Goal: Transaction & Acquisition: Purchase product/service

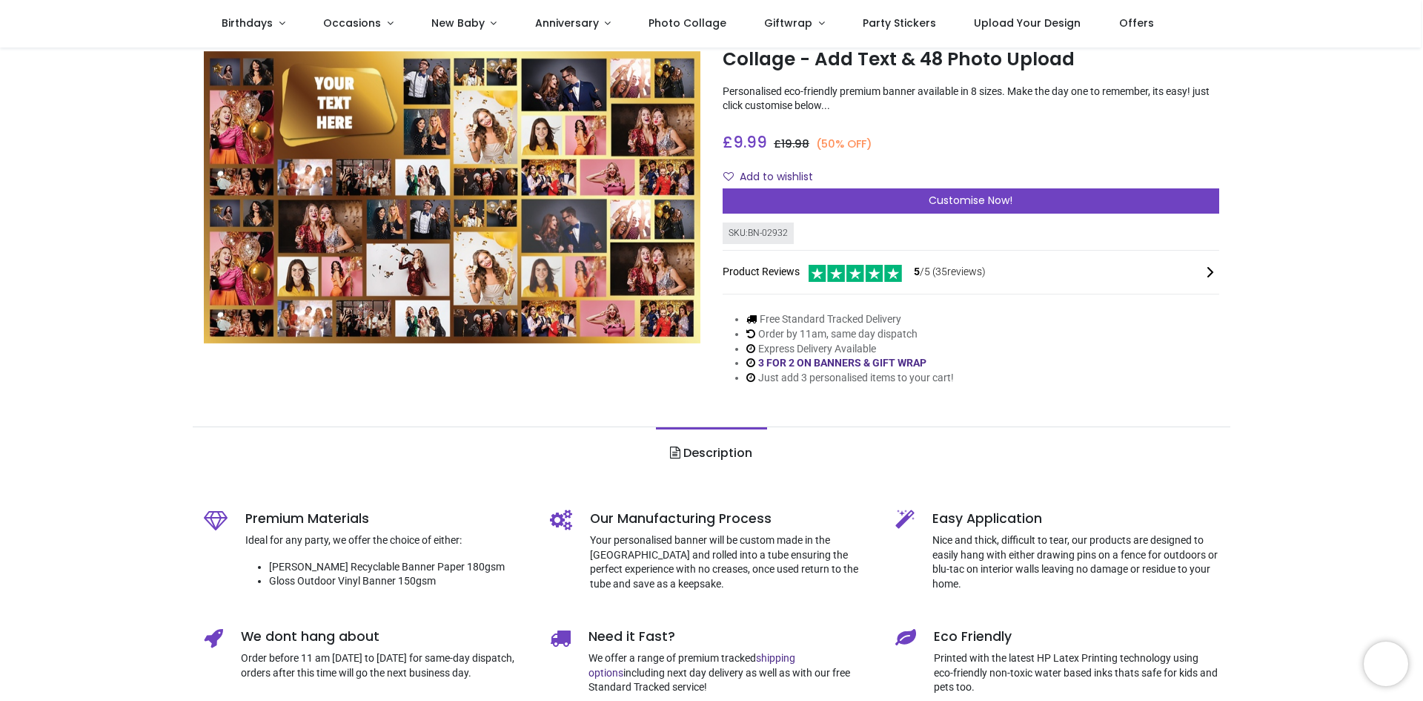
scroll to position [74, 0]
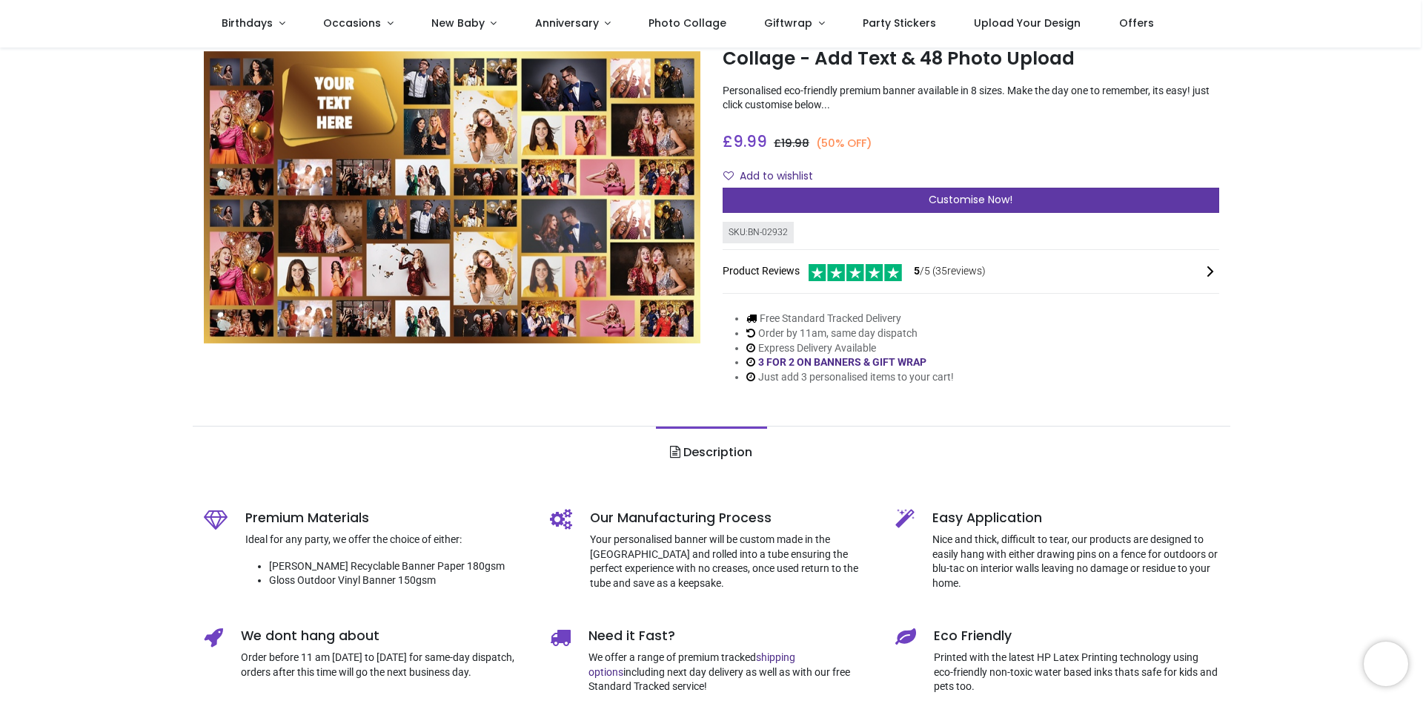
click at [940, 207] on span "Customise Now!" at bounding box center [971, 199] width 84 height 15
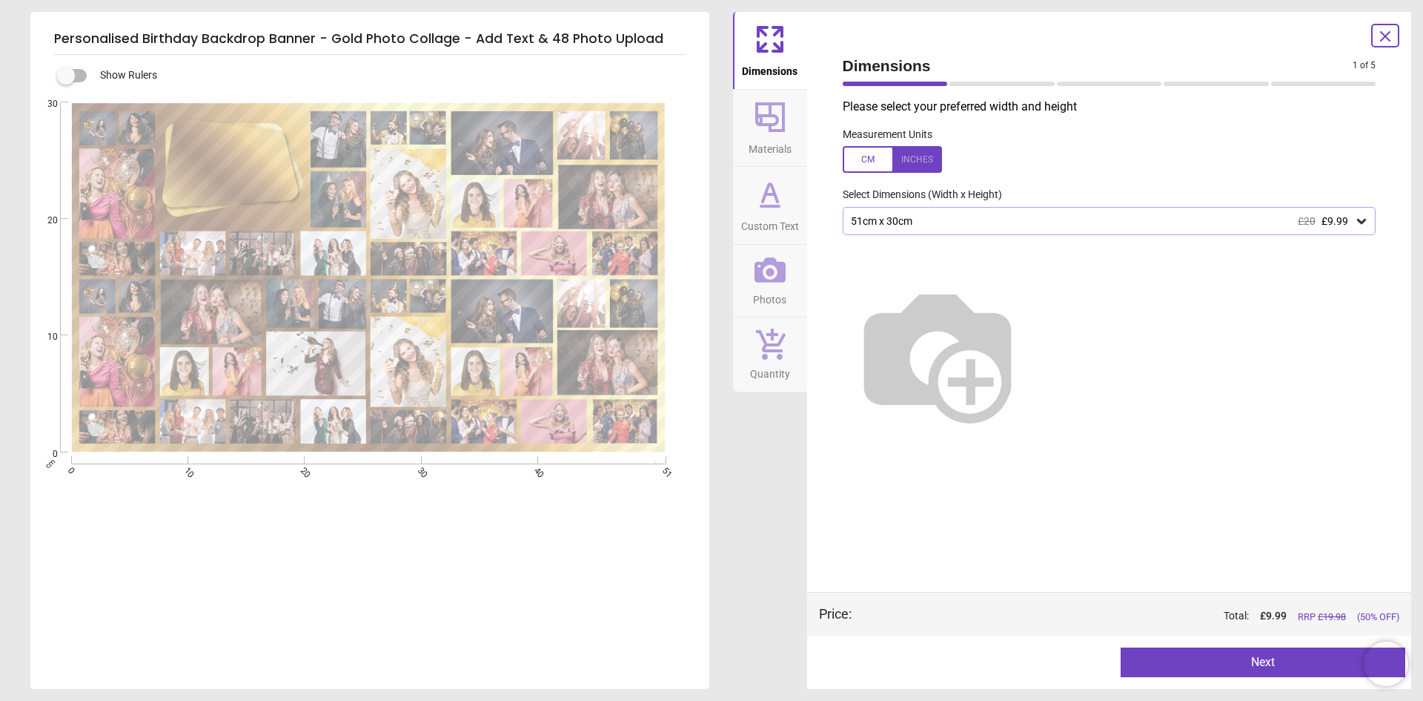
click at [948, 222] on div "51cm x 30cm £20 £9.99" at bounding box center [1103, 221] width 506 height 13
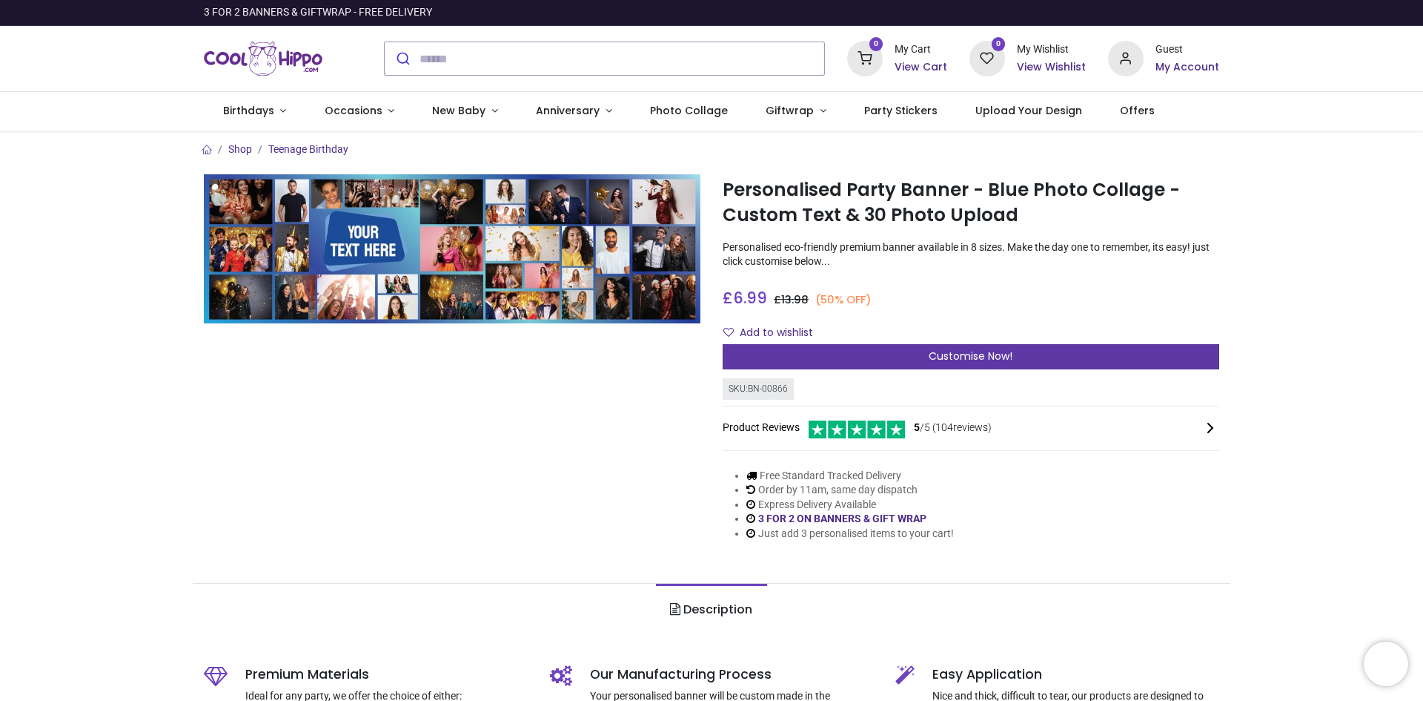
click at [1125, 345] on div "Customise Now!" at bounding box center [971, 356] width 497 height 25
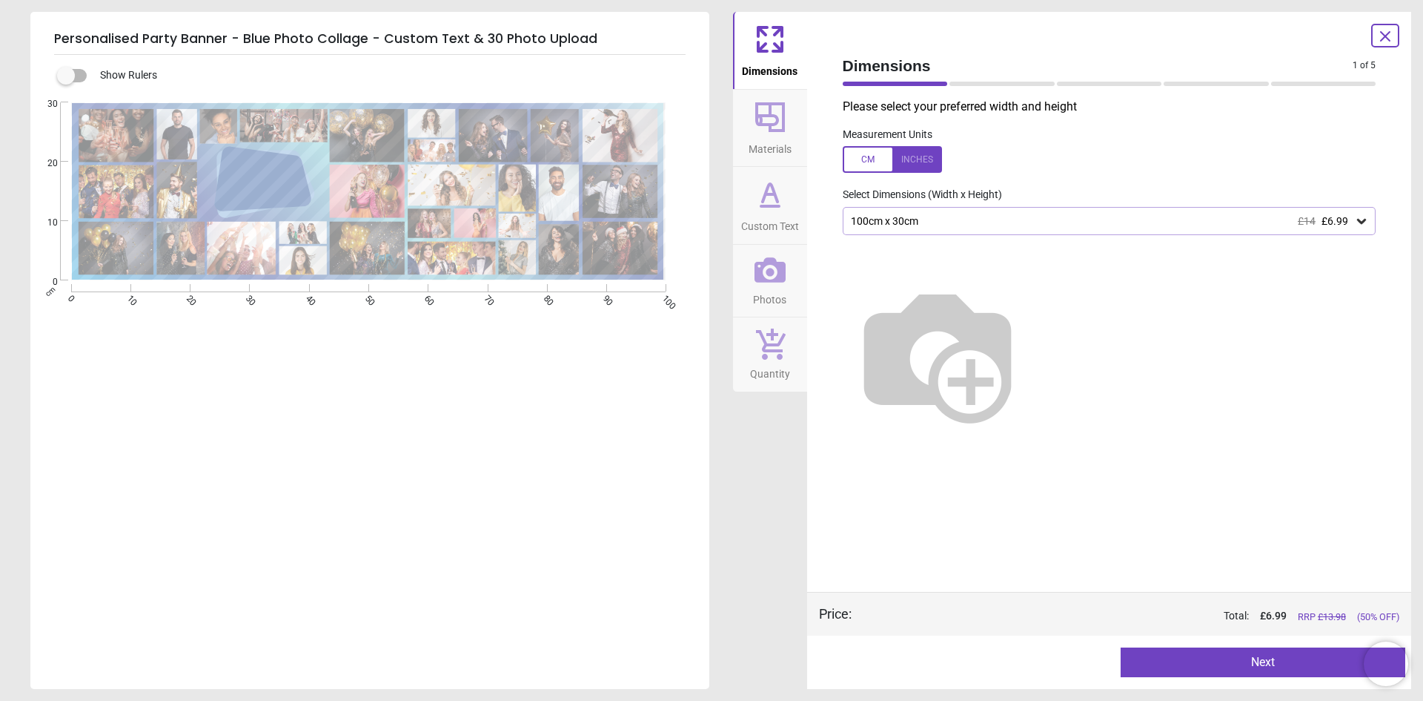
click at [1362, 221] on icon at bounding box center [1362, 221] width 15 height 15
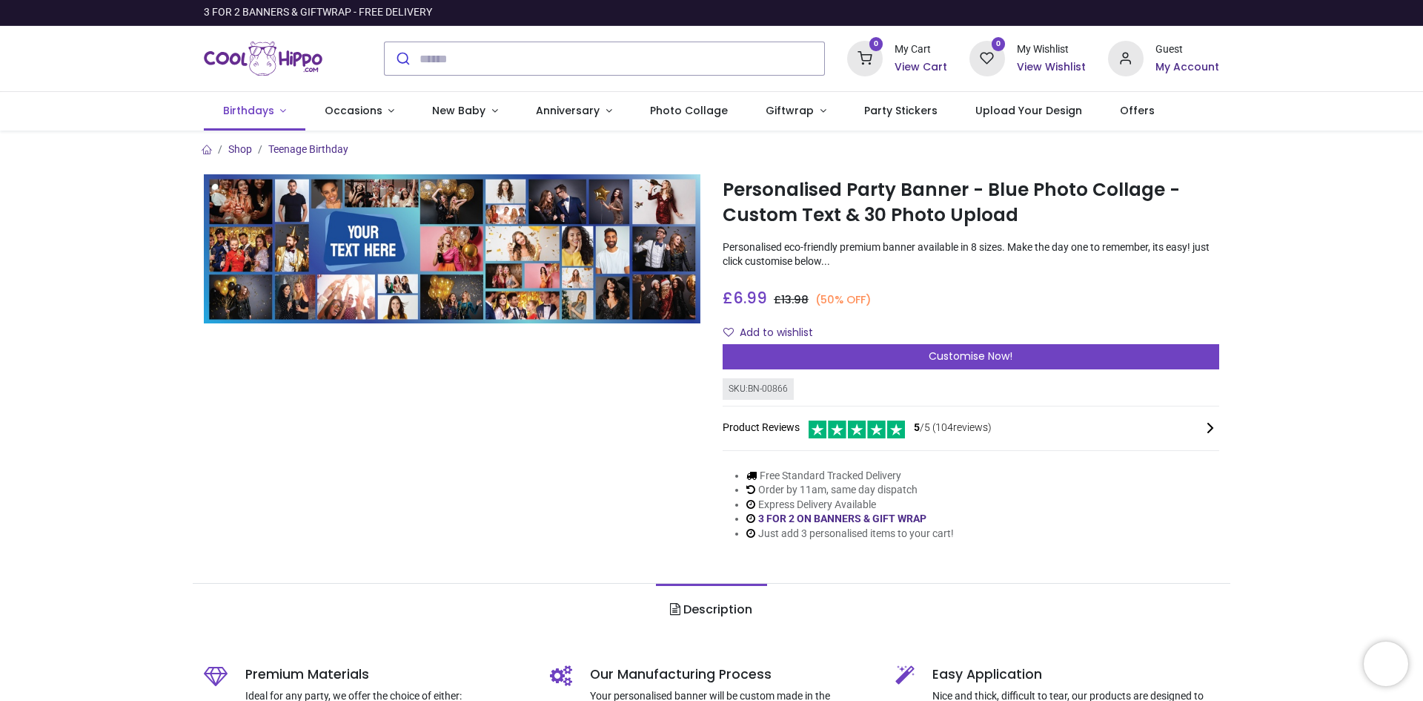
click at [250, 113] on span "Birthdays" at bounding box center [248, 110] width 51 height 15
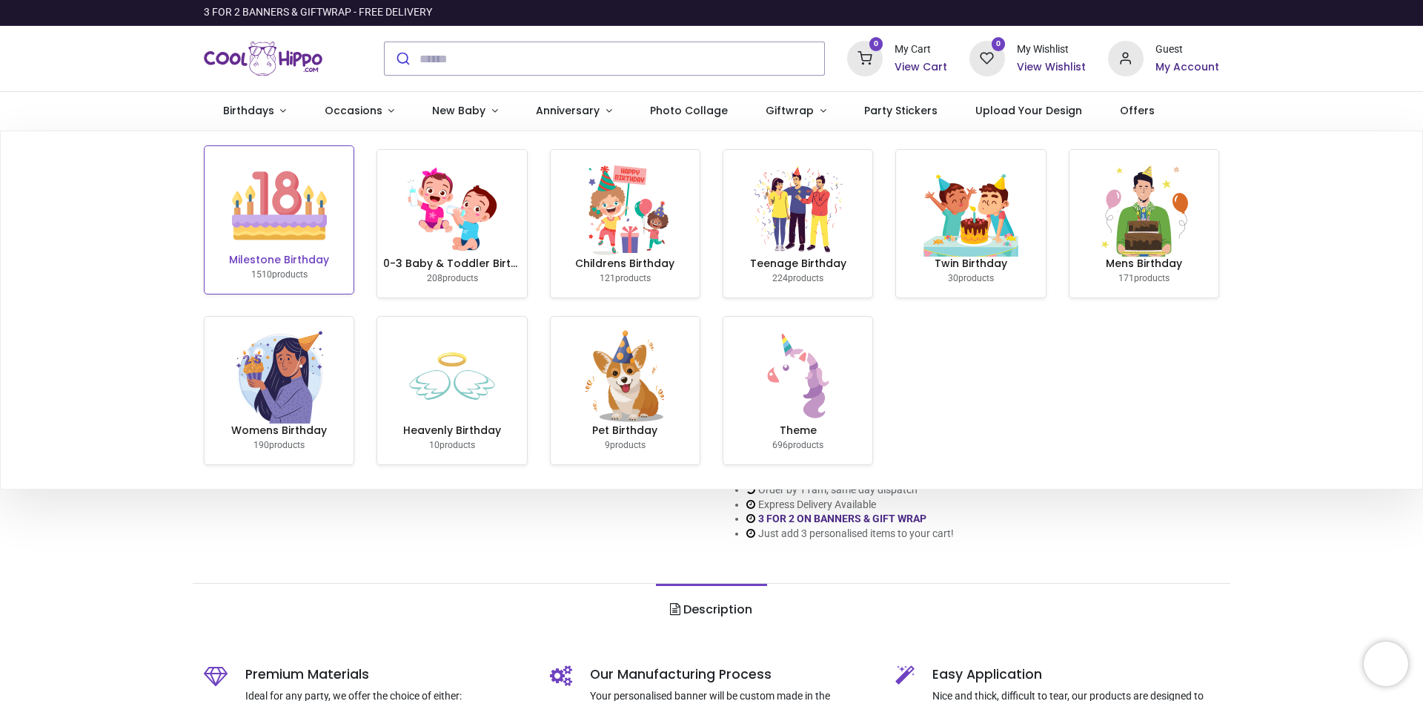
click at [266, 217] on img at bounding box center [279, 205] width 95 height 95
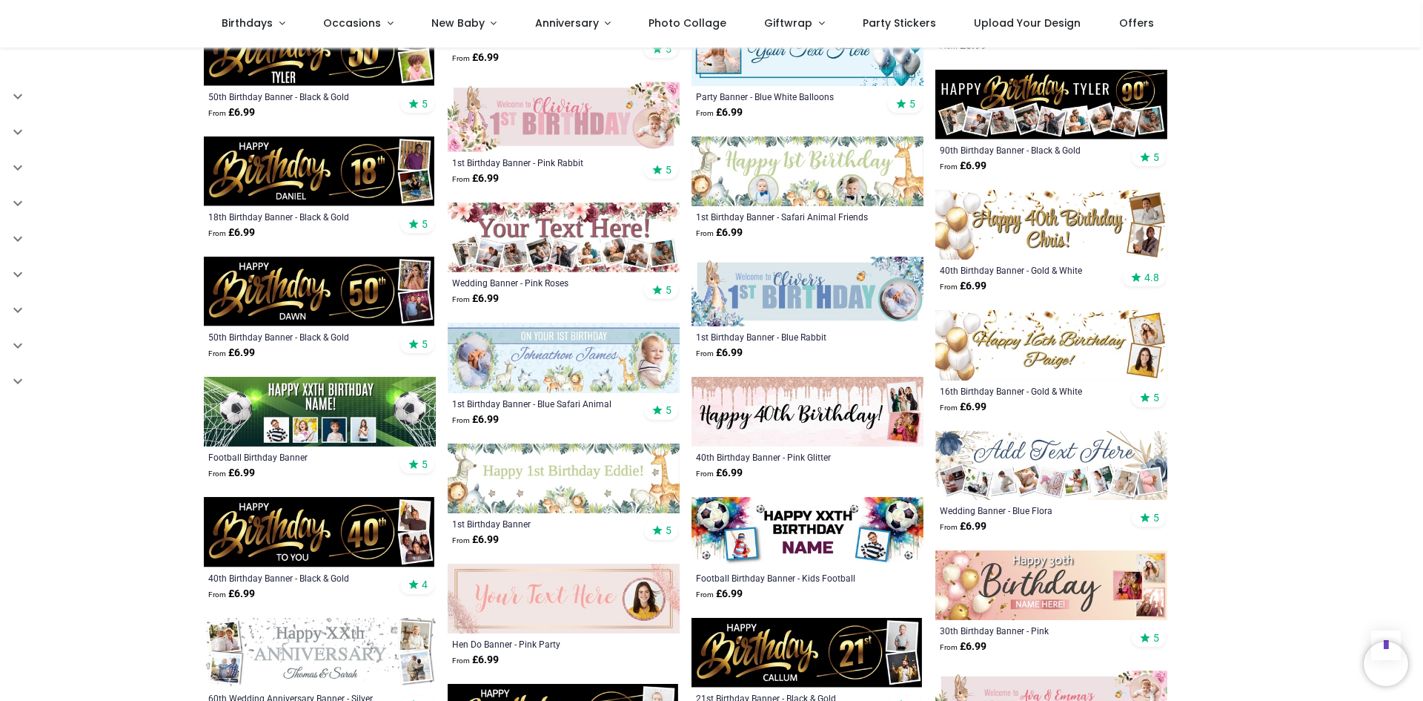
scroll to position [1557, 0]
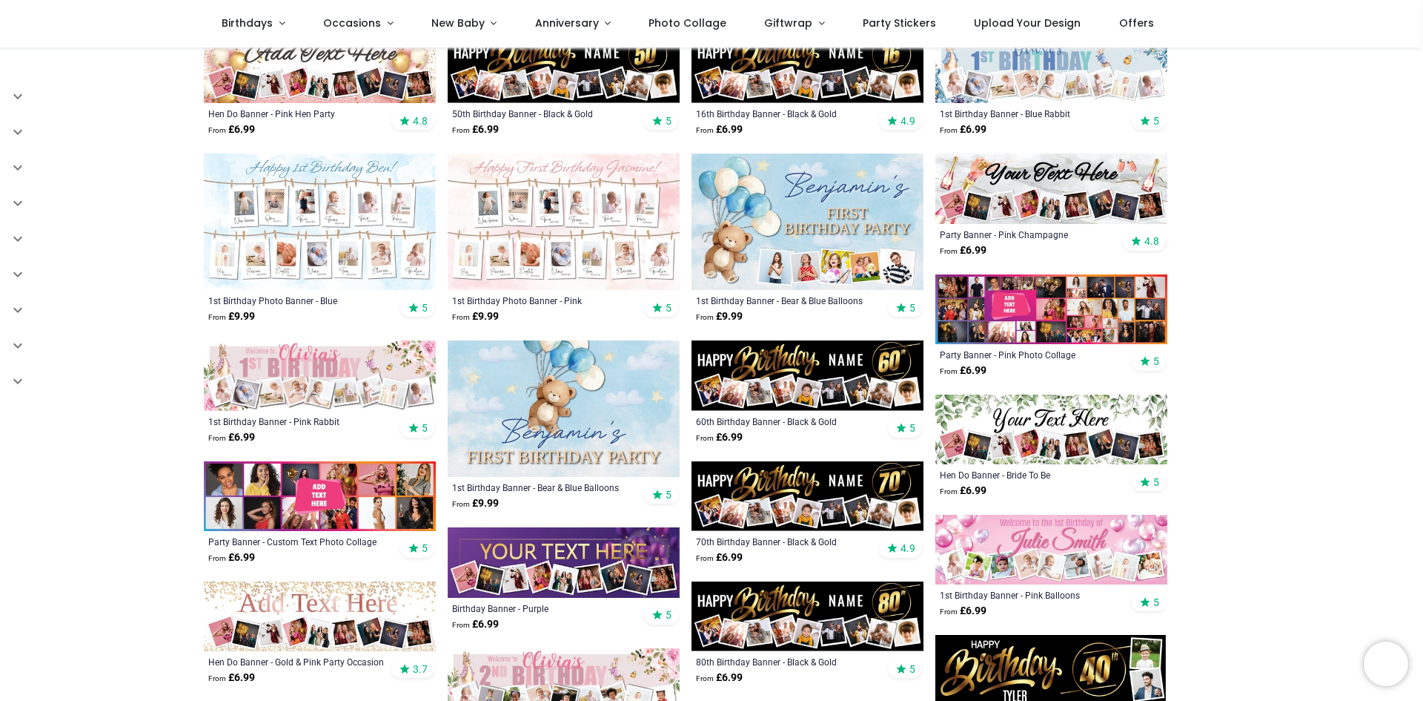
scroll to position [519, 0]
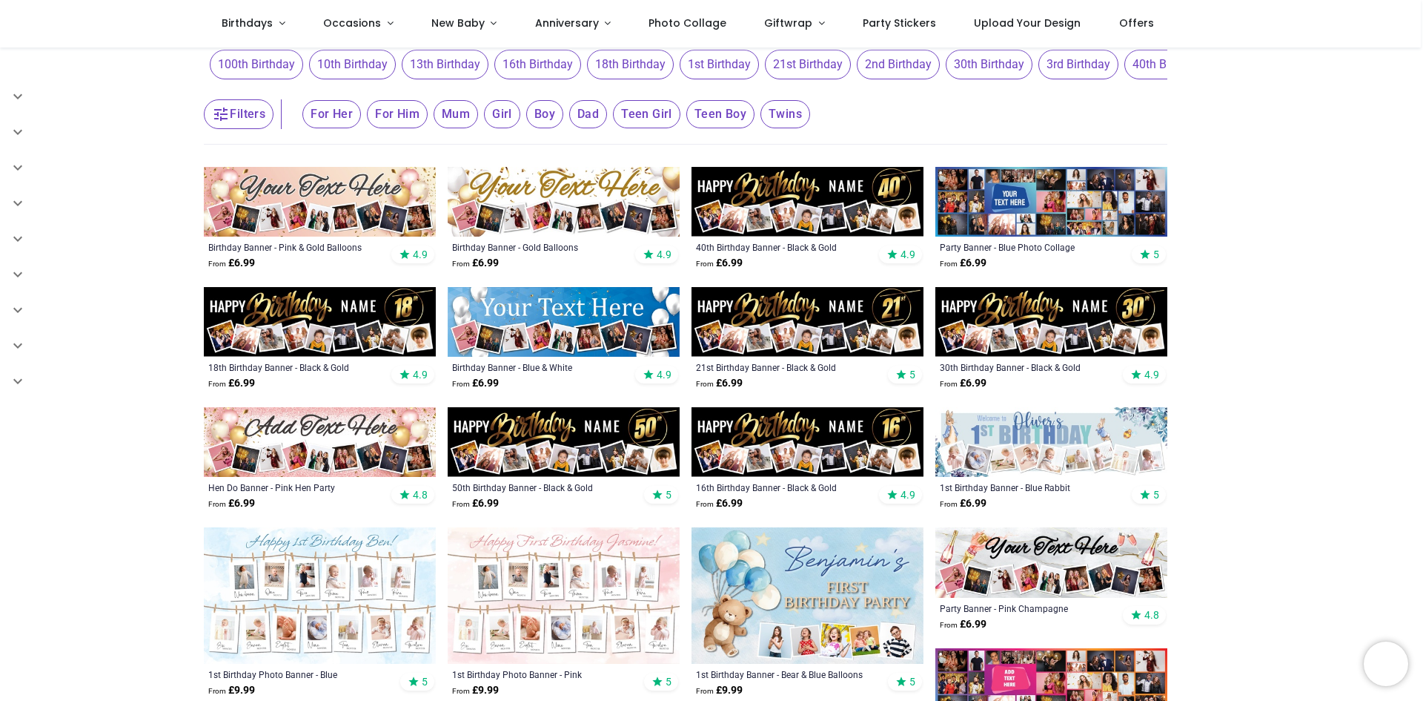
scroll to position [74, 0]
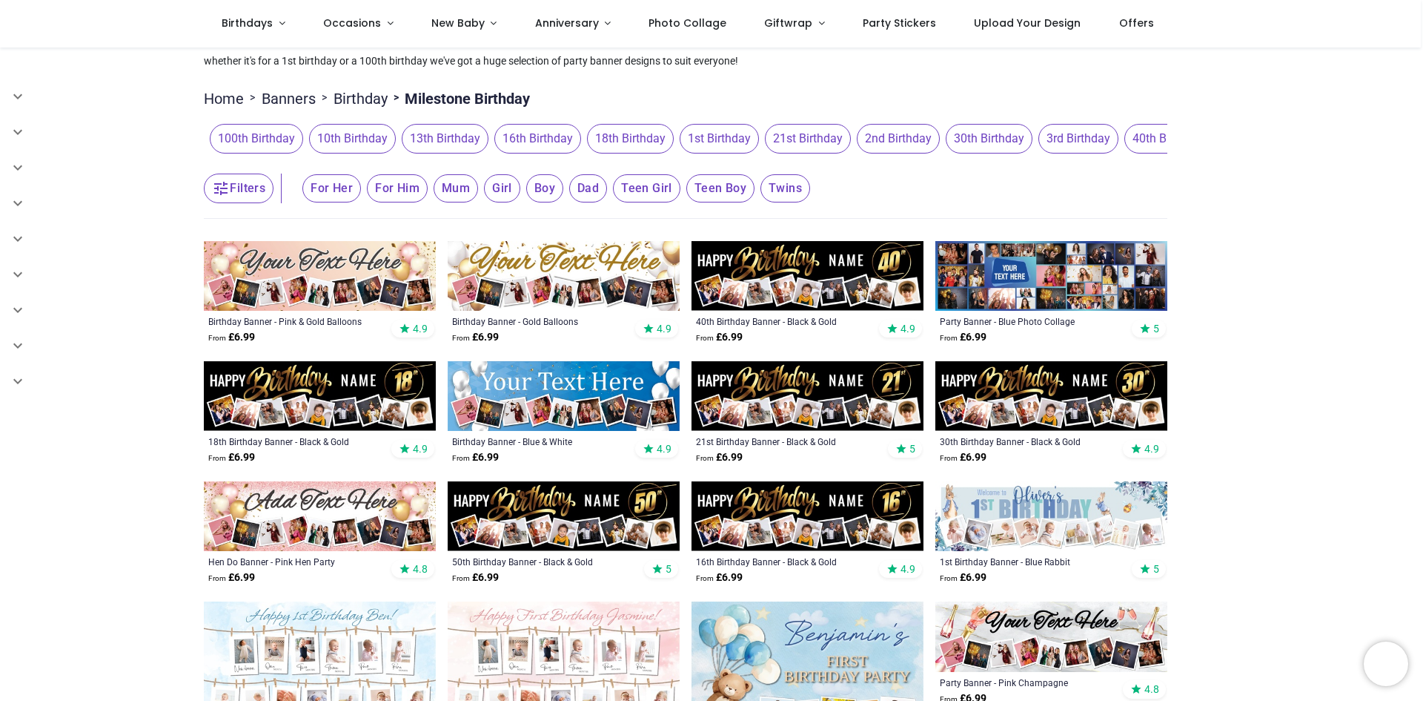
drag, startPoint x: 751, startPoint y: 162, endPoint x: 859, endPoint y: 167, distance: 108.3
click at [859, 167] on header "Filters Filters For Her For Him Mum Girl Boy Dad Teen Girl Teen Boy Twins" at bounding box center [686, 188] width 964 height 59
drag, startPoint x: 811, startPoint y: 161, endPoint x: 908, endPoint y: 172, distance: 97.8
click at [935, 172] on header "Filters Filters For Her For Him Mum Girl Boy Dad Teen Girl Teen Boy Twins" at bounding box center [686, 188] width 964 height 59
drag, startPoint x: 334, startPoint y: 162, endPoint x: 406, endPoint y: 171, distance: 71.7
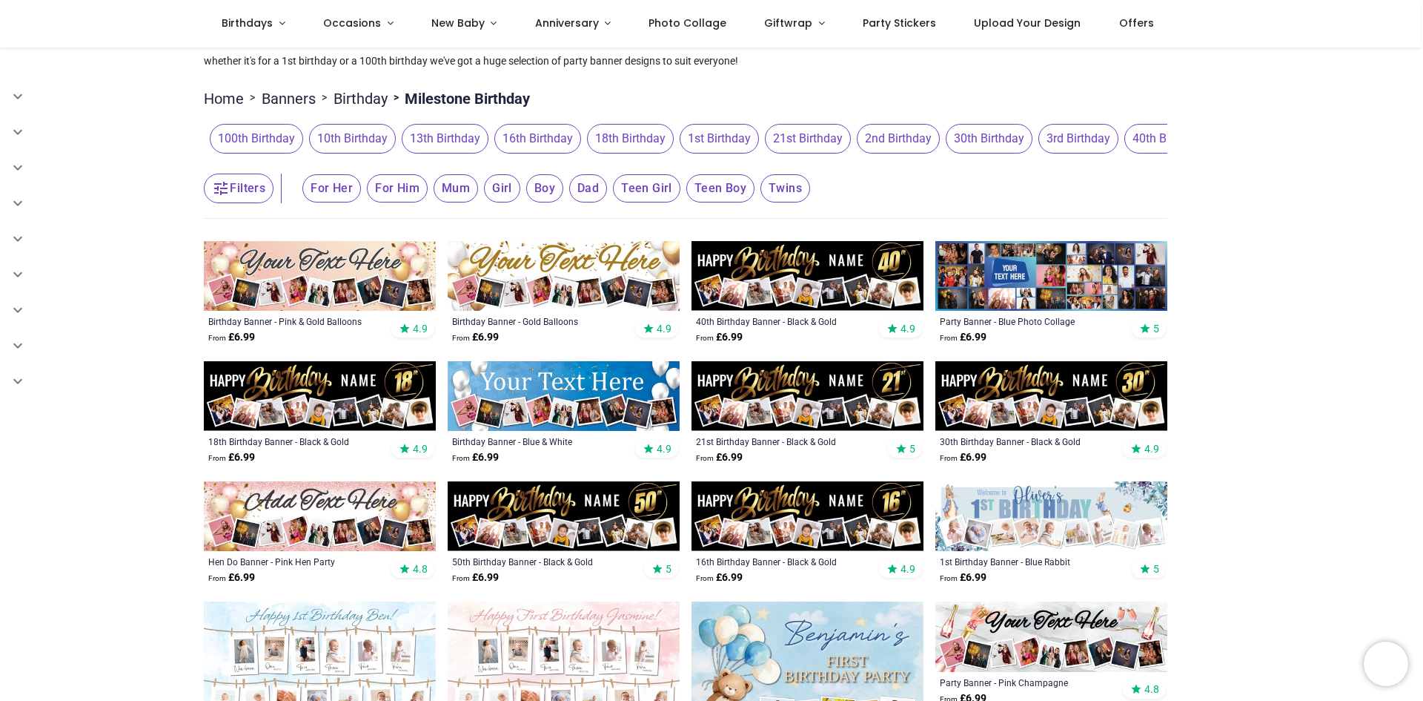
click at [406, 171] on header "Filters Filters For Her For Him Mum Girl Boy Dad Teen Girl Teen Boy Twins" at bounding box center [686, 188] width 964 height 59
drag, startPoint x: 383, startPoint y: 167, endPoint x: 452, endPoint y: 164, distance: 68.3
click at [452, 164] on header "Filters Filters For Her For Him Mum Girl Boy Dad Teen Girl Teen Boy Twins" at bounding box center [686, 188] width 964 height 59
drag, startPoint x: 1084, startPoint y: 152, endPoint x: 588, endPoint y: 130, distance: 496.5
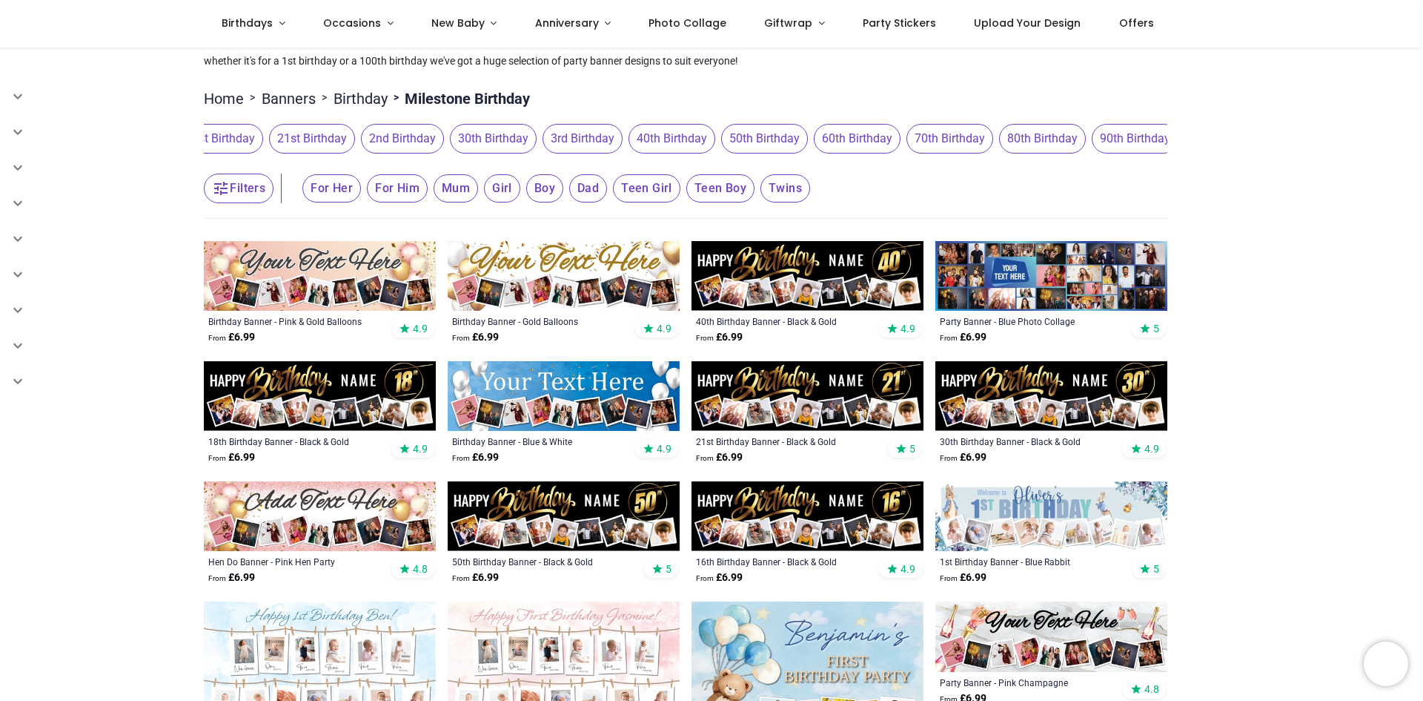
click at [588, 130] on span "3rd Birthday" at bounding box center [583, 139] width 80 height 30
click at [927, 143] on span "70th Birthday" at bounding box center [950, 139] width 87 height 30
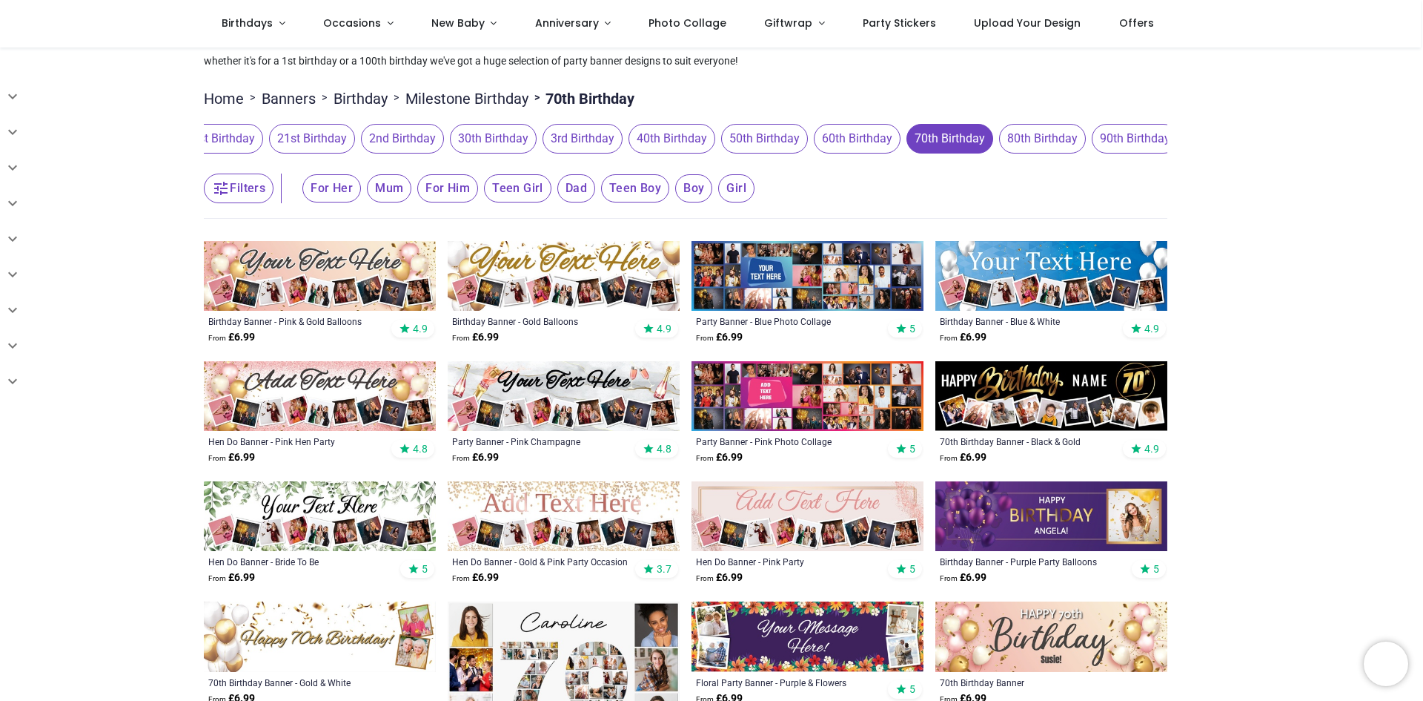
click at [1022, 142] on span "80th Birthday" at bounding box center [1042, 139] width 87 height 30
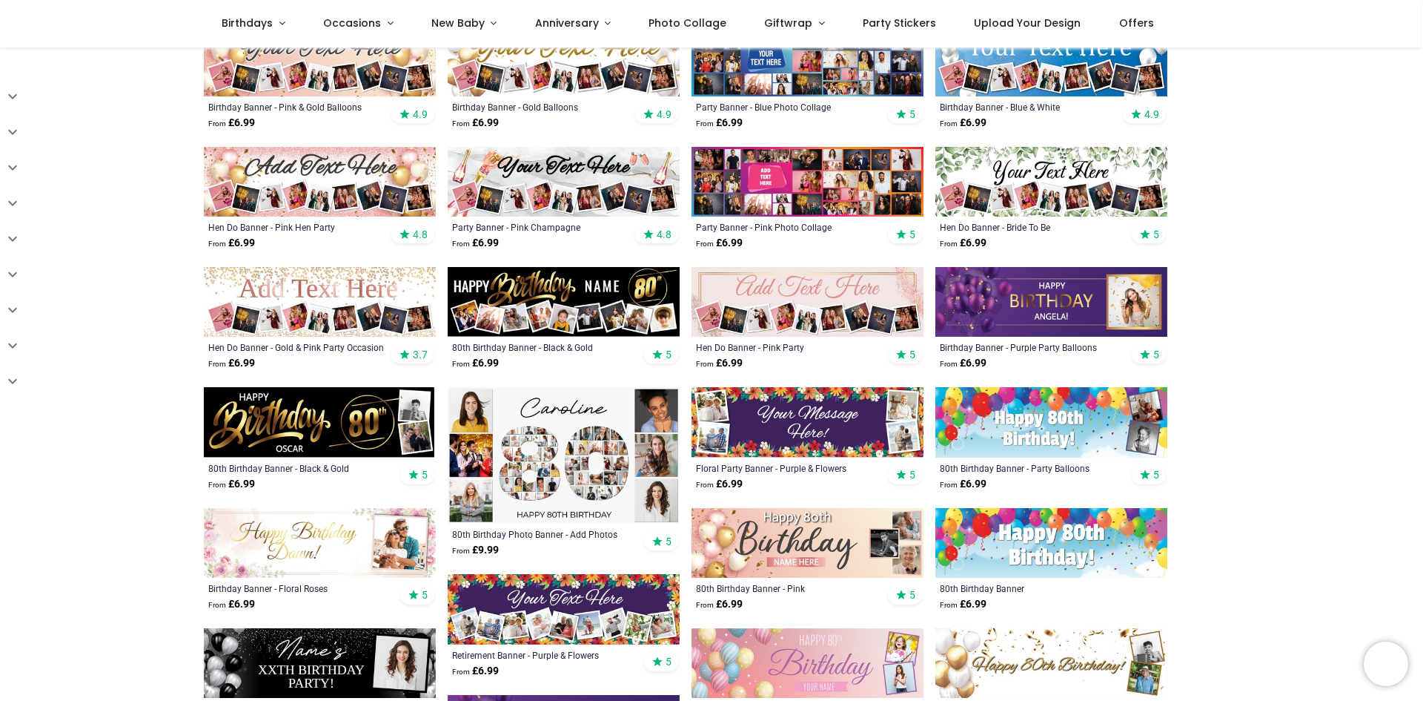
scroll to position [297, 0]
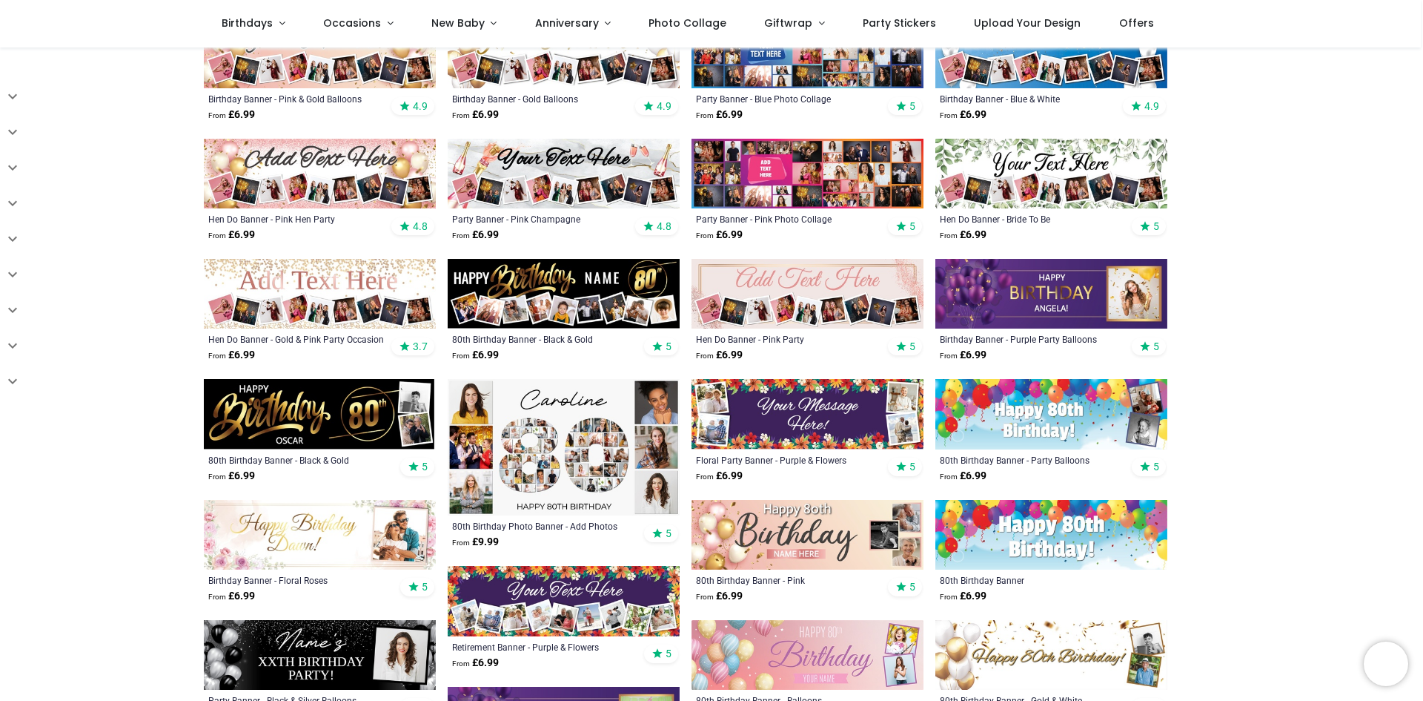
click at [549, 275] on img at bounding box center [564, 294] width 232 height 70
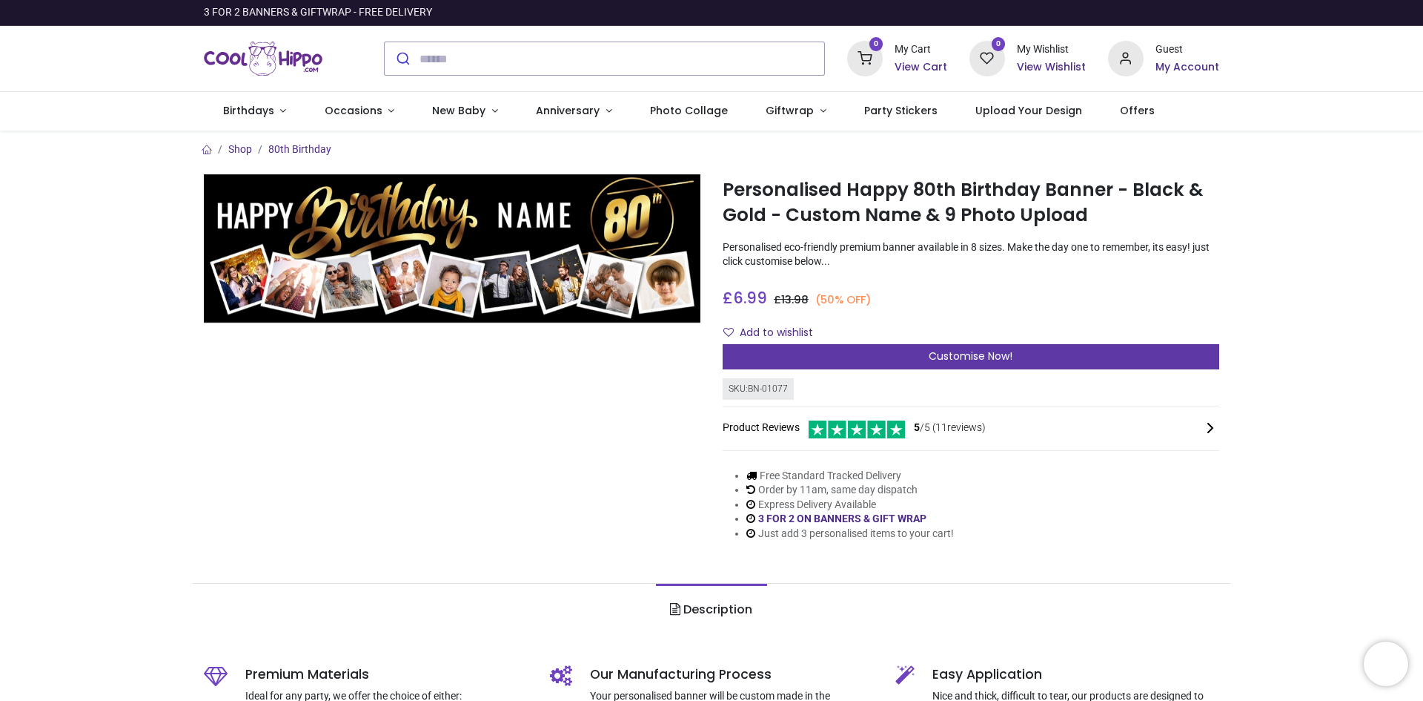
click at [960, 362] on span "Customise Now!" at bounding box center [971, 355] width 84 height 15
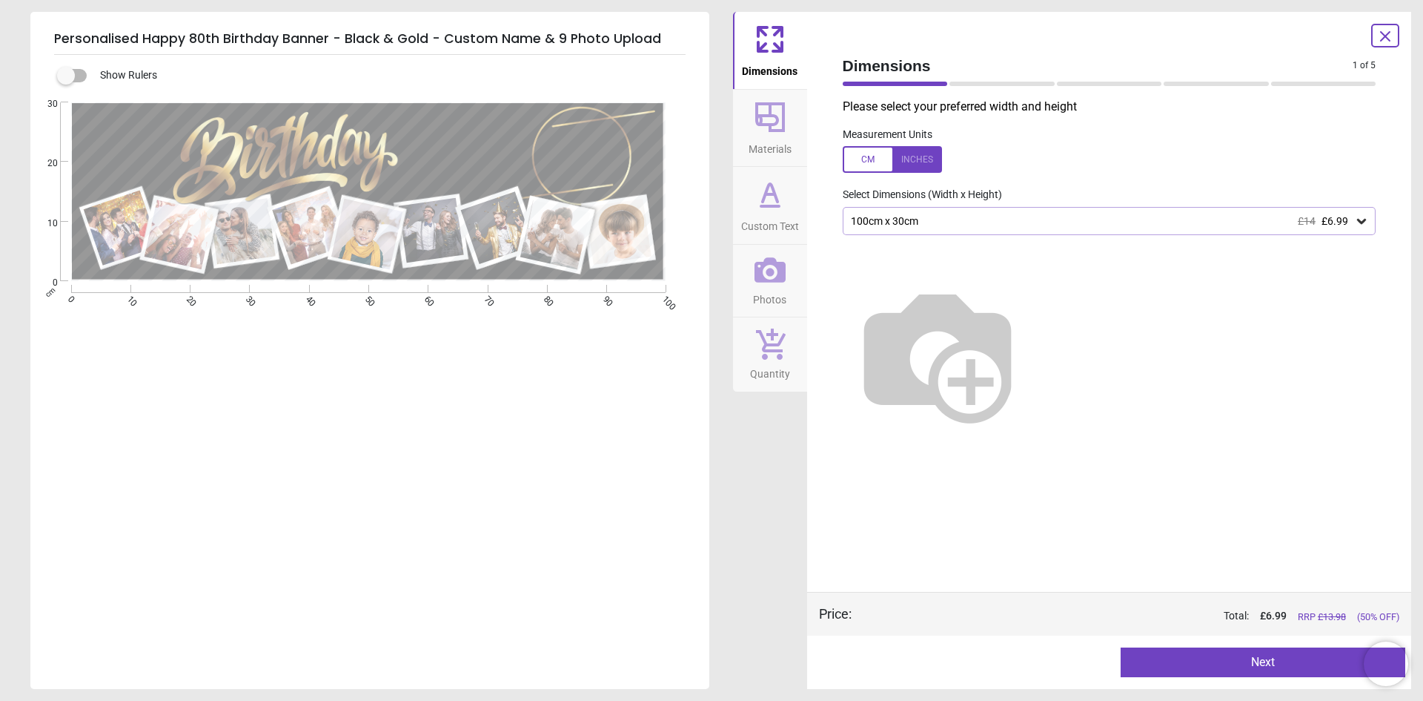
click at [1364, 225] on icon at bounding box center [1362, 221] width 15 height 15
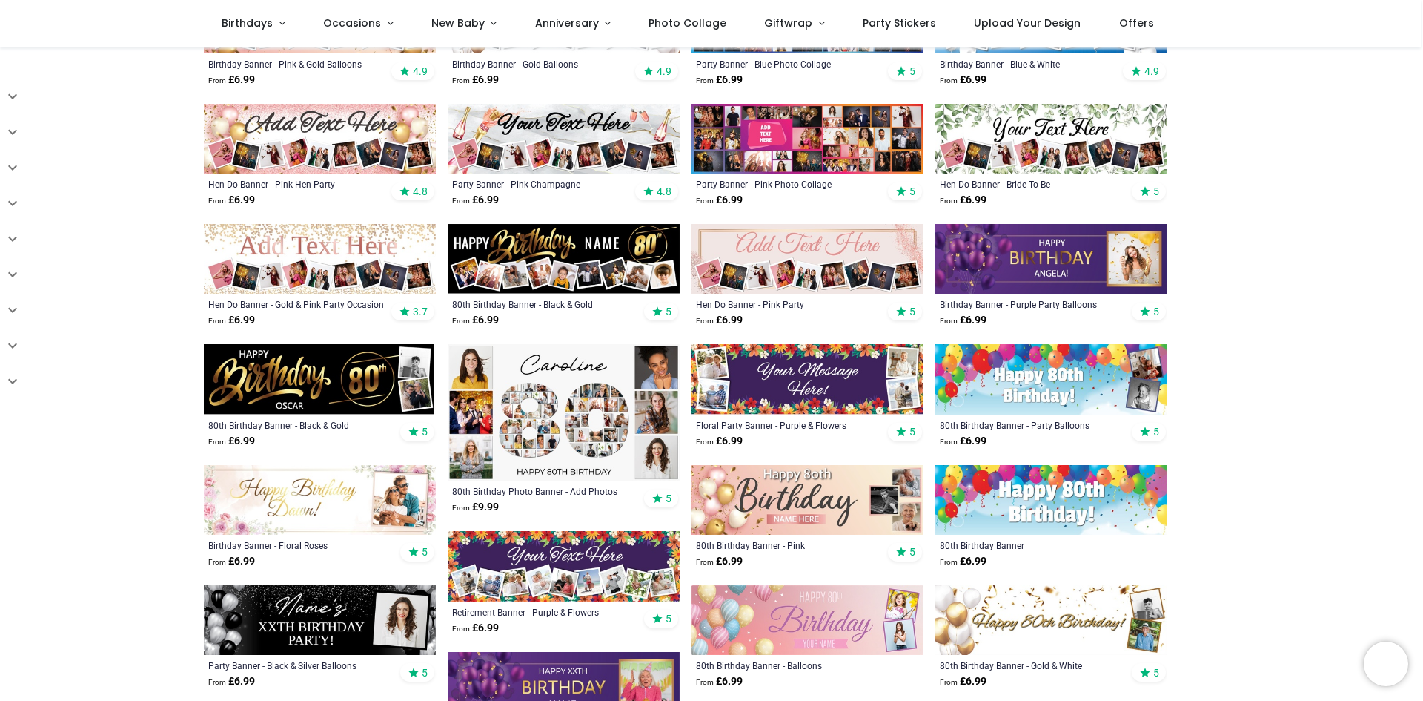
scroll to position [371, 0]
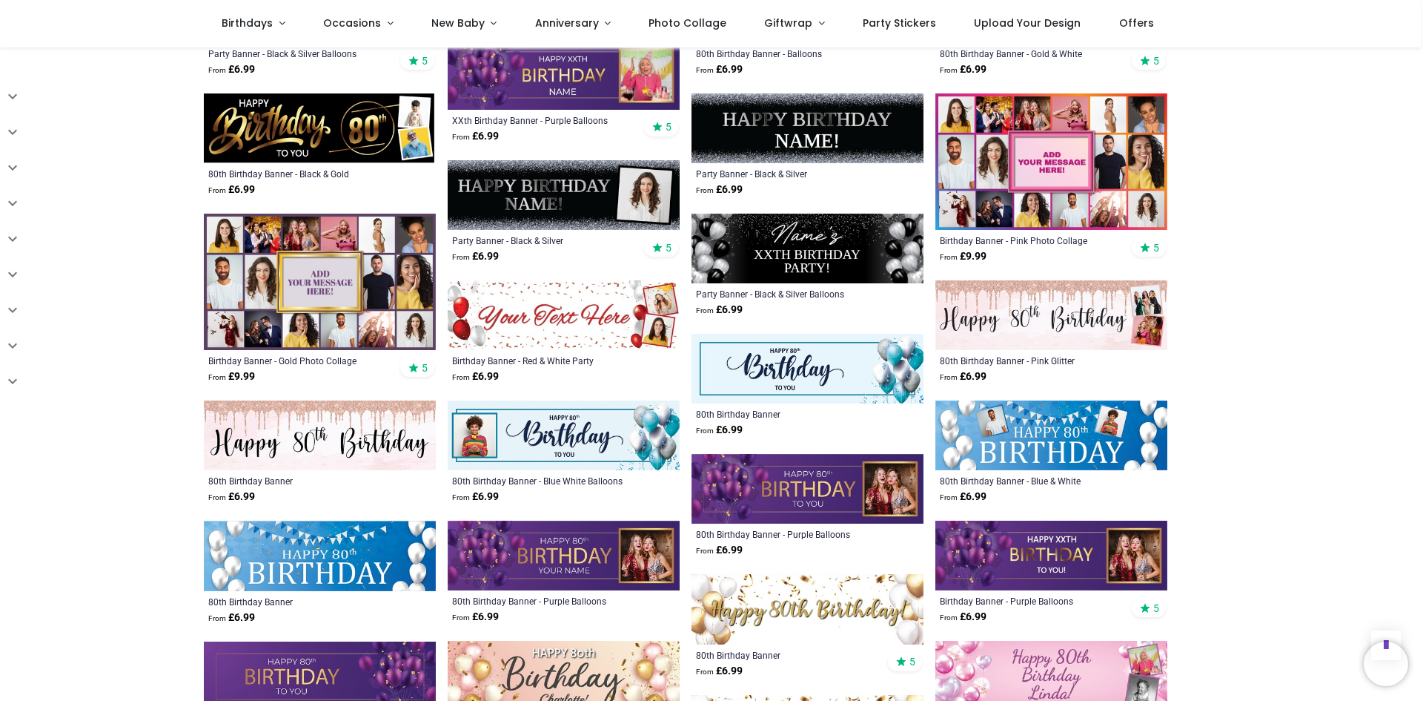
scroll to position [964, 0]
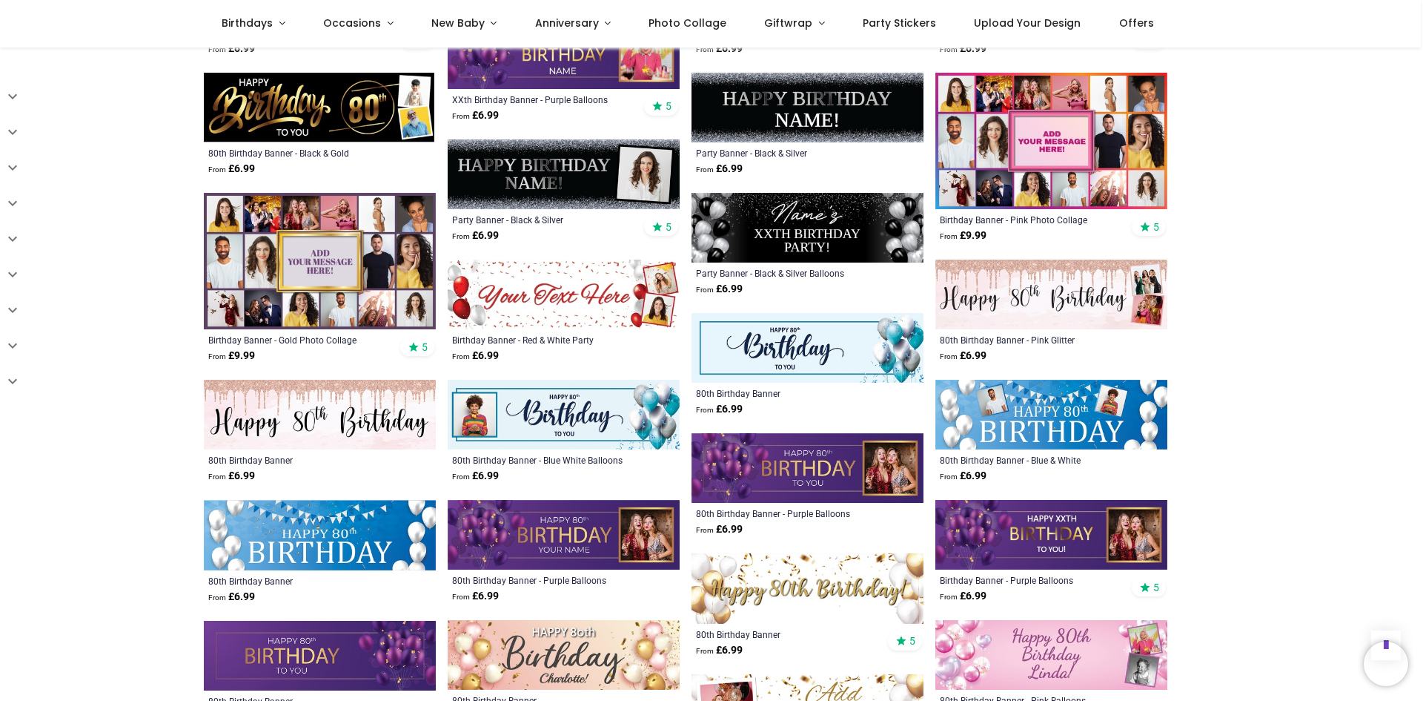
click at [387, 282] on img at bounding box center [320, 261] width 232 height 136
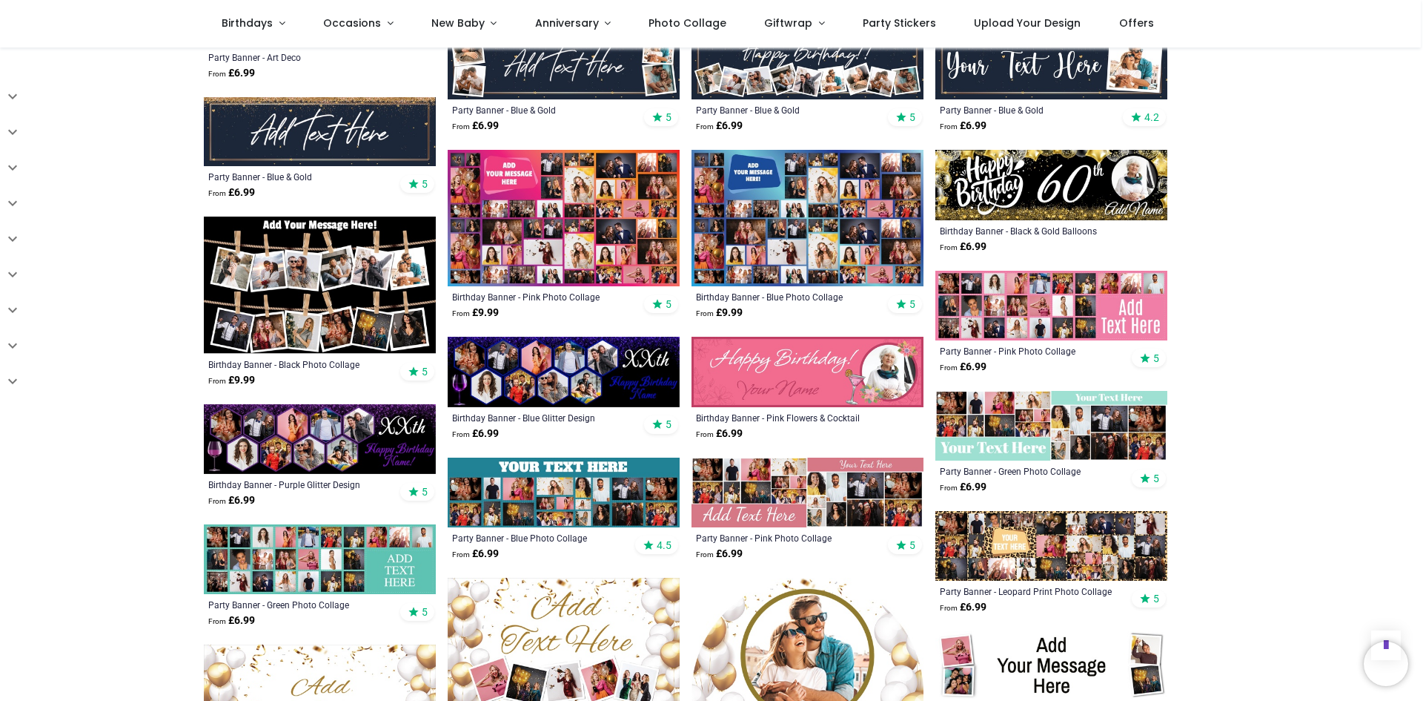
scroll to position [1186, 0]
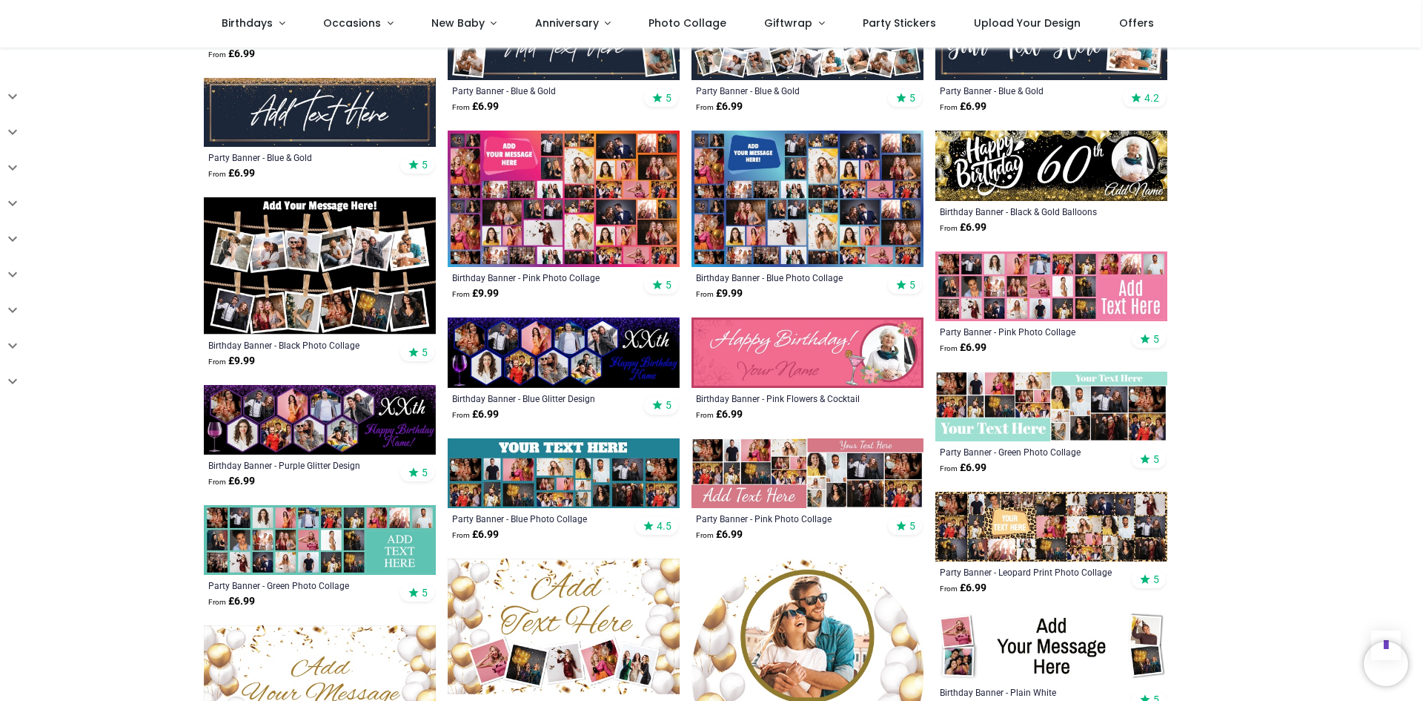
click at [791, 224] on img at bounding box center [808, 198] width 232 height 136
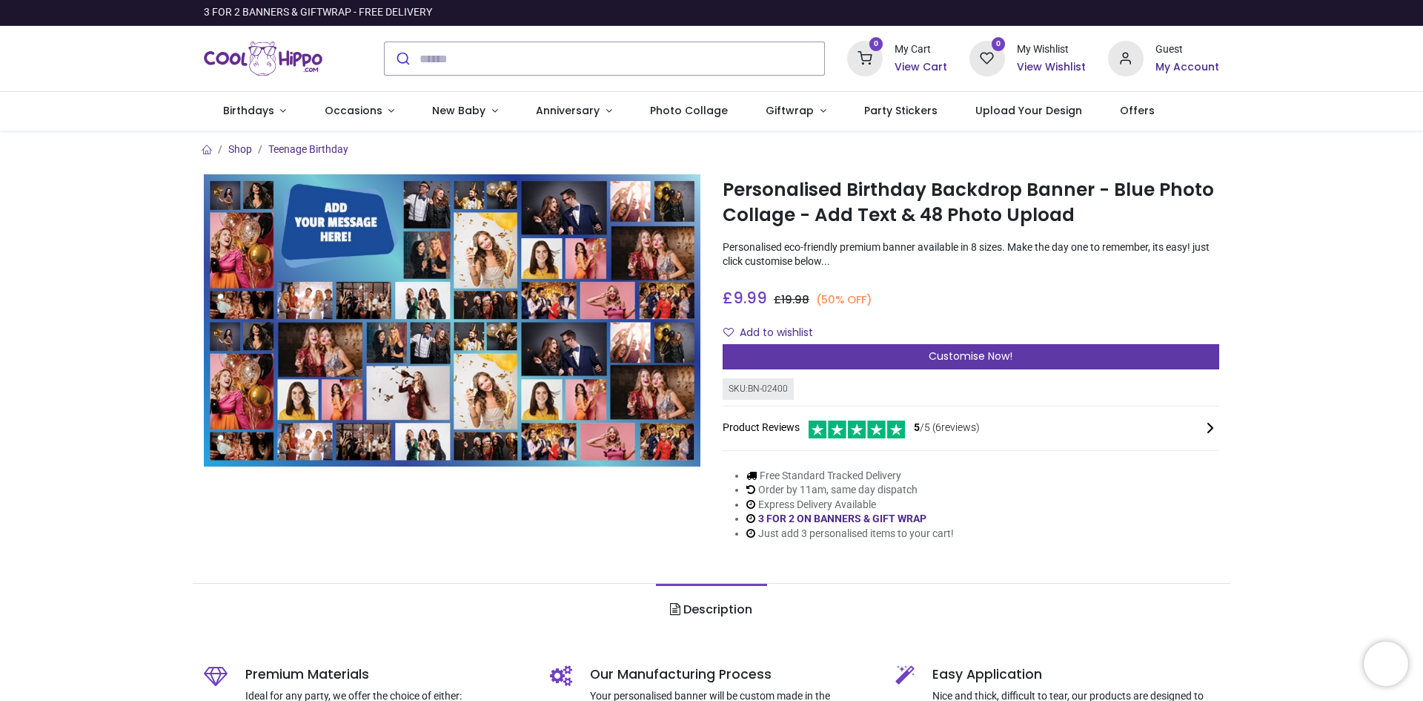
click at [1077, 358] on div "Customise Now!" at bounding box center [971, 356] width 497 height 25
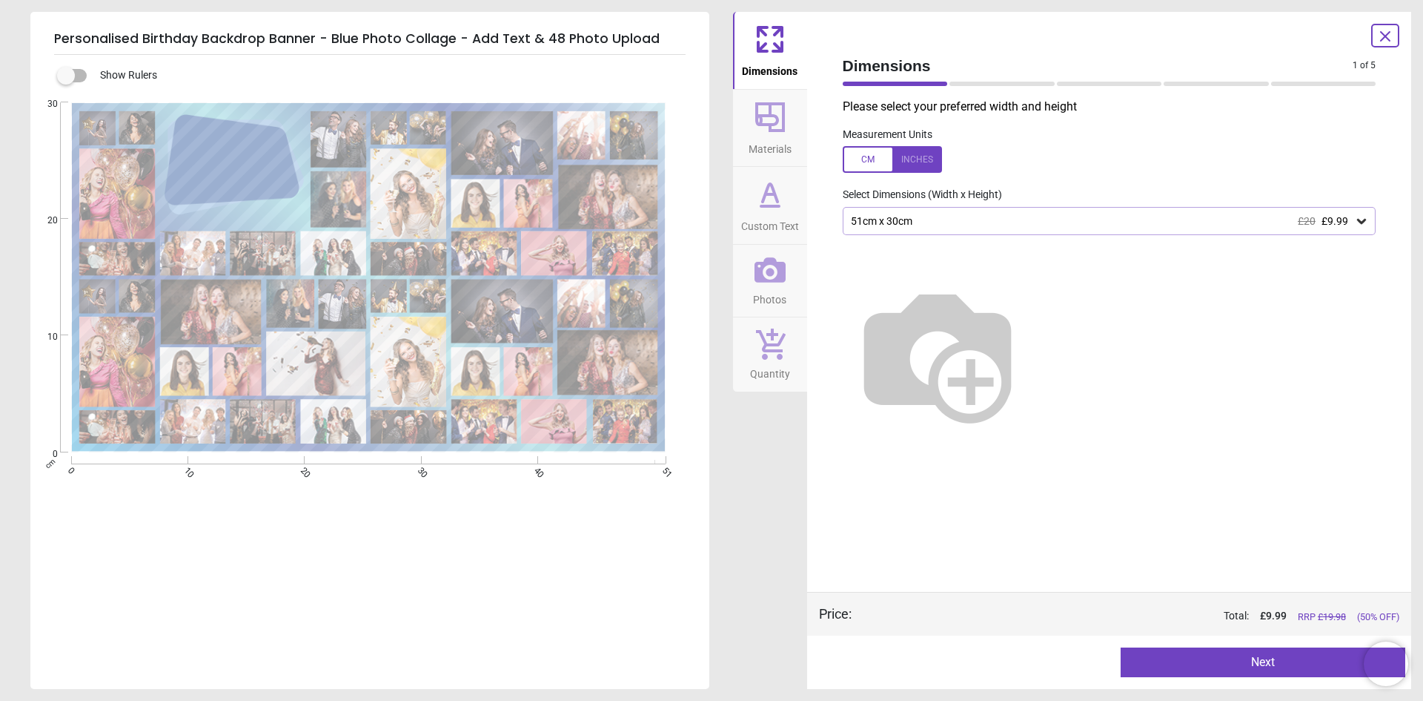
click at [937, 219] on div "51cm x 30cm £20 £9.99" at bounding box center [1103, 221] width 506 height 13
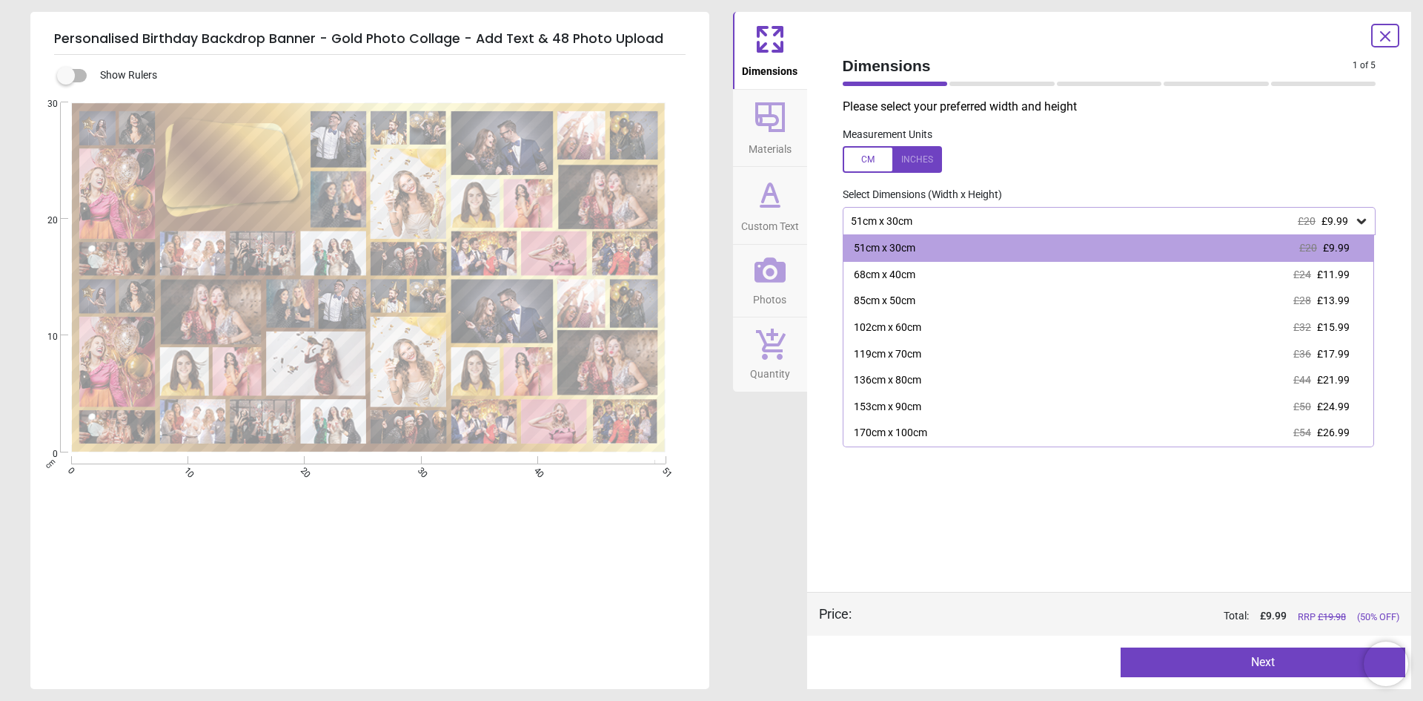
scroll to position [74, 0]
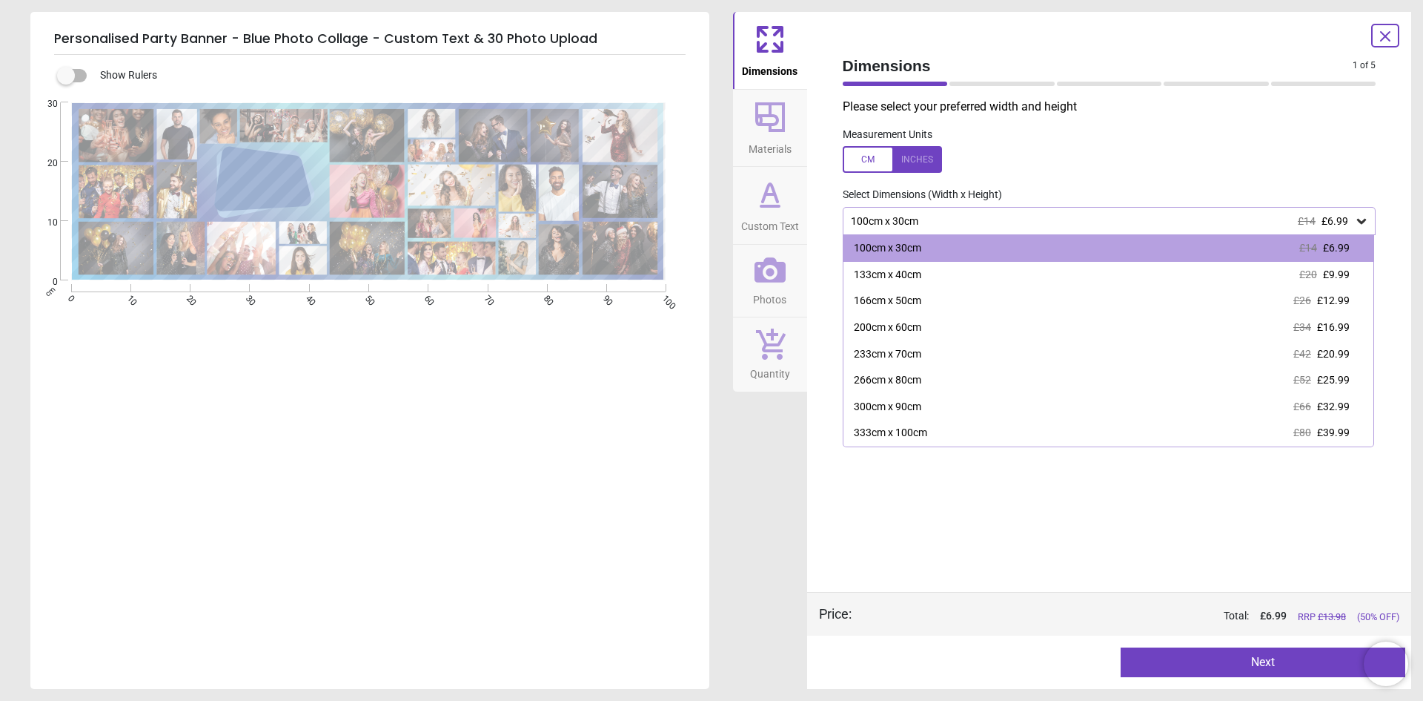
click at [763, 126] on icon at bounding box center [771, 117] width 36 height 36
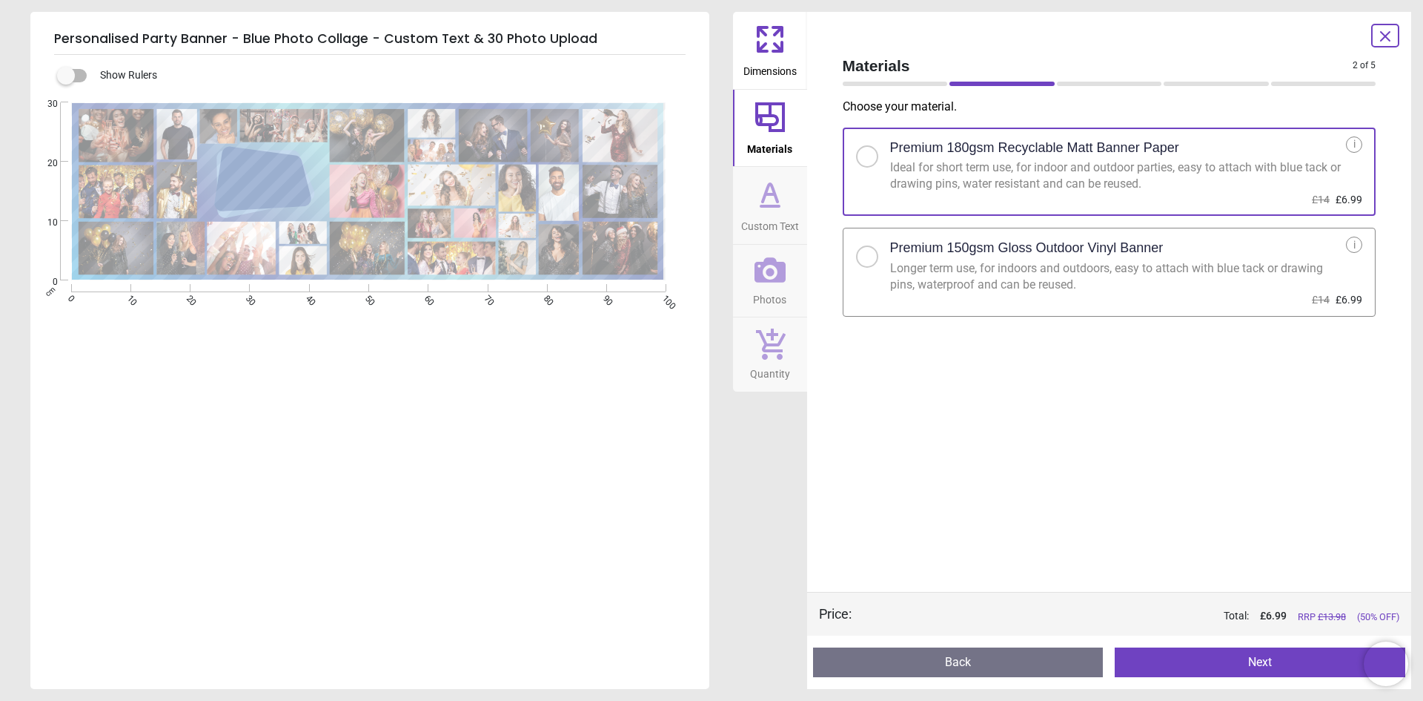
click at [772, 221] on span "Custom Text" at bounding box center [770, 223] width 58 height 22
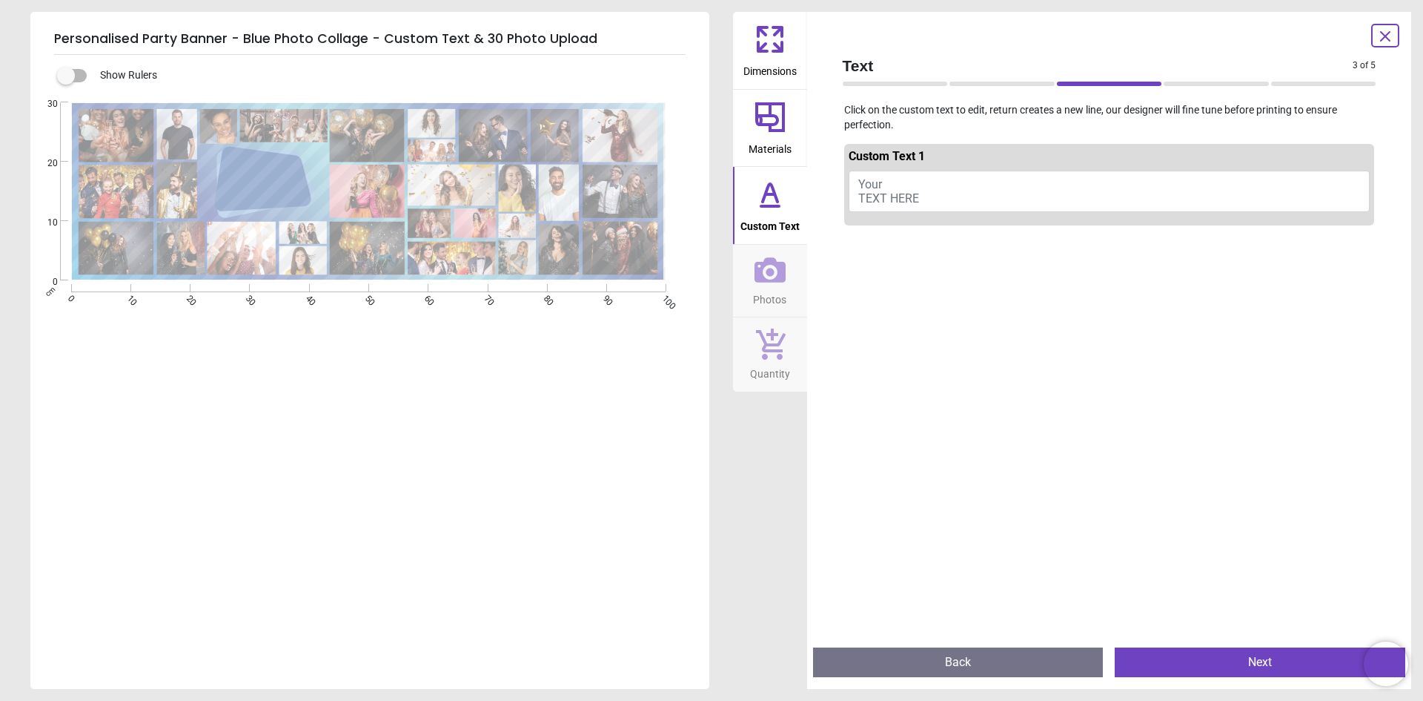
click at [771, 267] on icon at bounding box center [770, 269] width 31 height 31
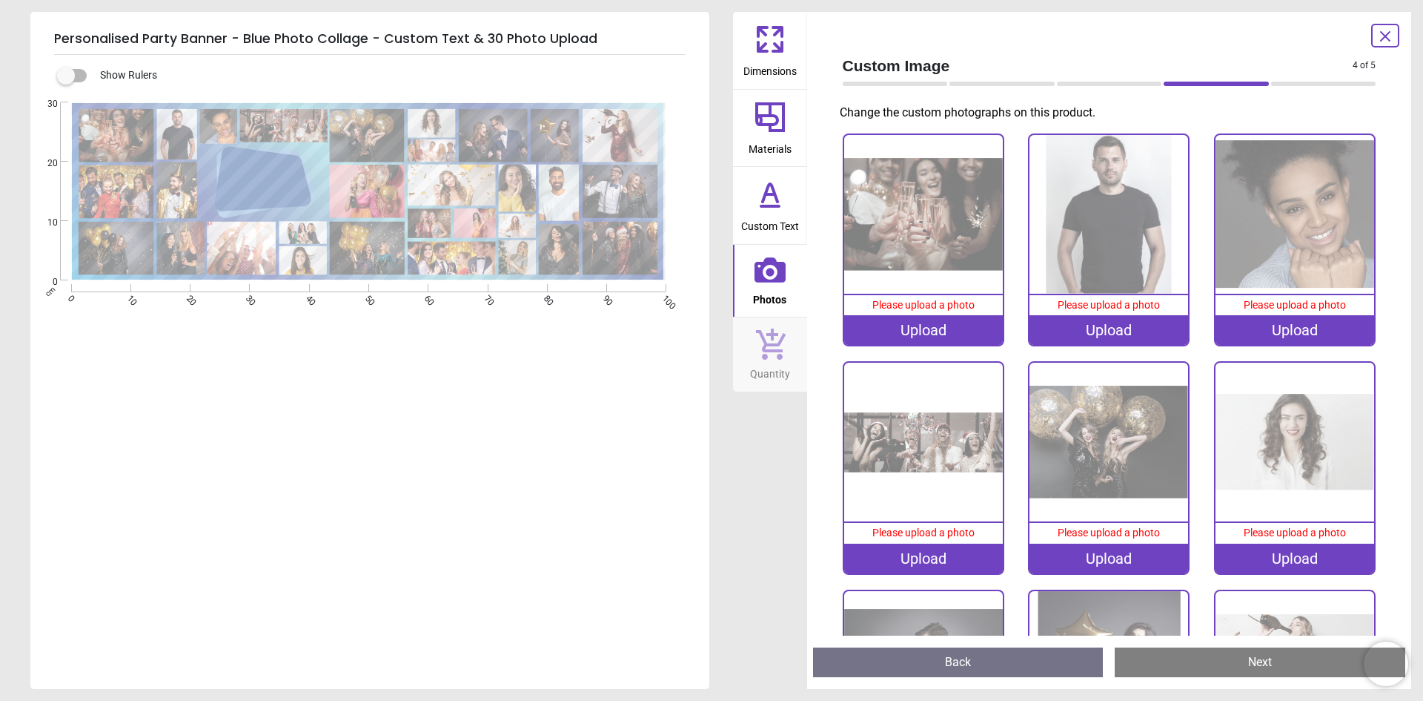
click at [778, 355] on icon at bounding box center [771, 343] width 30 height 31
click at [781, 121] on icon at bounding box center [771, 117] width 36 height 36
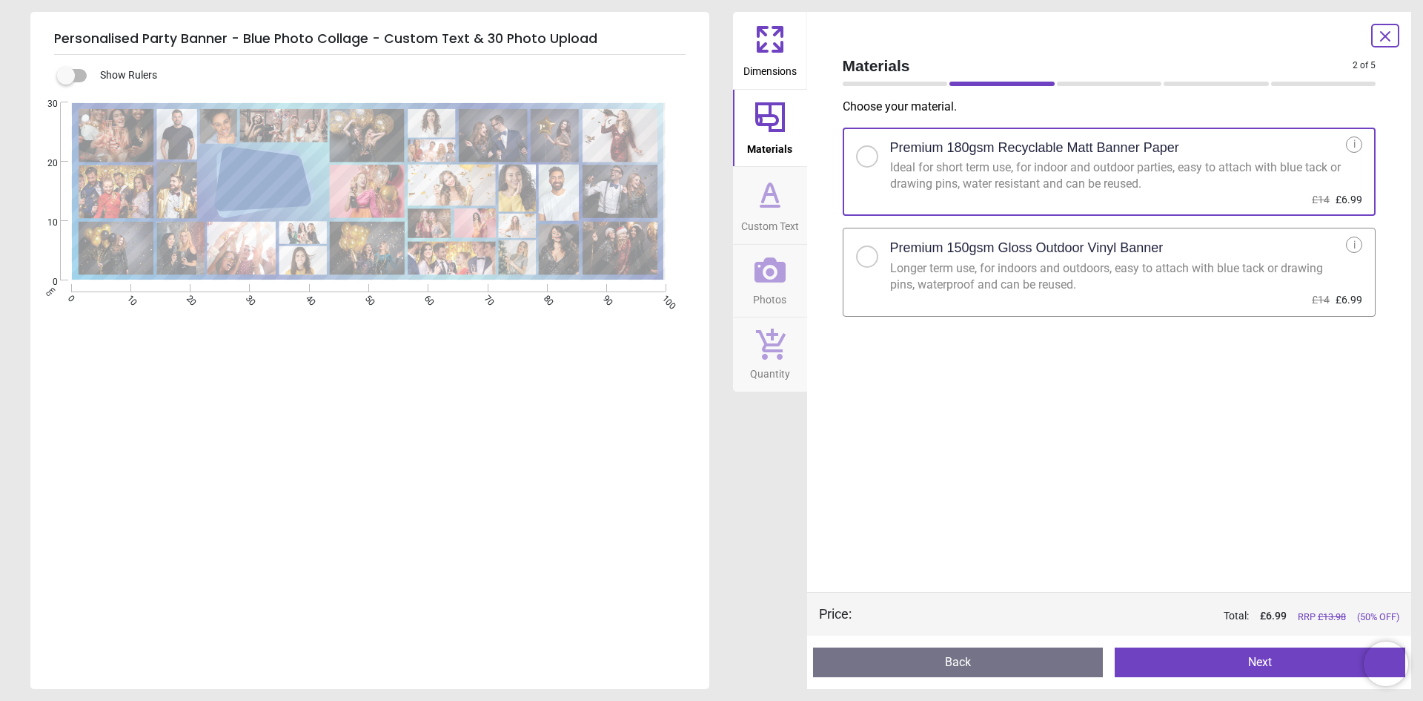
click at [311, 68] on div "Show Rulers" at bounding box center [388, 76] width 644 height 18
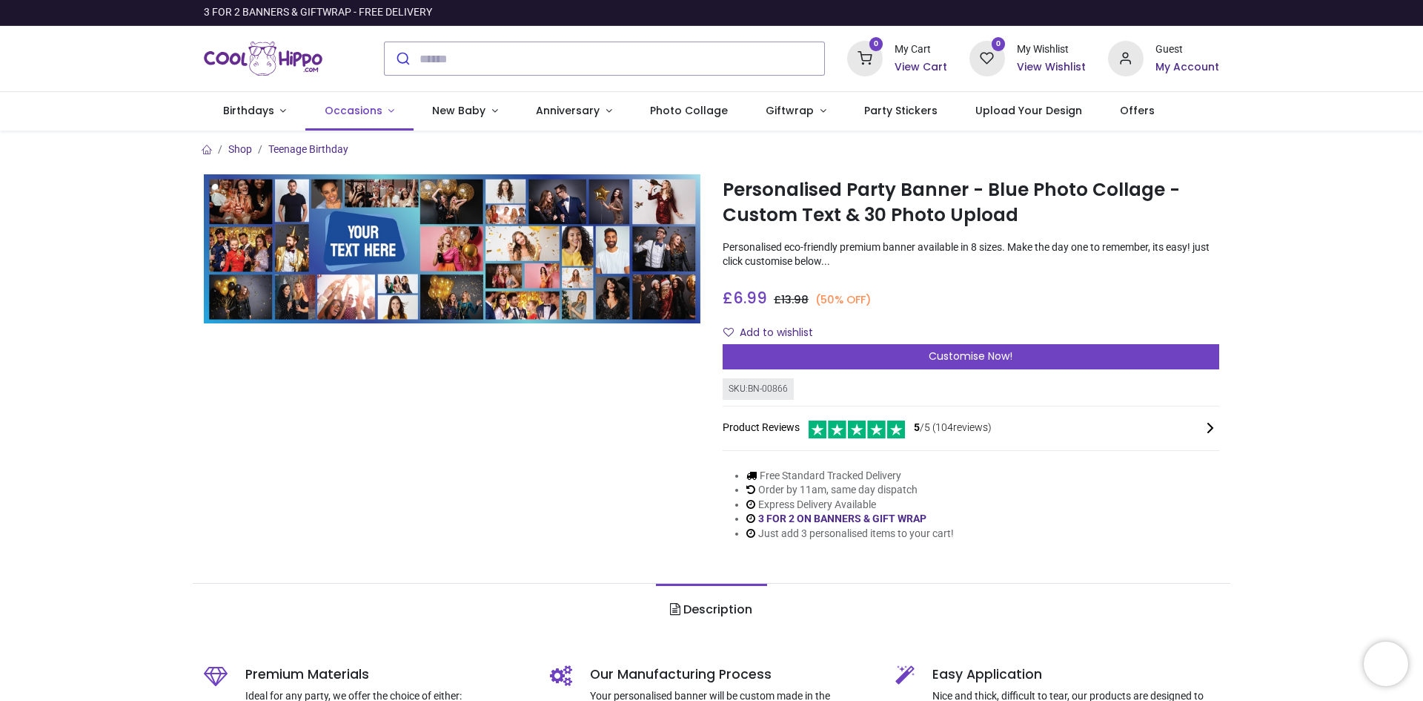
click at [354, 104] on span "Occasions" at bounding box center [354, 110] width 58 height 15
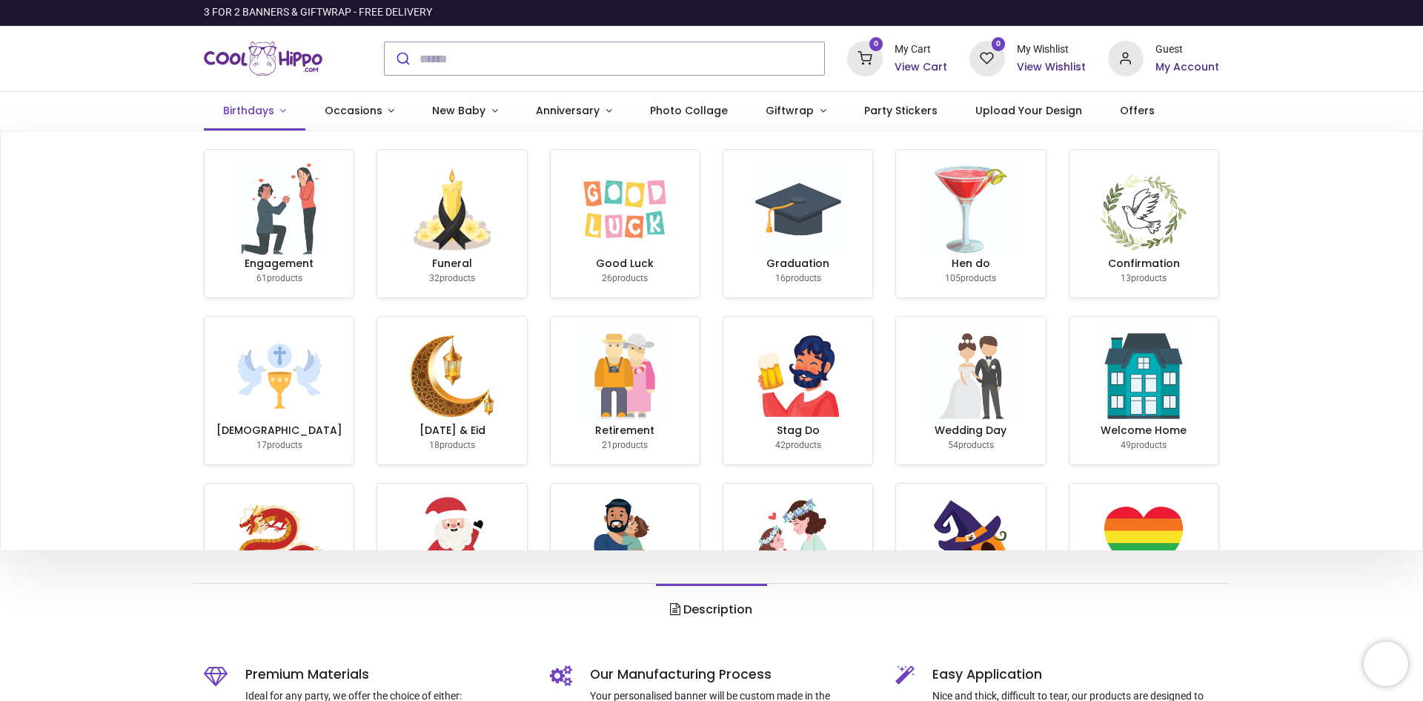
click at [259, 105] on span "Birthdays" at bounding box center [248, 110] width 51 height 15
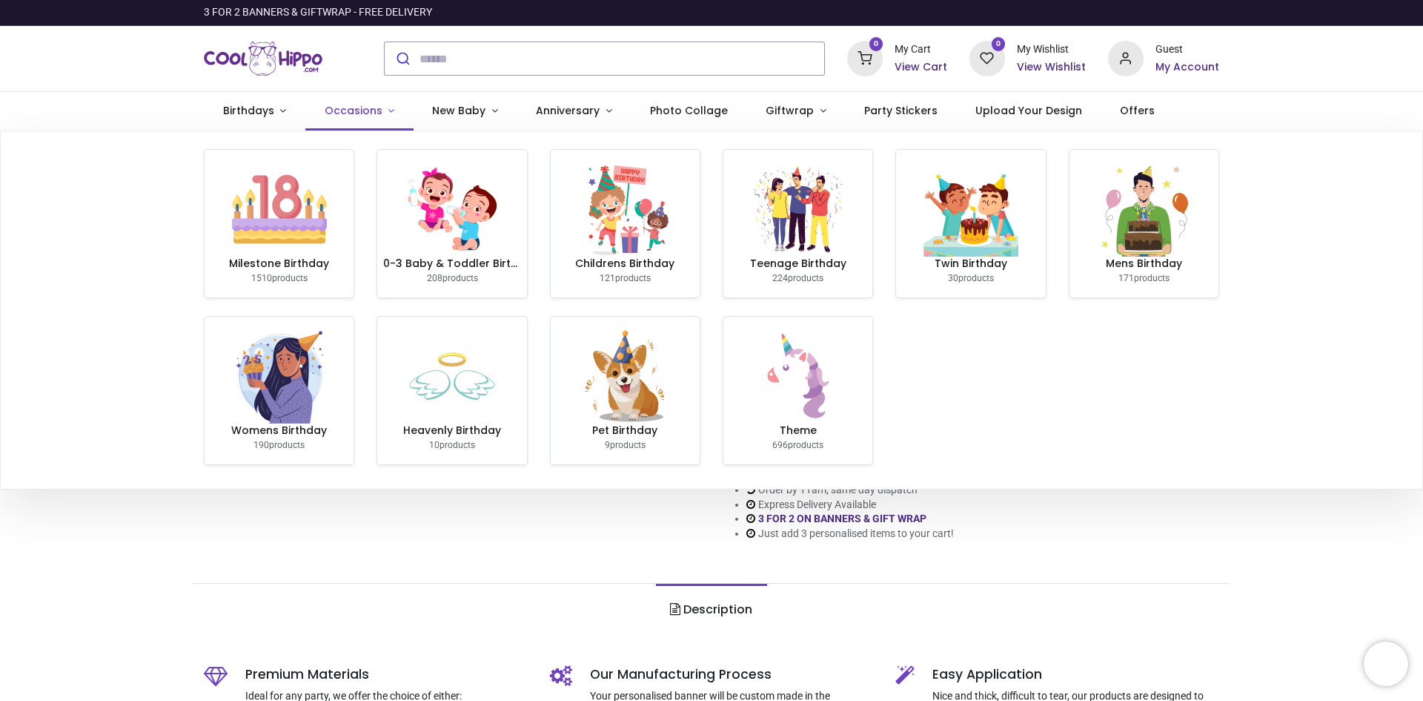
click at [350, 110] on span "Occasions" at bounding box center [354, 110] width 58 height 15
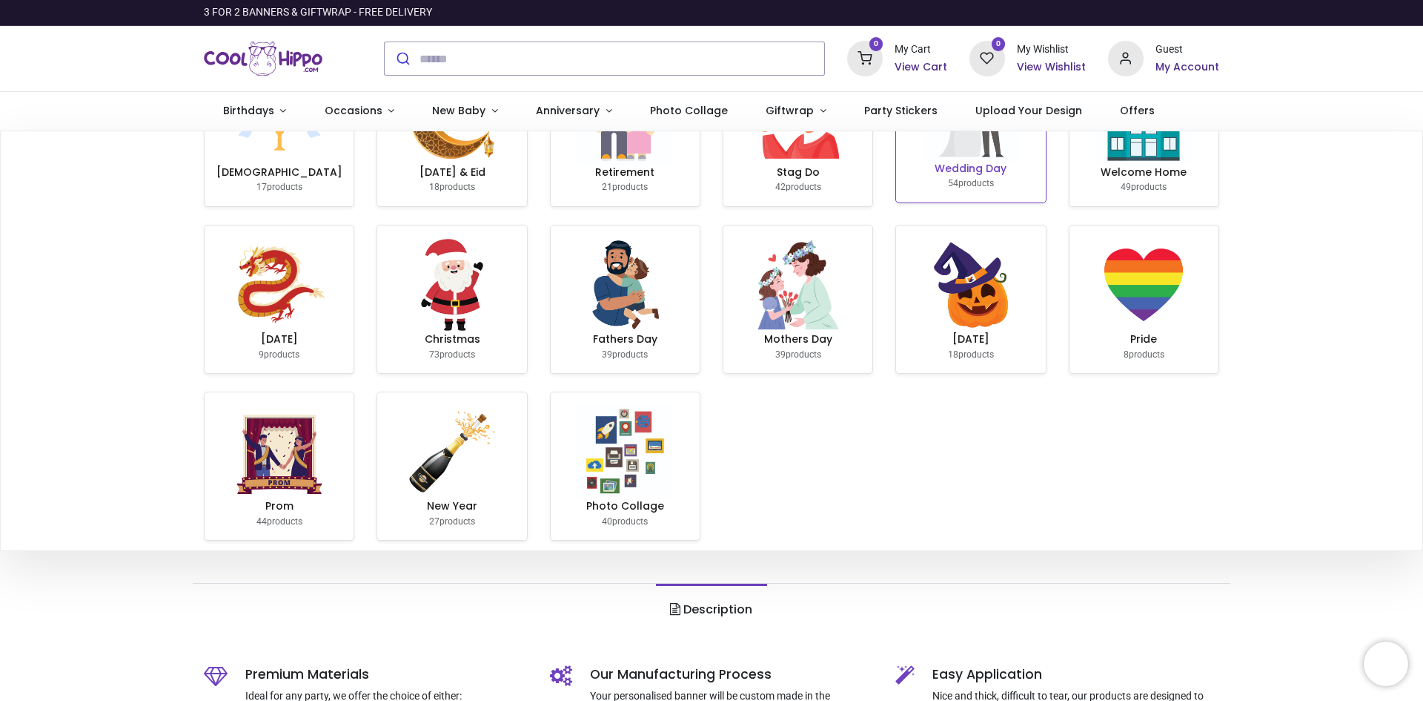
scroll to position [272, 0]
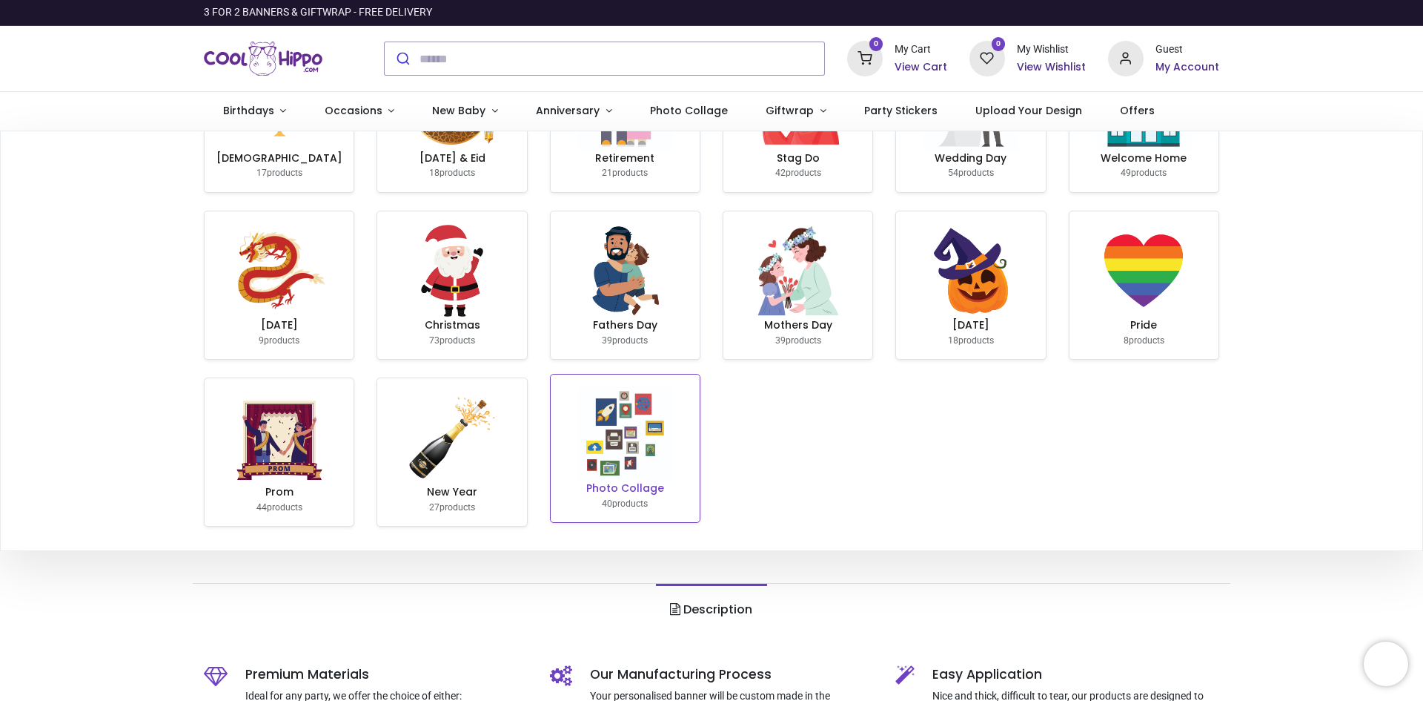
click at [643, 474] on img at bounding box center [625, 433] width 95 height 95
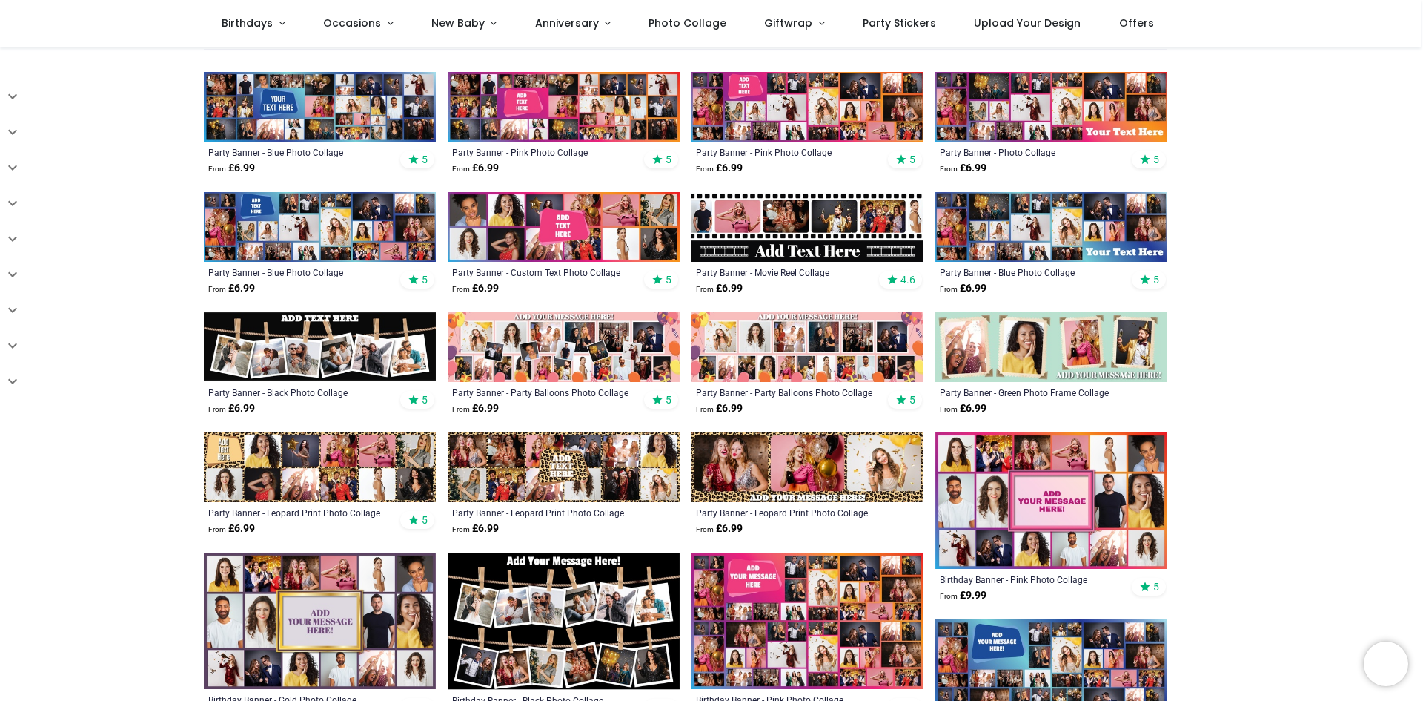
scroll to position [371, 0]
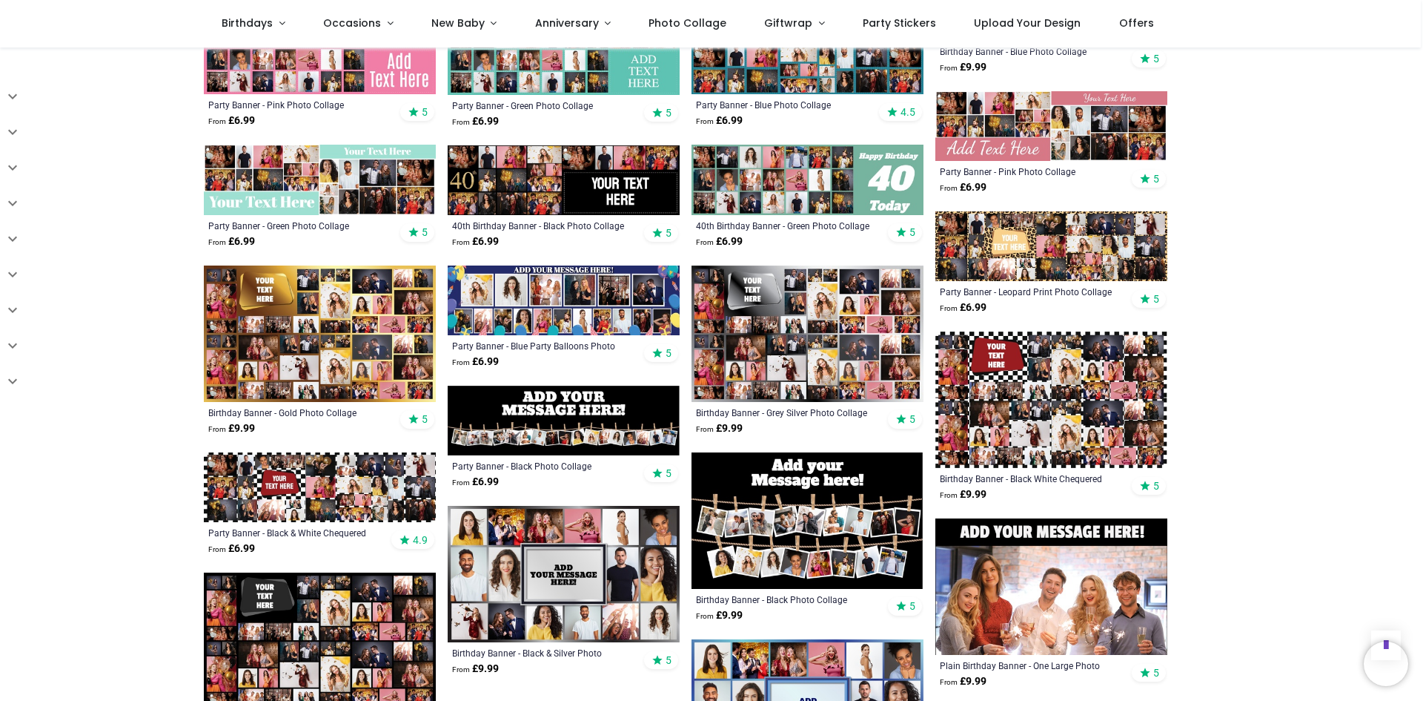
scroll to position [1112, 0]
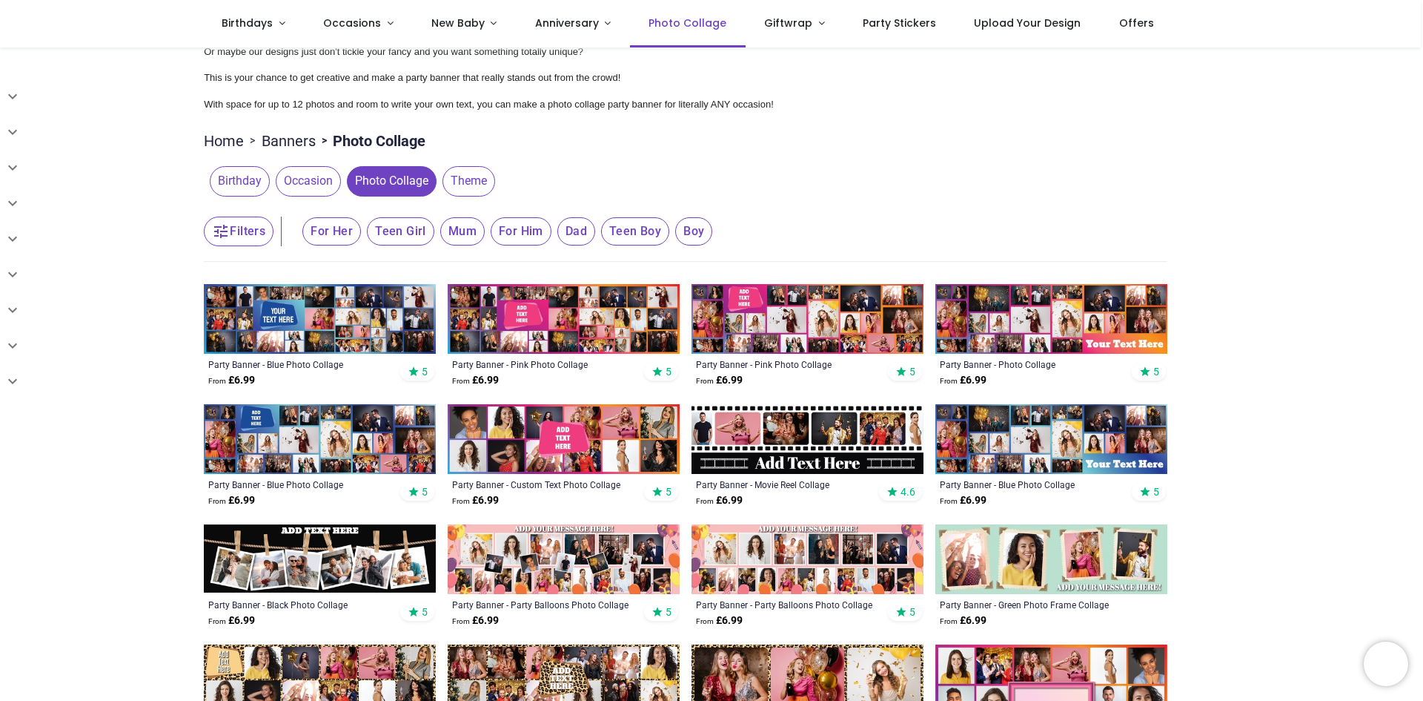
scroll to position [74, 0]
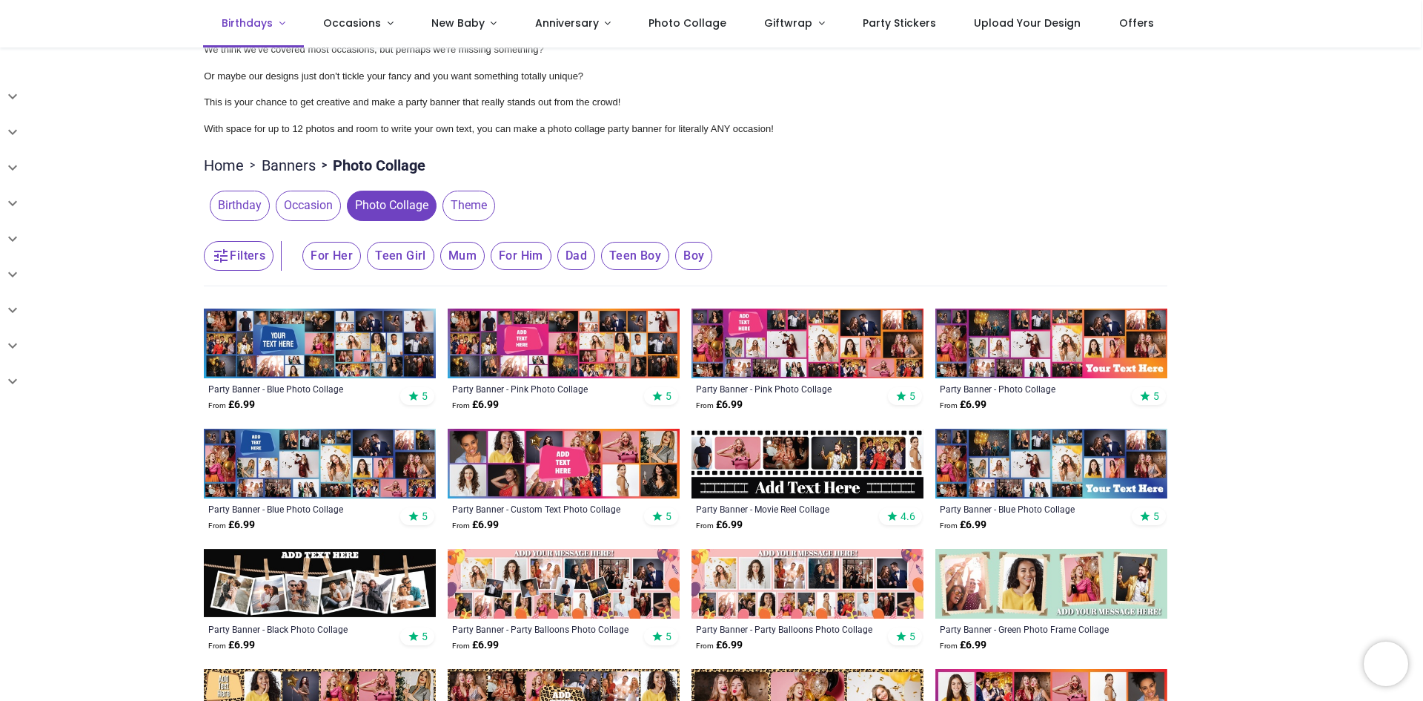
click at [274, 23] on span "Birthdays" at bounding box center [249, 23] width 54 height 15
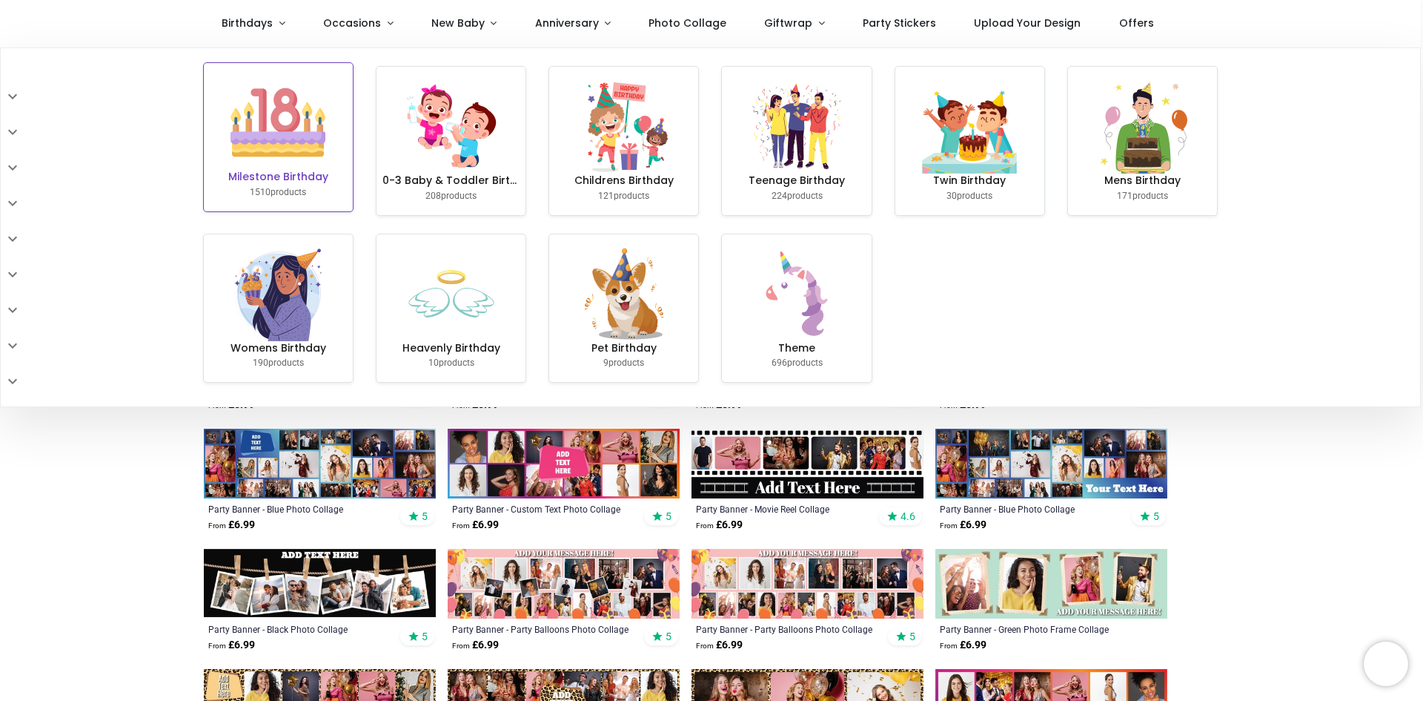
click at [280, 159] on img at bounding box center [278, 122] width 95 height 95
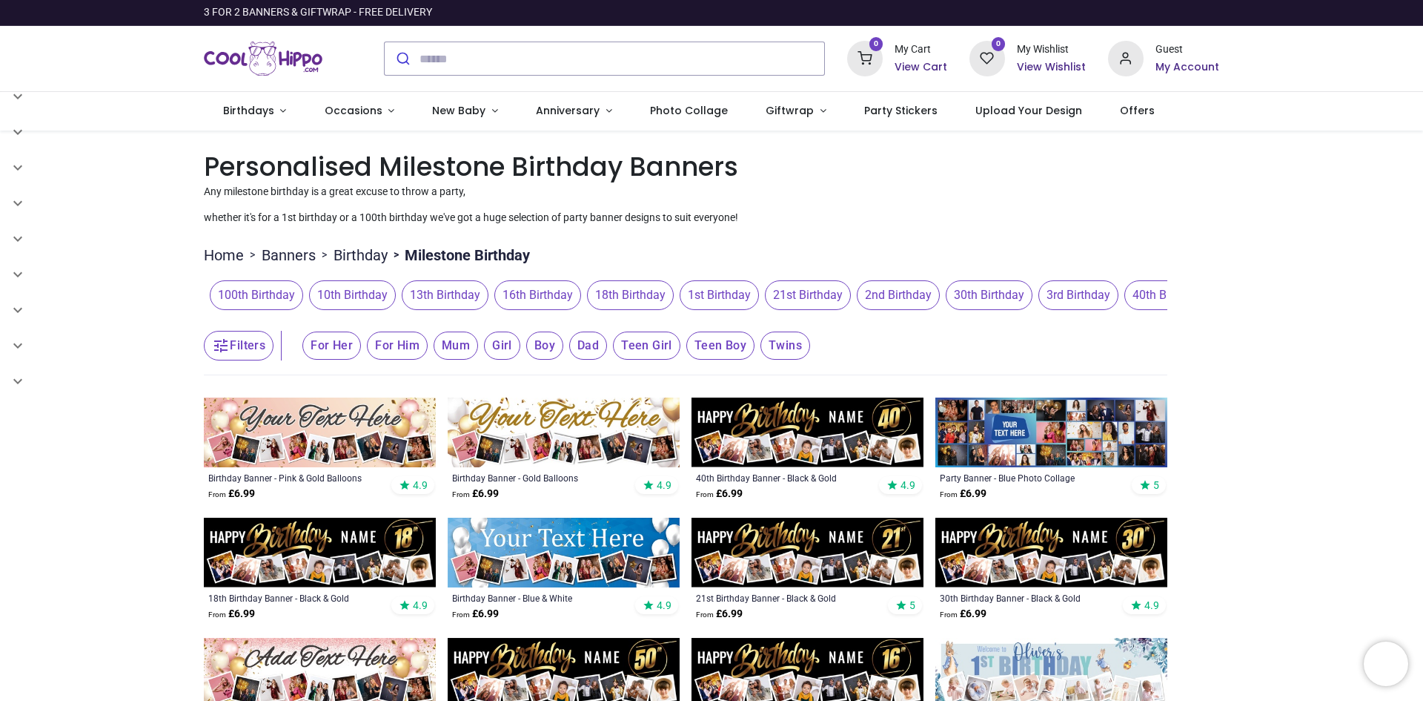
click at [596, 322] on header "Filters Filters For Her For Him Mum Girl Boy Dad Teen Girl Teen Boy Twins" at bounding box center [686, 345] width 964 height 59
drag, startPoint x: 590, startPoint y: 319, endPoint x: 798, endPoint y: 320, distance: 207.6
click at [798, 320] on header "Filters Filters For Her For Him Mum Girl Boy Dad Teen Girl Teen Boy Twins" at bounding box center [686, 345] width 964 height 59
click at [1006, 292] on span "80th Birthday" at bounding box center [1039, 295] width 87 height 30
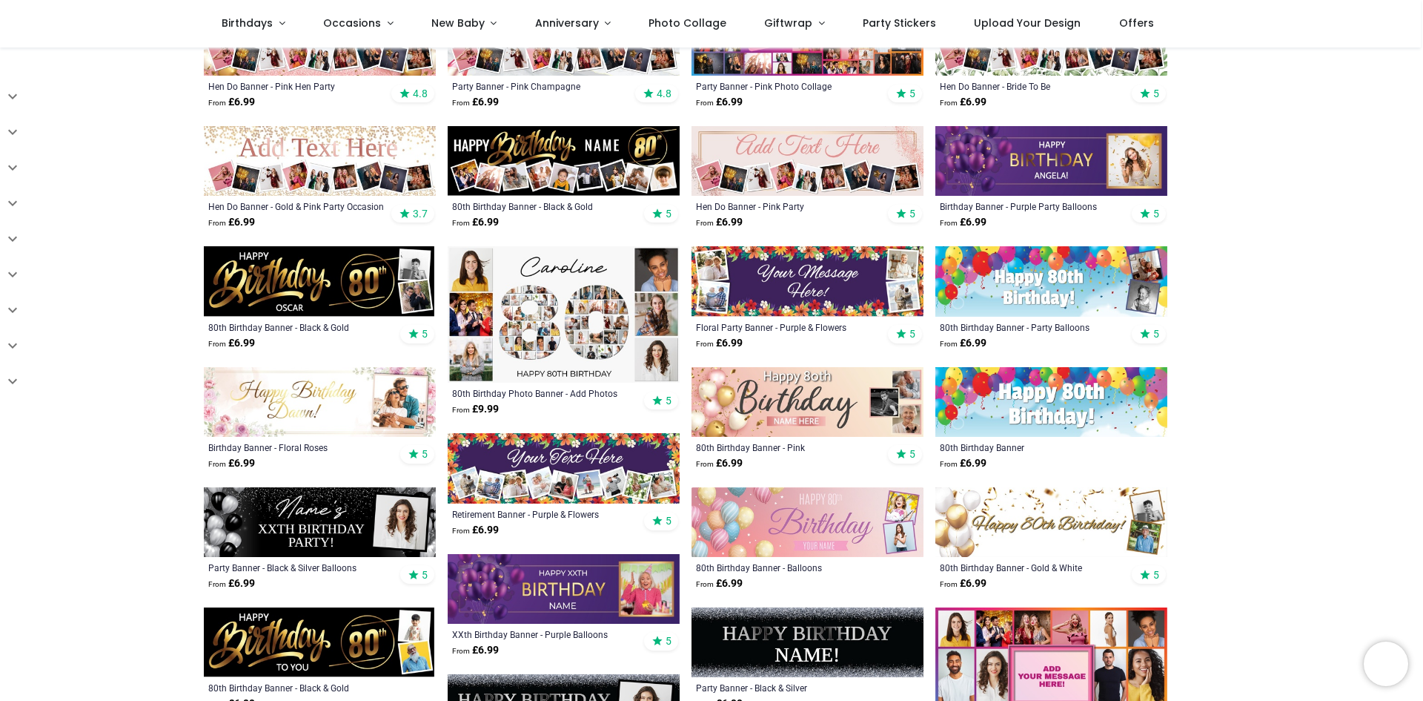
scroll to position [519, 0]
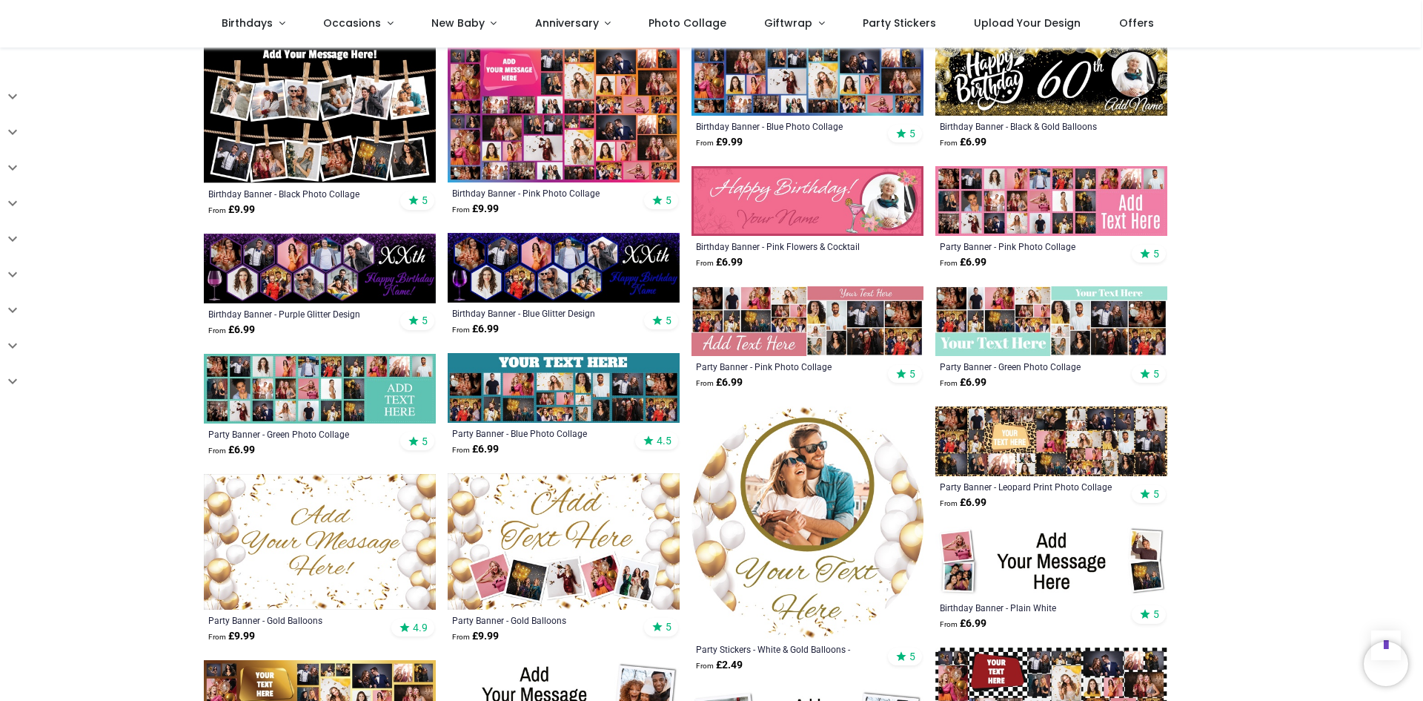
scroll to position [2150, 0]
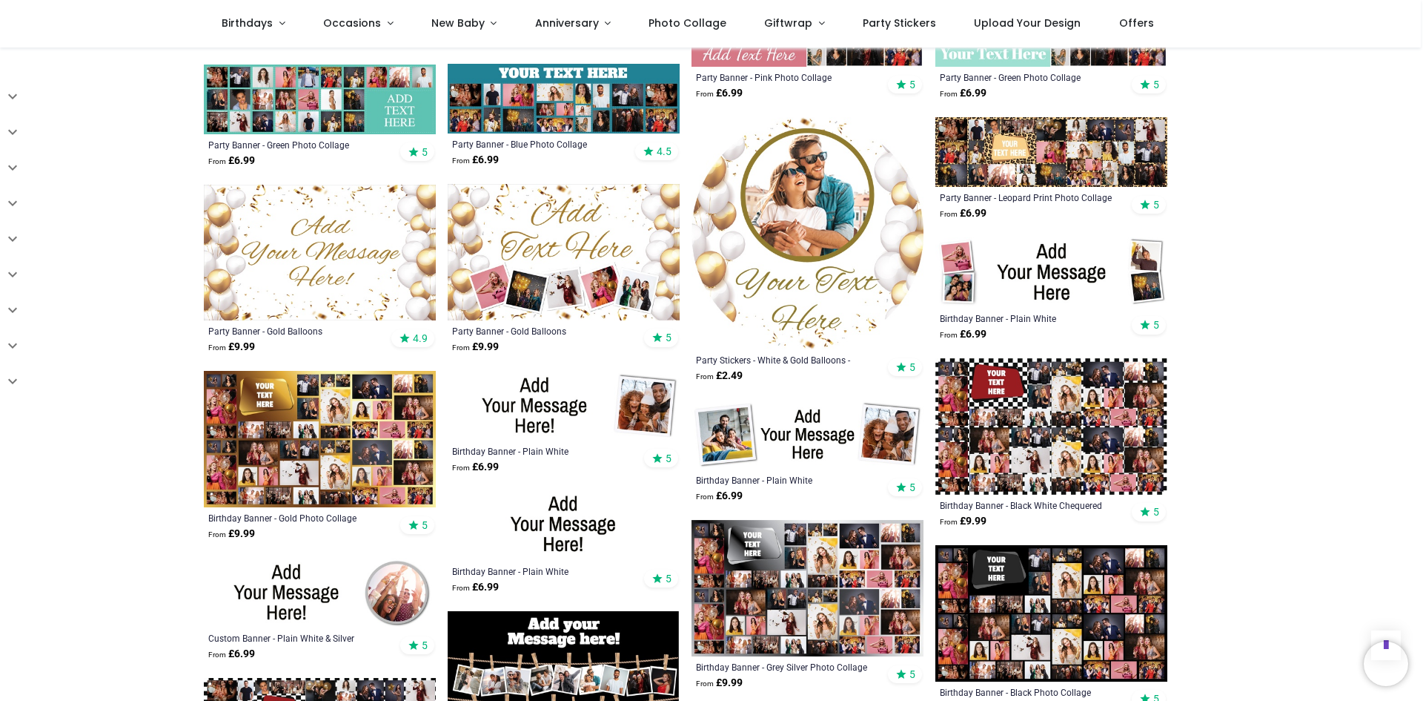
scroll to position [2669, 0]
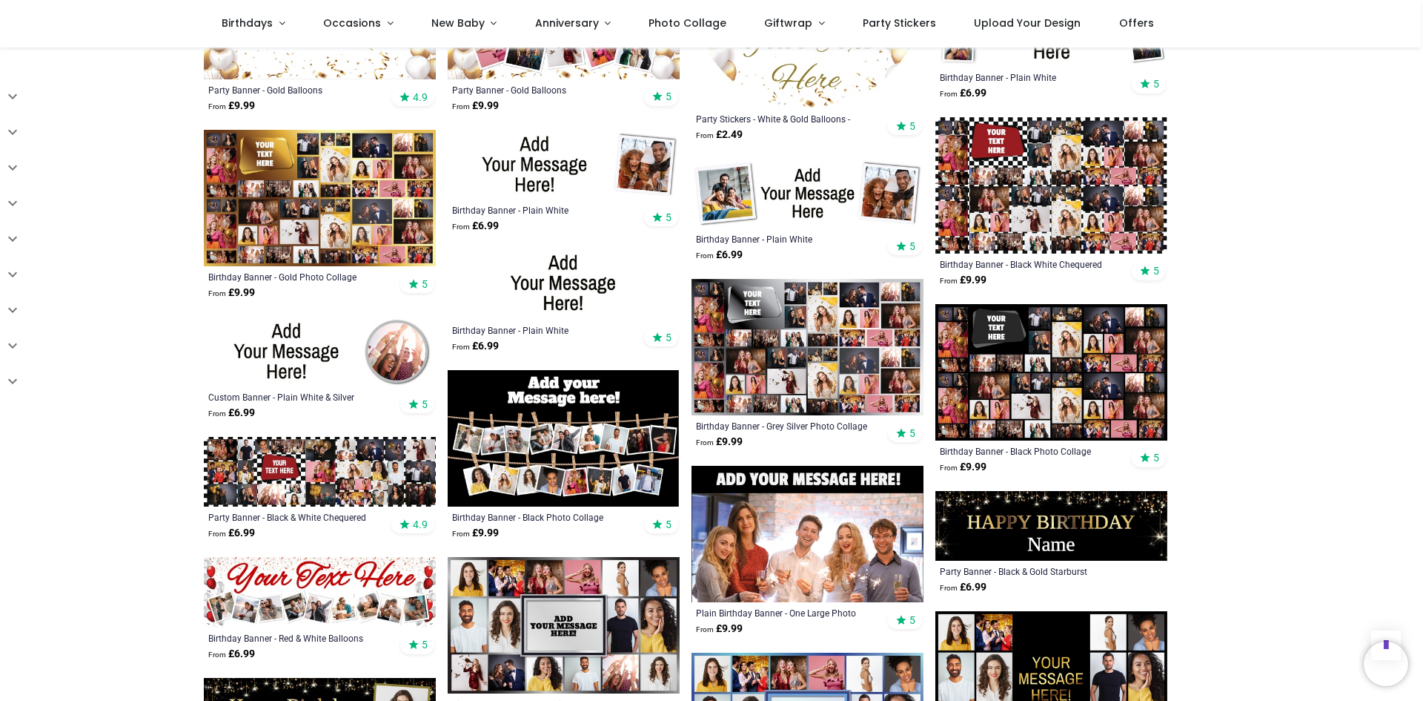
click at [349, 466] on img at bounding box center [320, 472] width 232 height 70
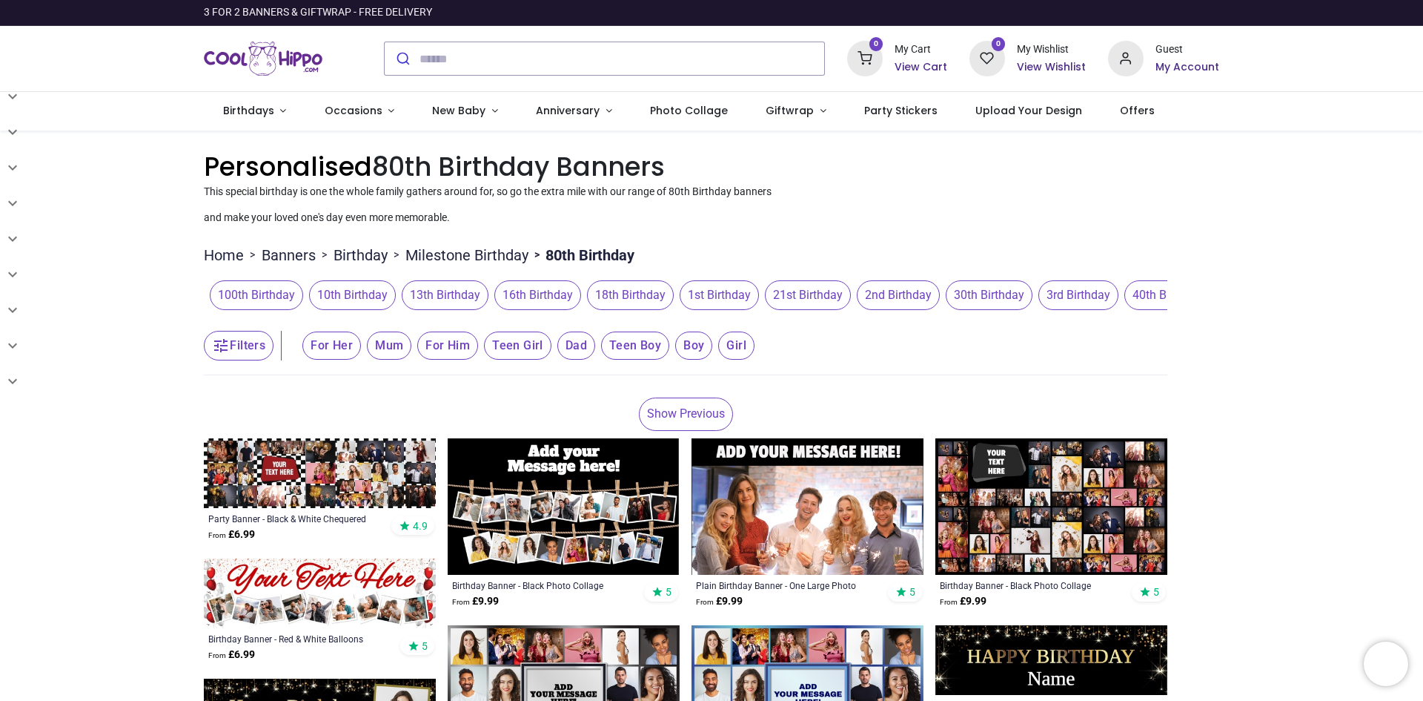
click at [685, 416] on link "Show Previous" at bounding box center [686, 413] width 94 height 33
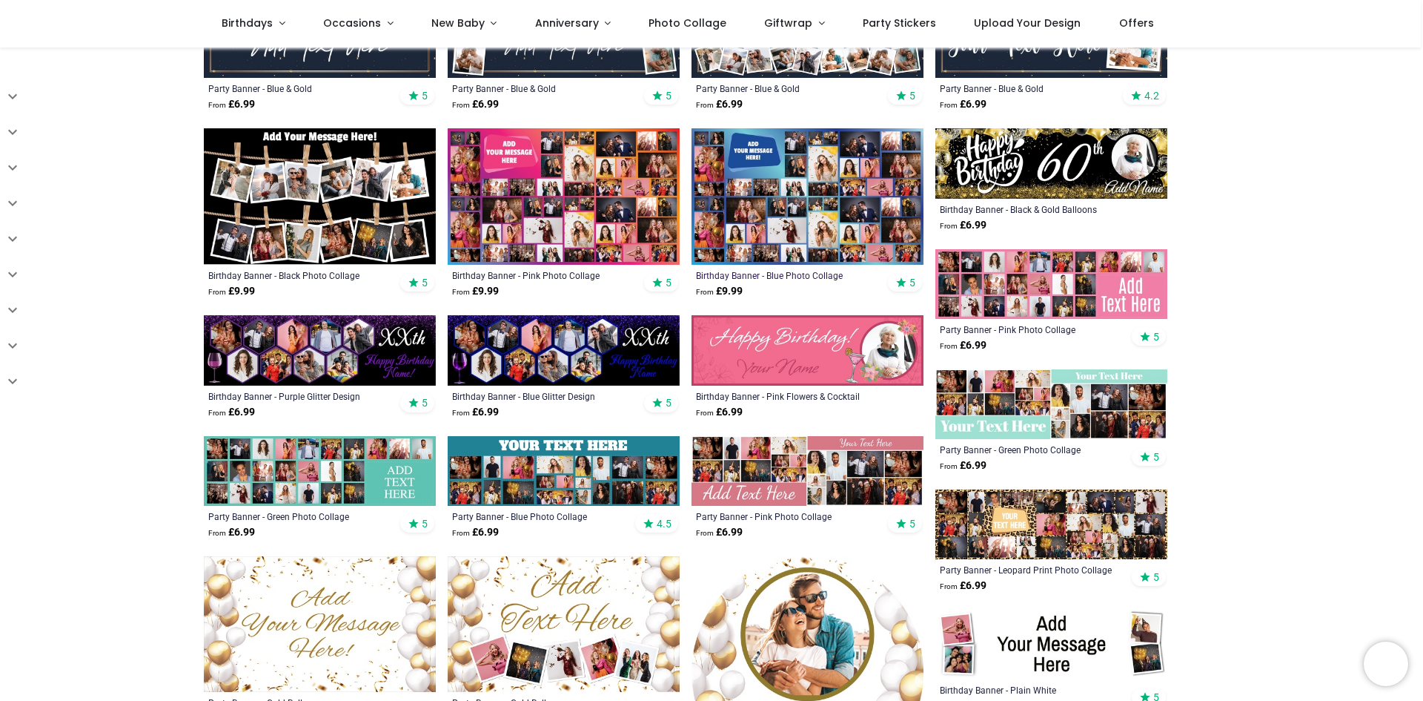
scroll to position [371, 0]
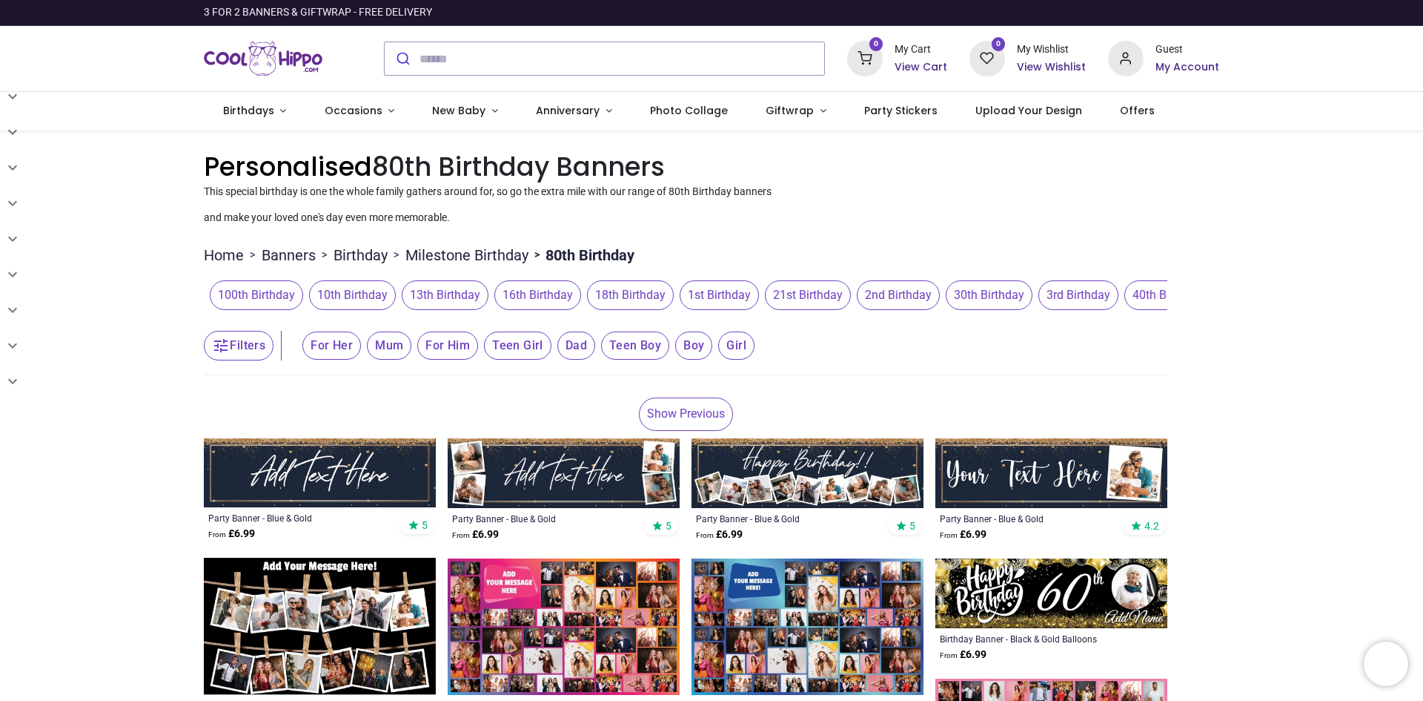
click at [358, 257] on link "Birthday" at bounding box center [361, 255] width 54 height 21
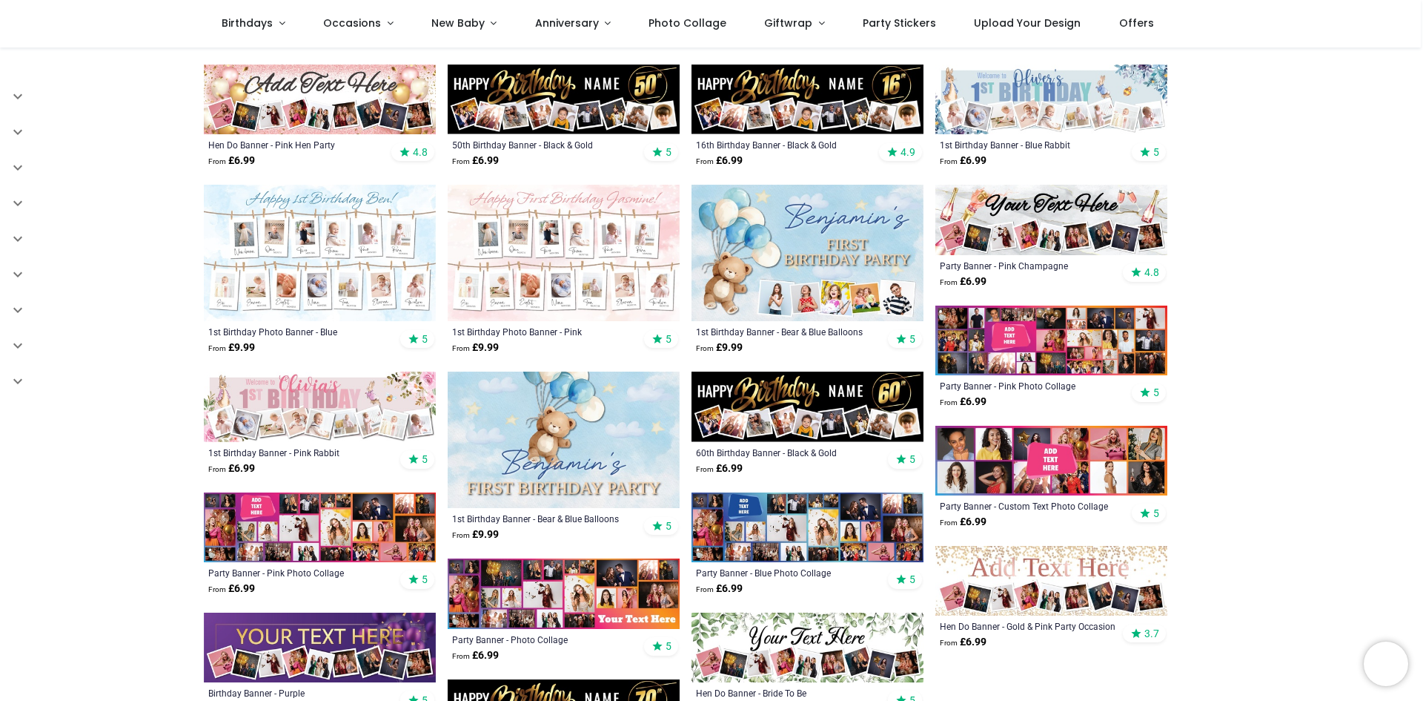
scroll to position [519, 0]
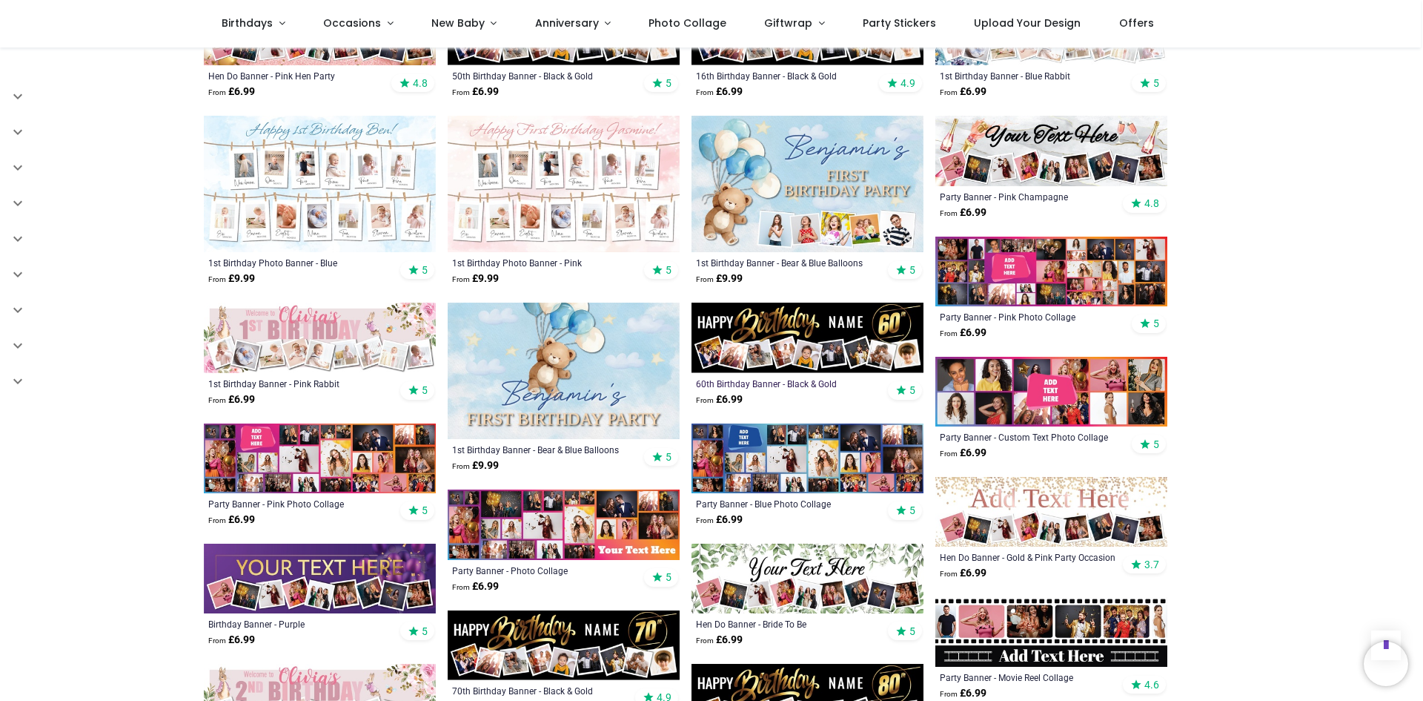
scroll to position [667, 0]
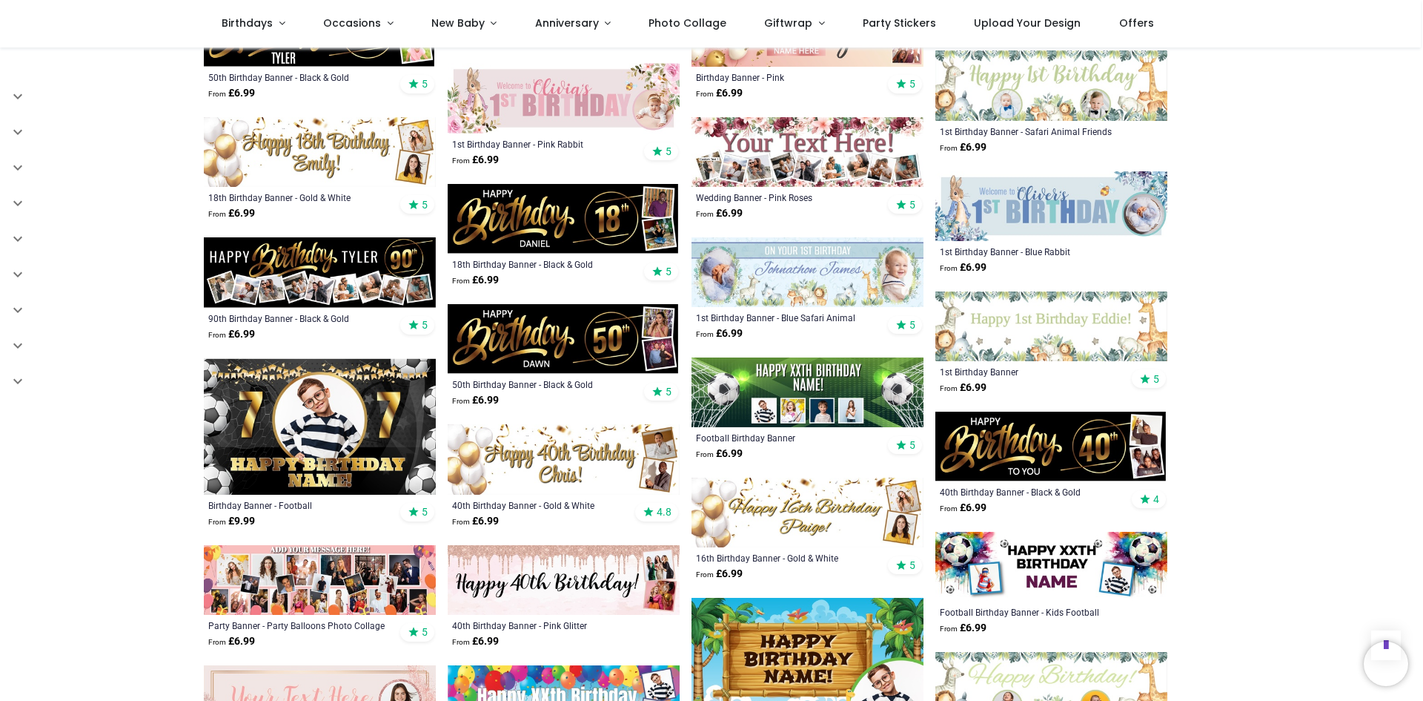
scroll to position [1853, 0]
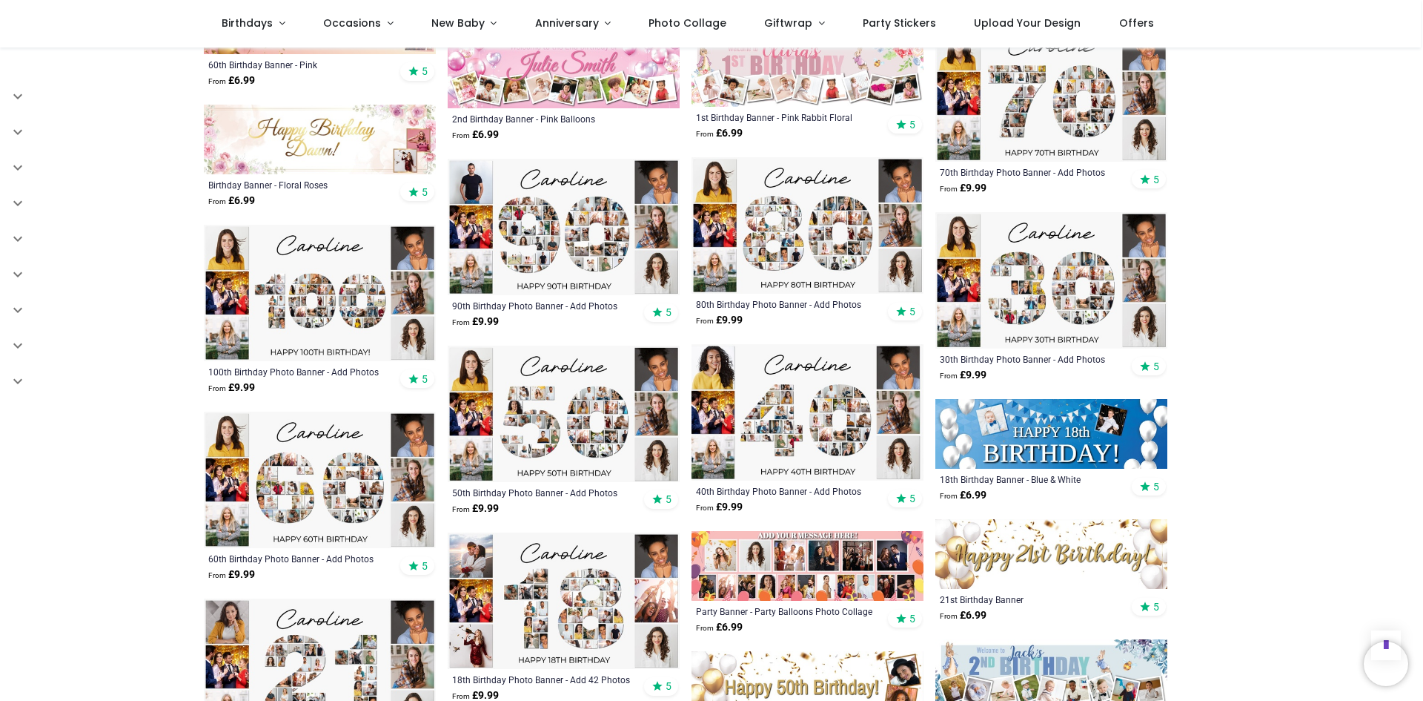
scroll to position [3929, 0]
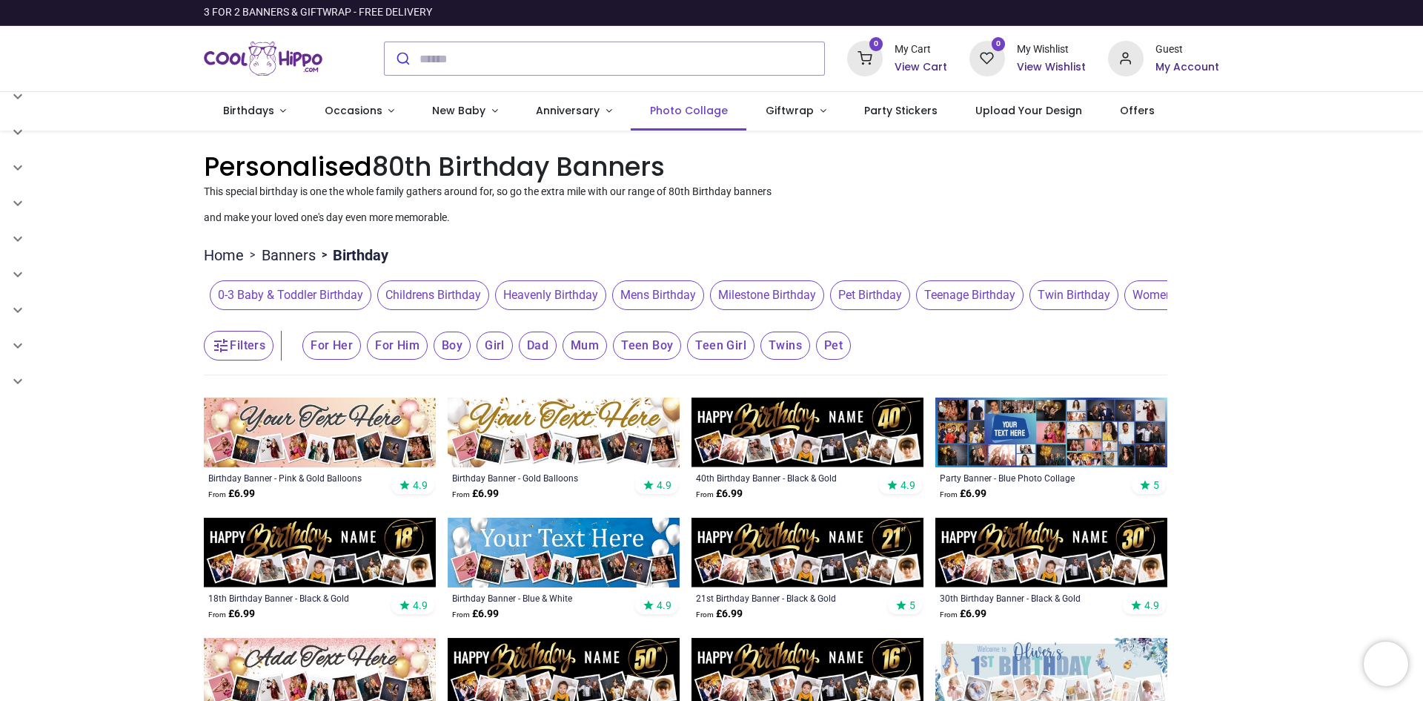
click at [681, 106] on span "Photo Collage" at bounding box center [689, 110] width 78 height 15
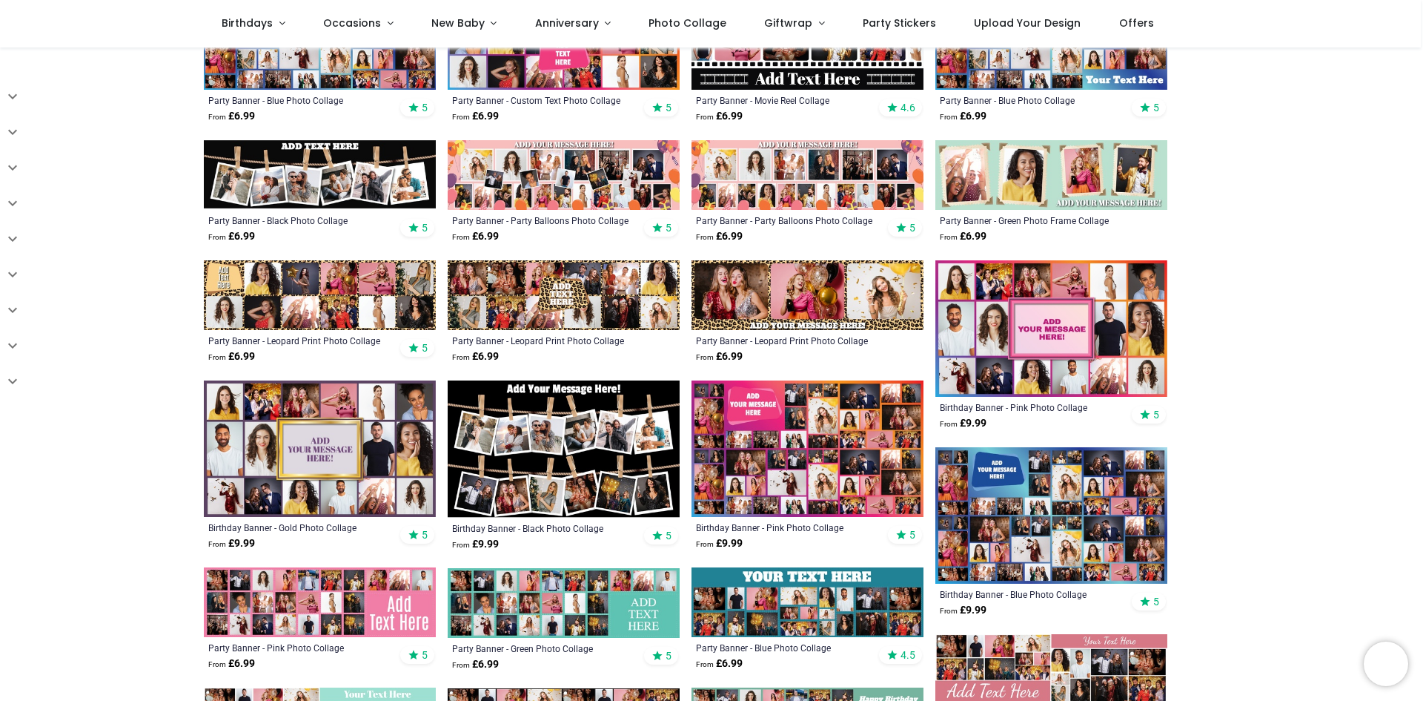
scroll to position [519, 0]
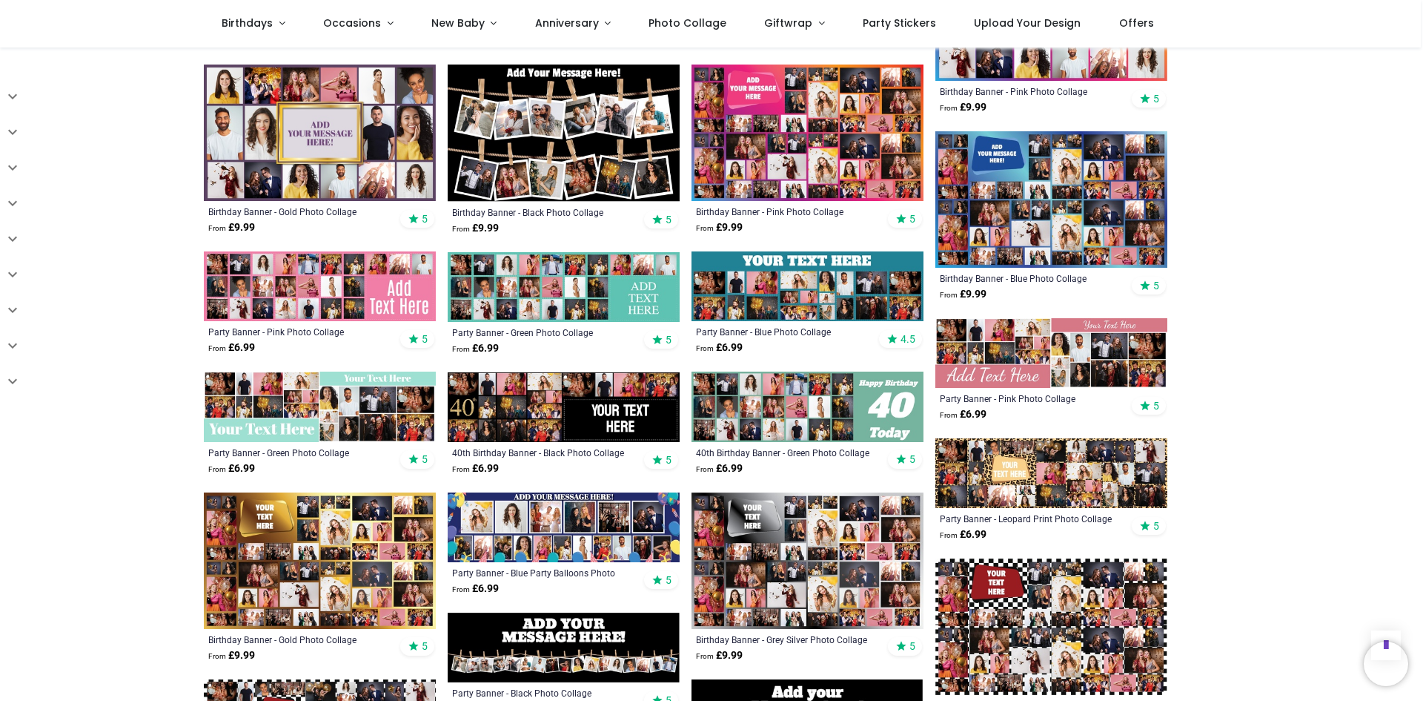
scroll to position [816, 0]
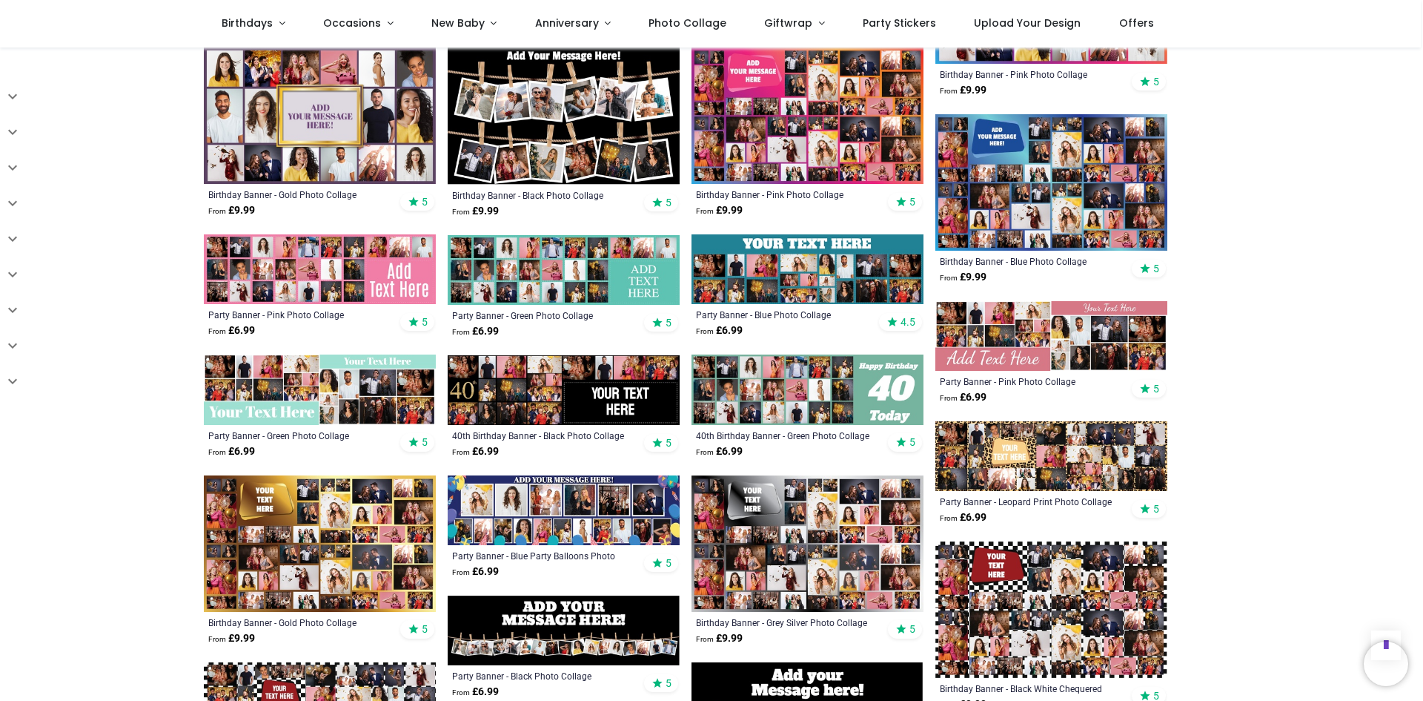
click at [534, 374] on img at bounding box center [564, 390] width 232 height 70
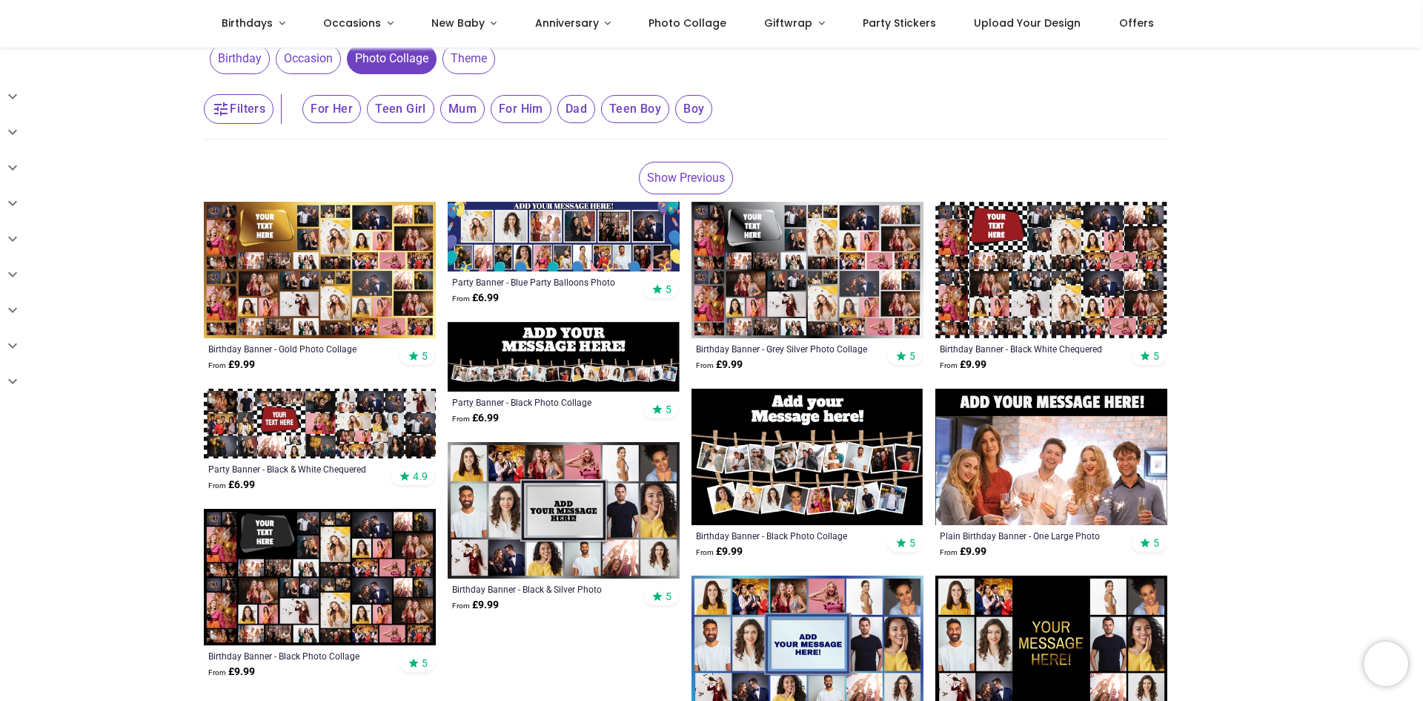
scroll to position [222, 0]
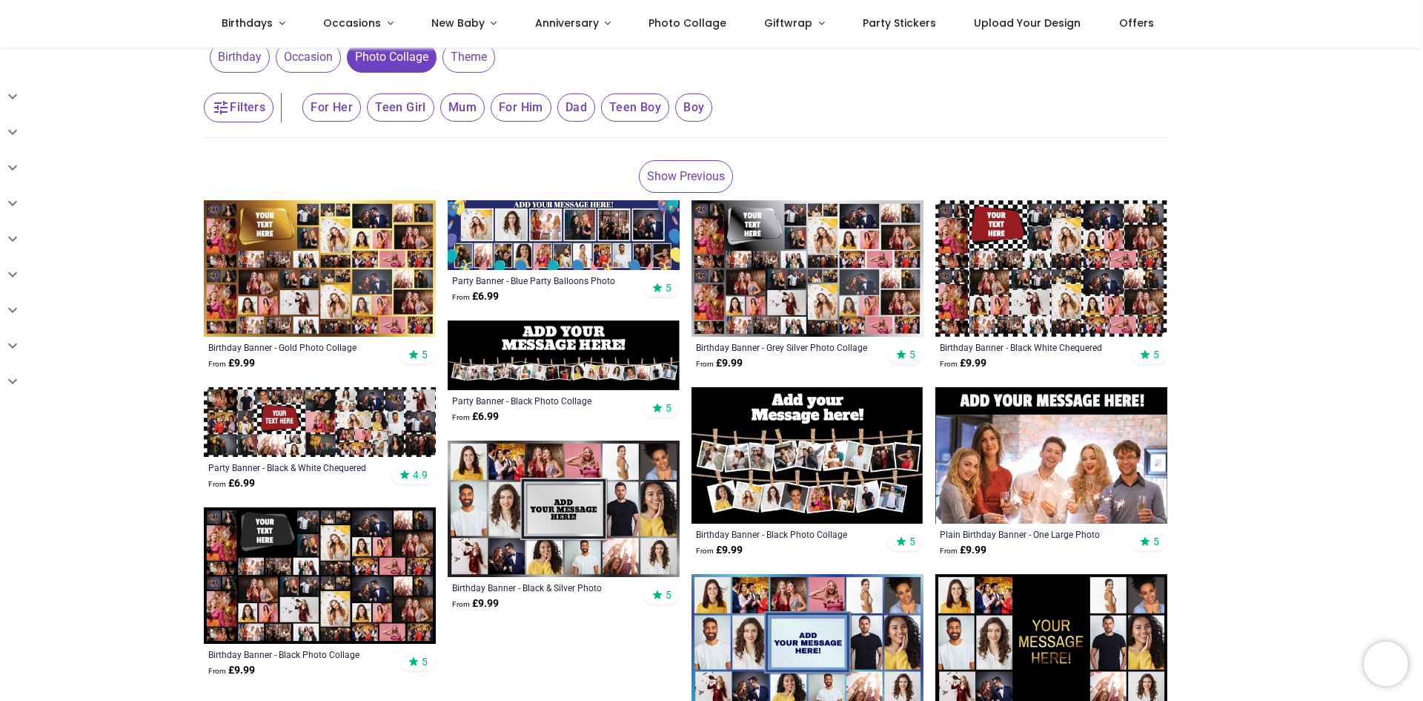
click at [512, 106] on span "For Him" at bounding box center [521, 107] width 61 height 28
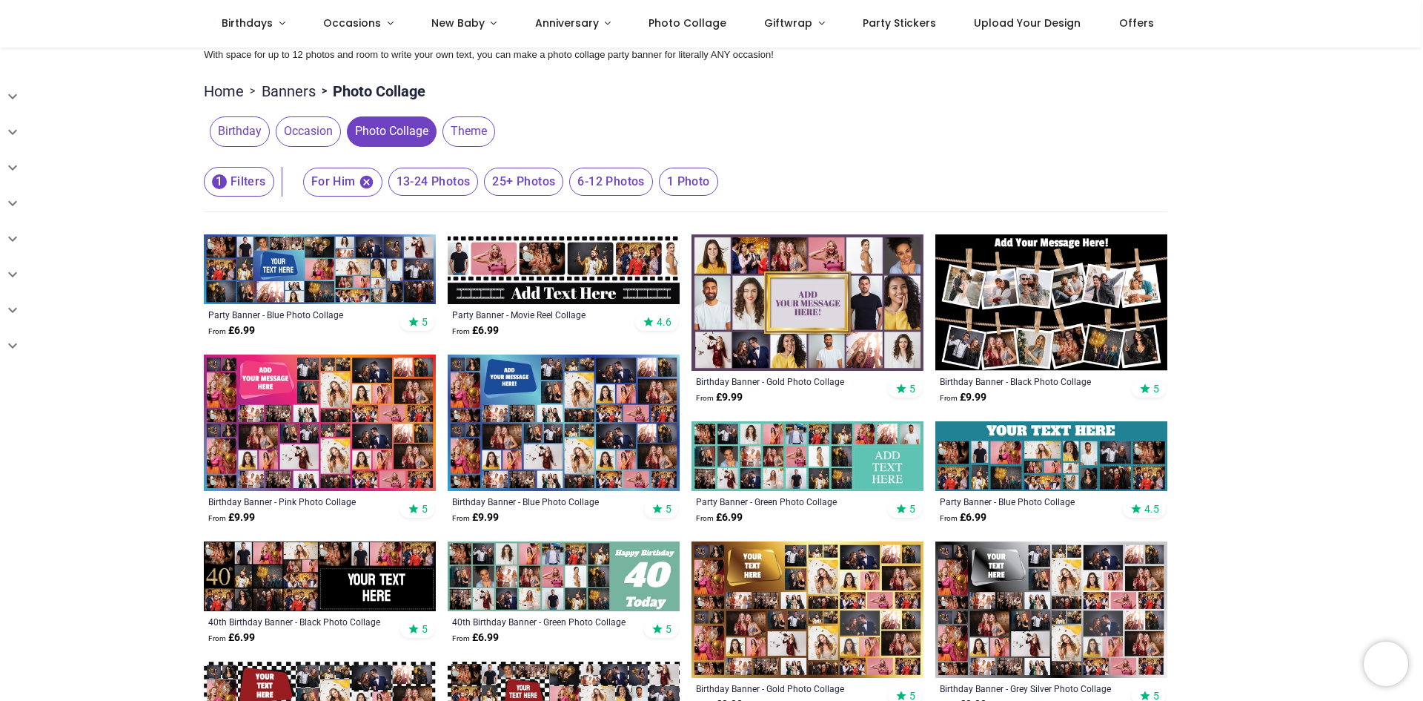
scroll to position [222, 0]
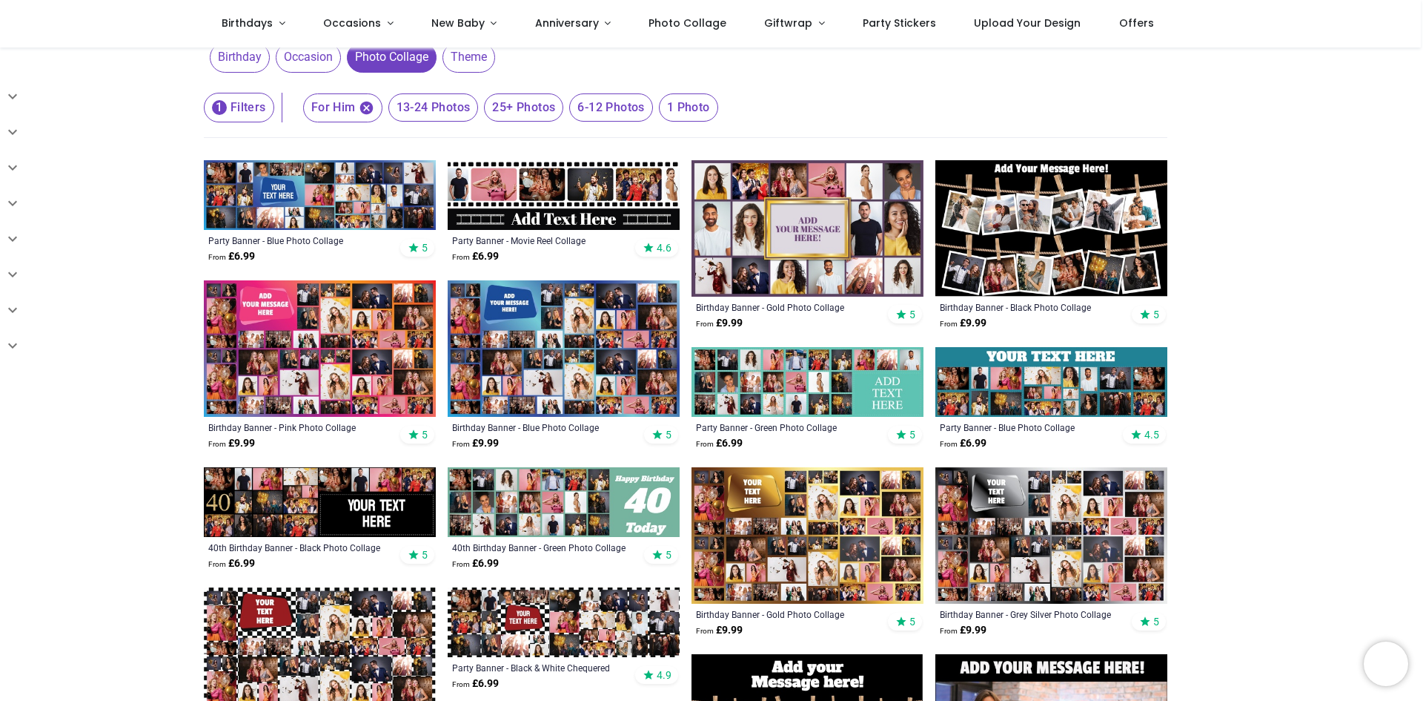
click at [320, 198] on img at bounding box center [320, 195] width 232 height 70
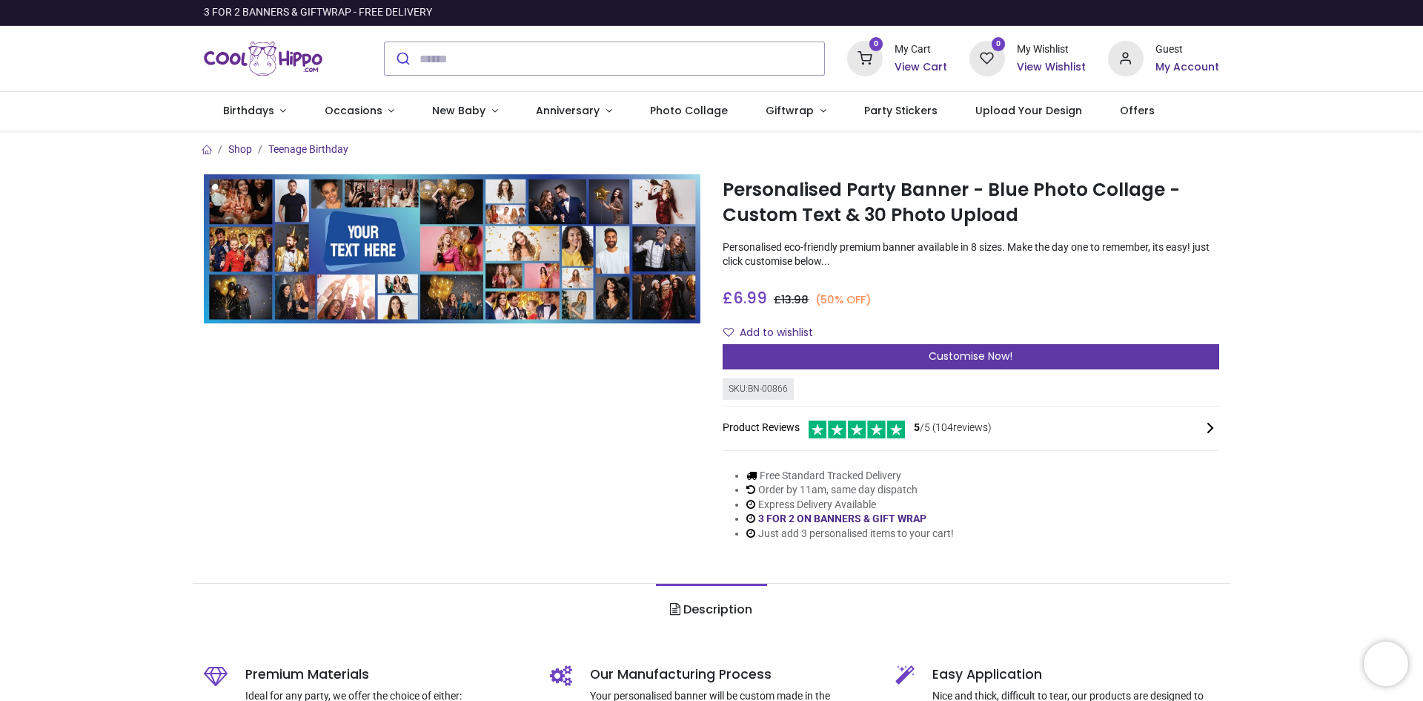
click at [891, 357] on div "Customise Now!" at bounding box center [971, 356] width 497 height 25
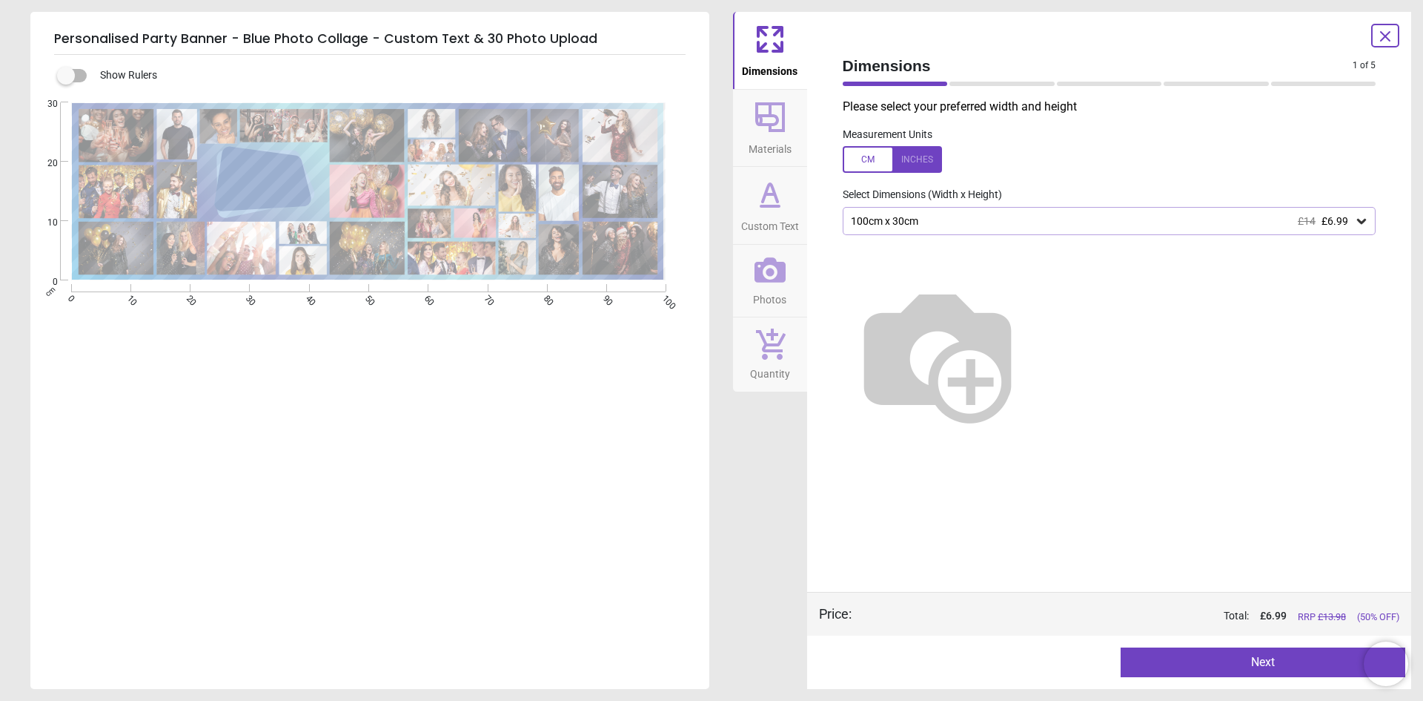
click at [786, 137] on span "Materials" at bounding box center [770, 146] width 43 height 22
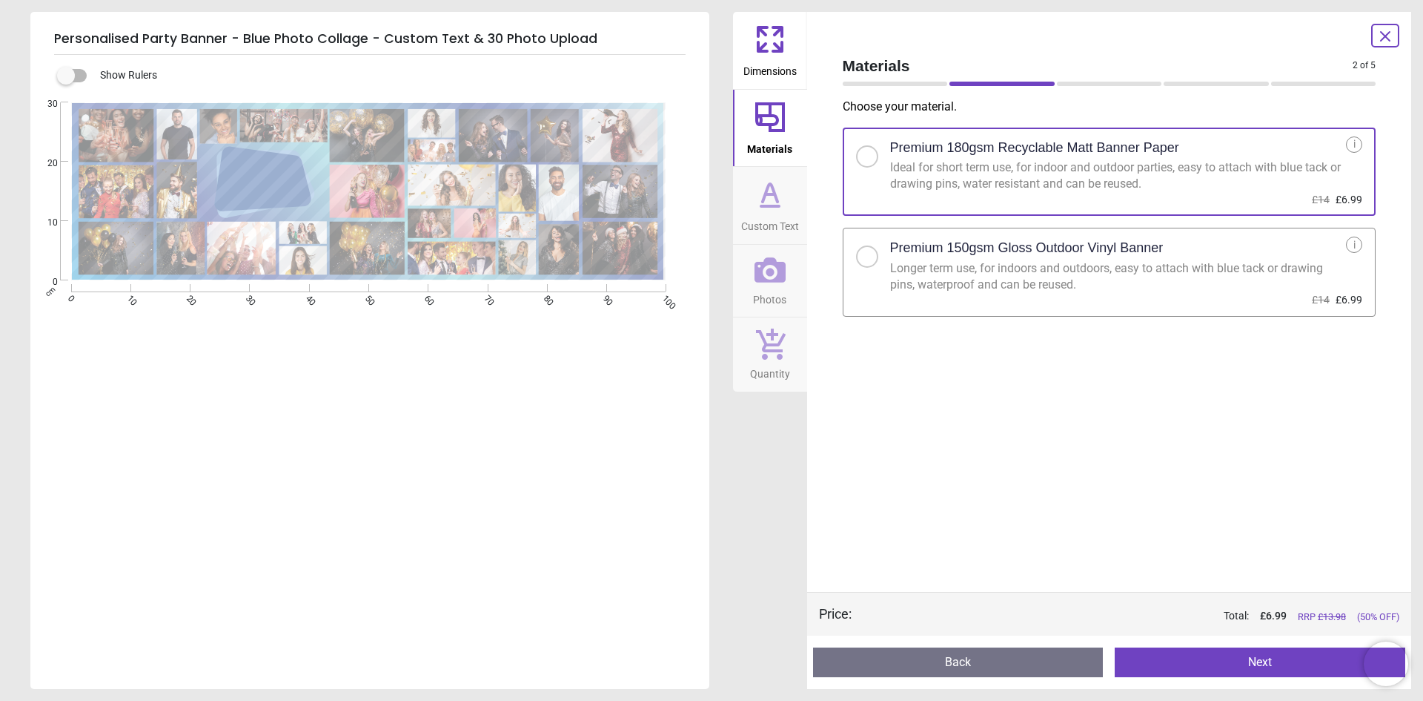
click at [792, 196] on button "Custom Text" at bounding box center [770, 205] width 74 height 77
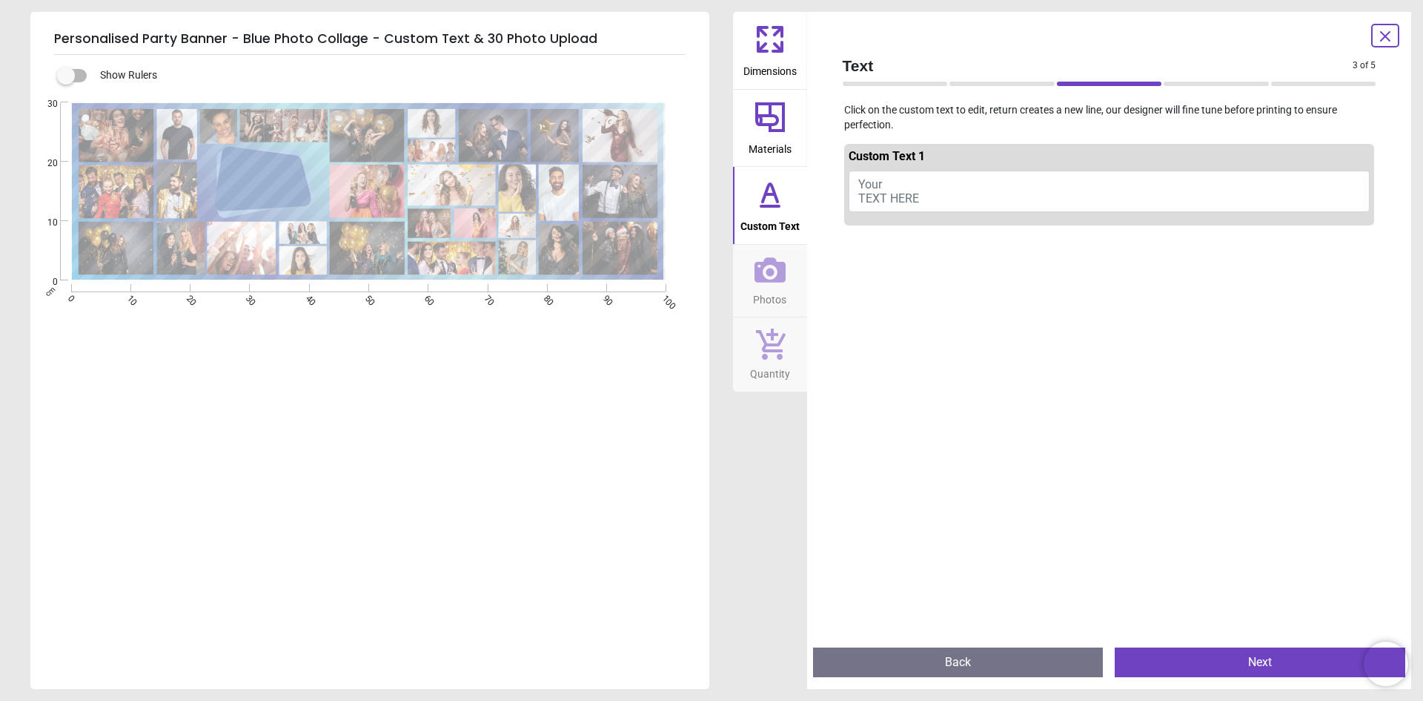
click at [776, 264] on icon at bounding box center [770, 269] width 31 height 25
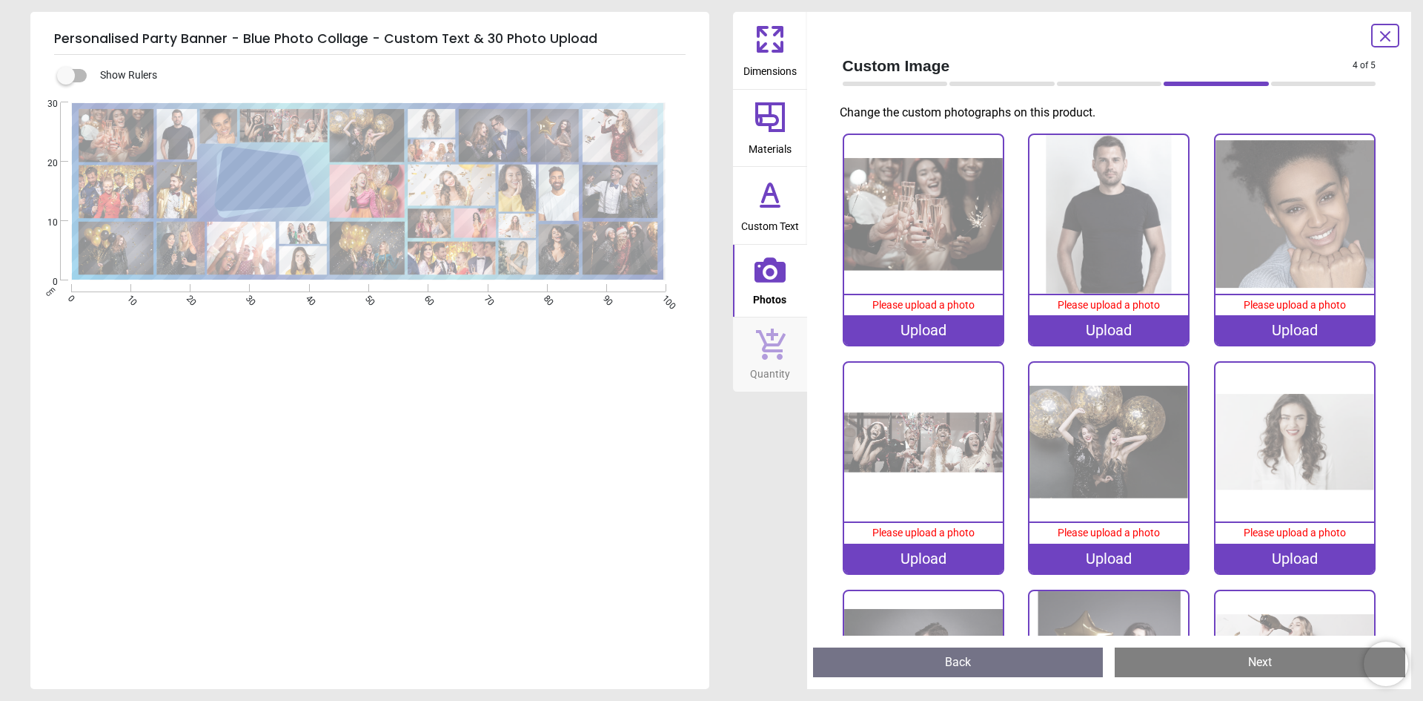
click at [756, 360] on span "Quantity" at bounding box center [770, 371] width 40 height 22
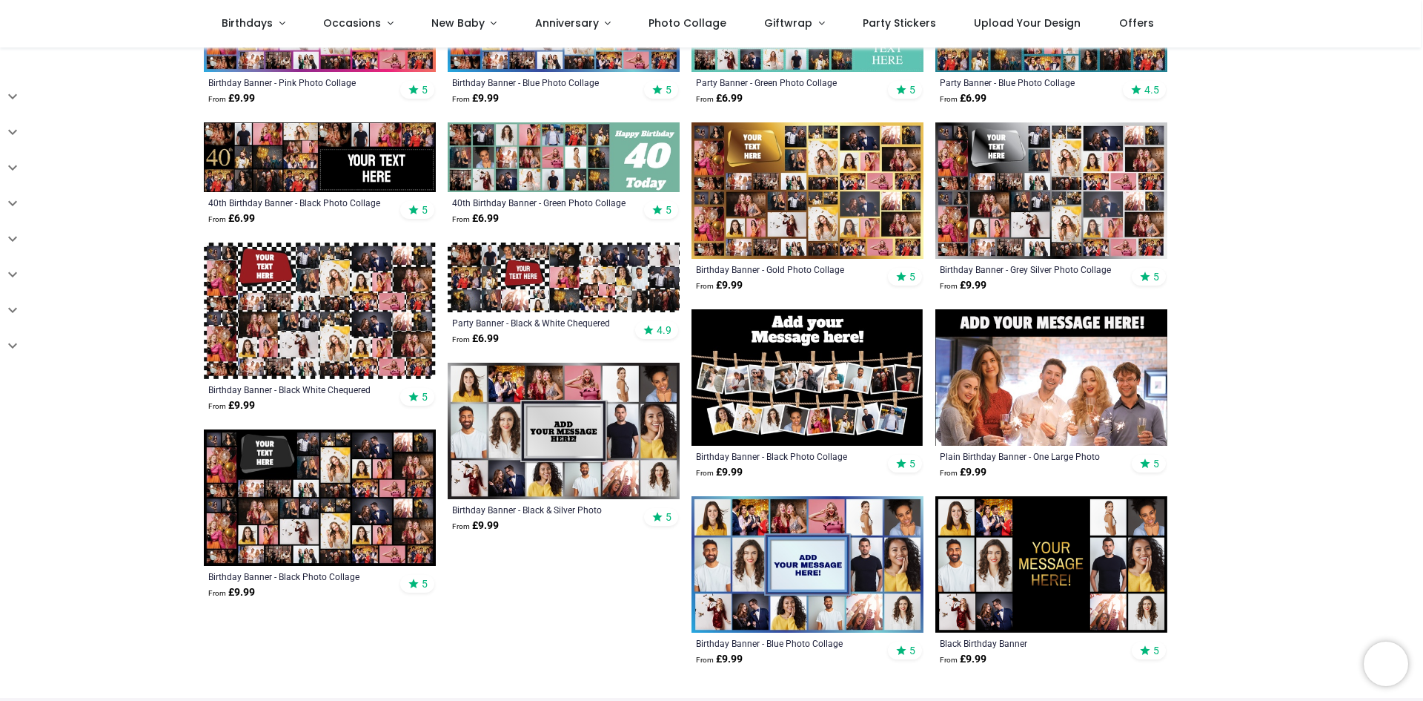
scroll to position [593, 0]
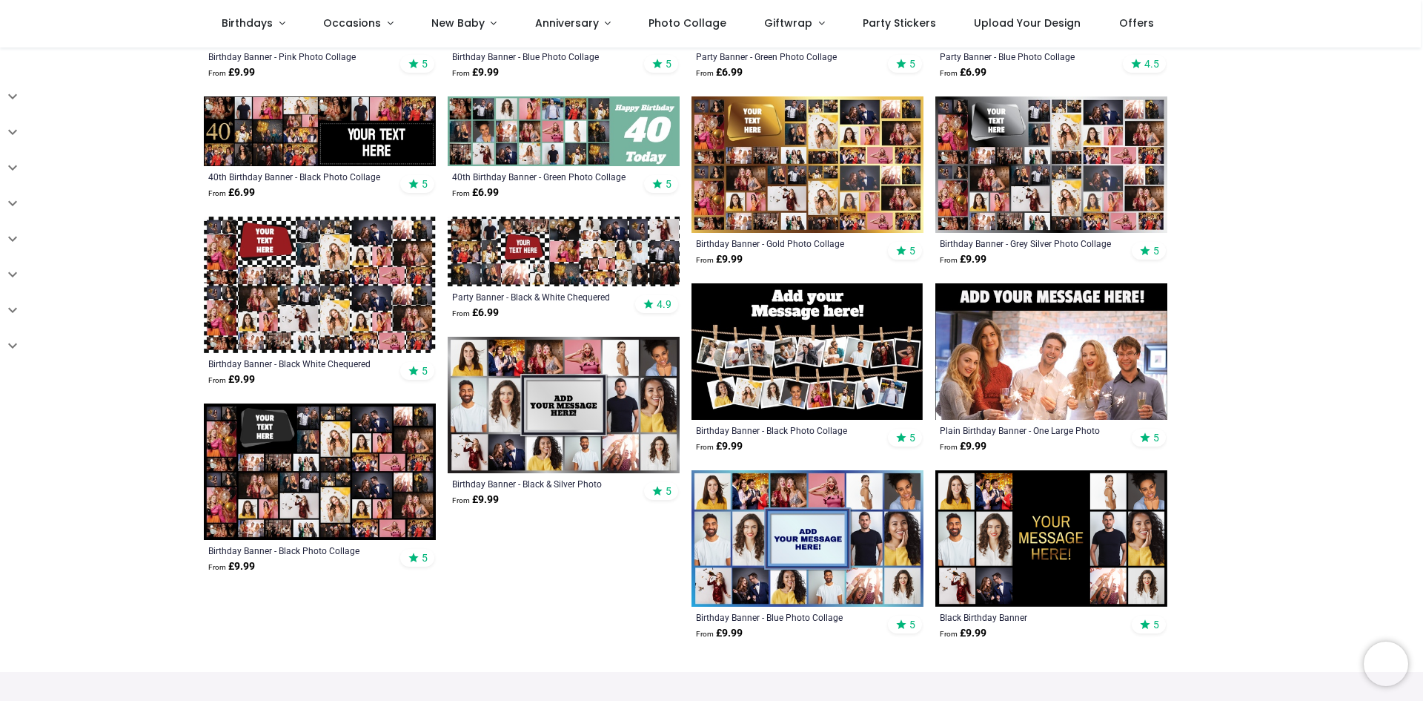
click at [598, 277] on img at bounding box center [564, 251] width 232 height 70
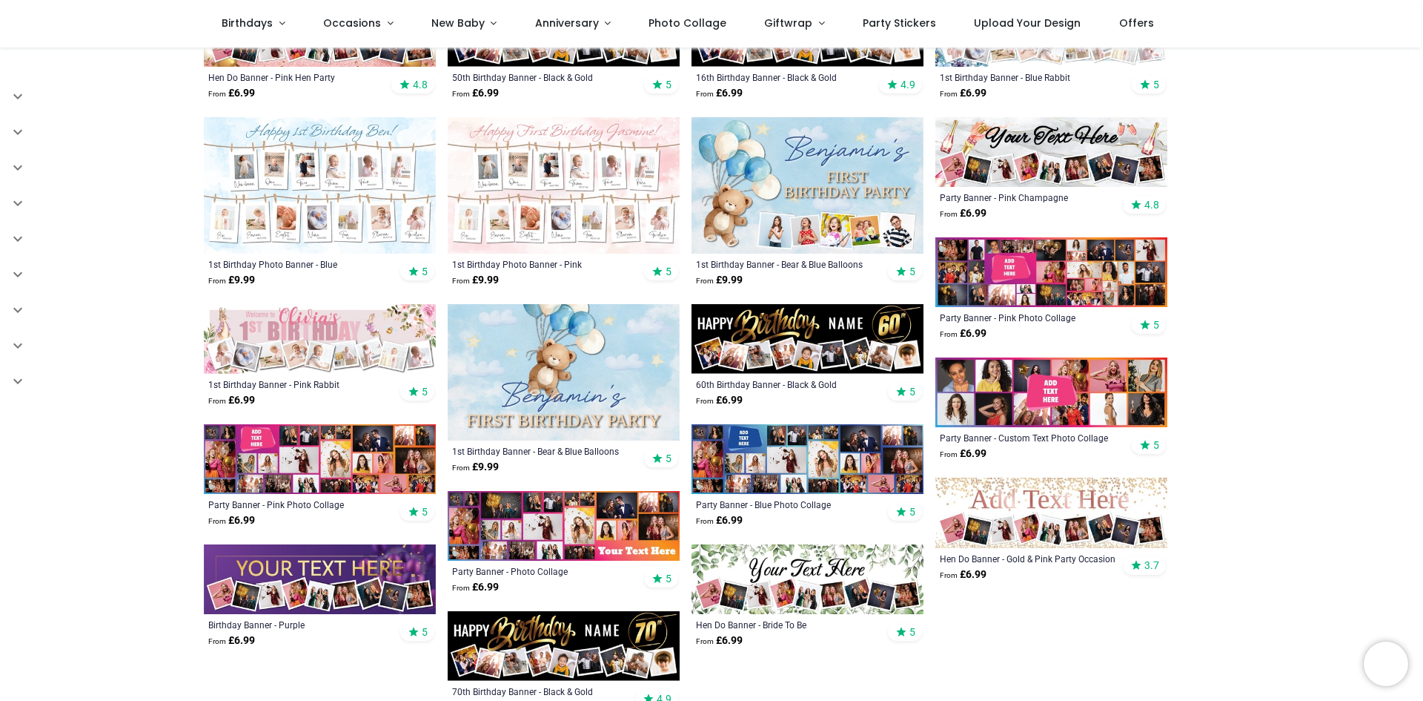
scroll to position [593, 0]
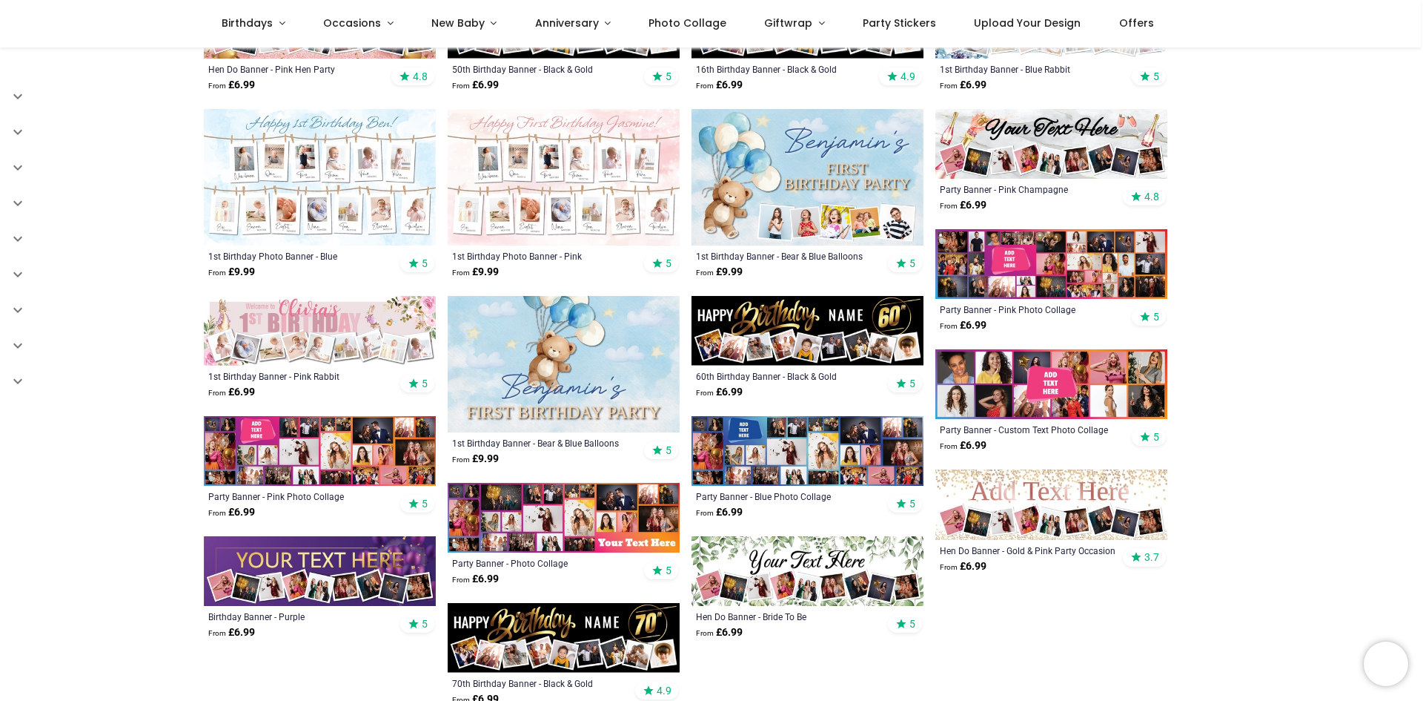
click at [508, 521] on img at bounding box center [564, 518] width 232 height 70
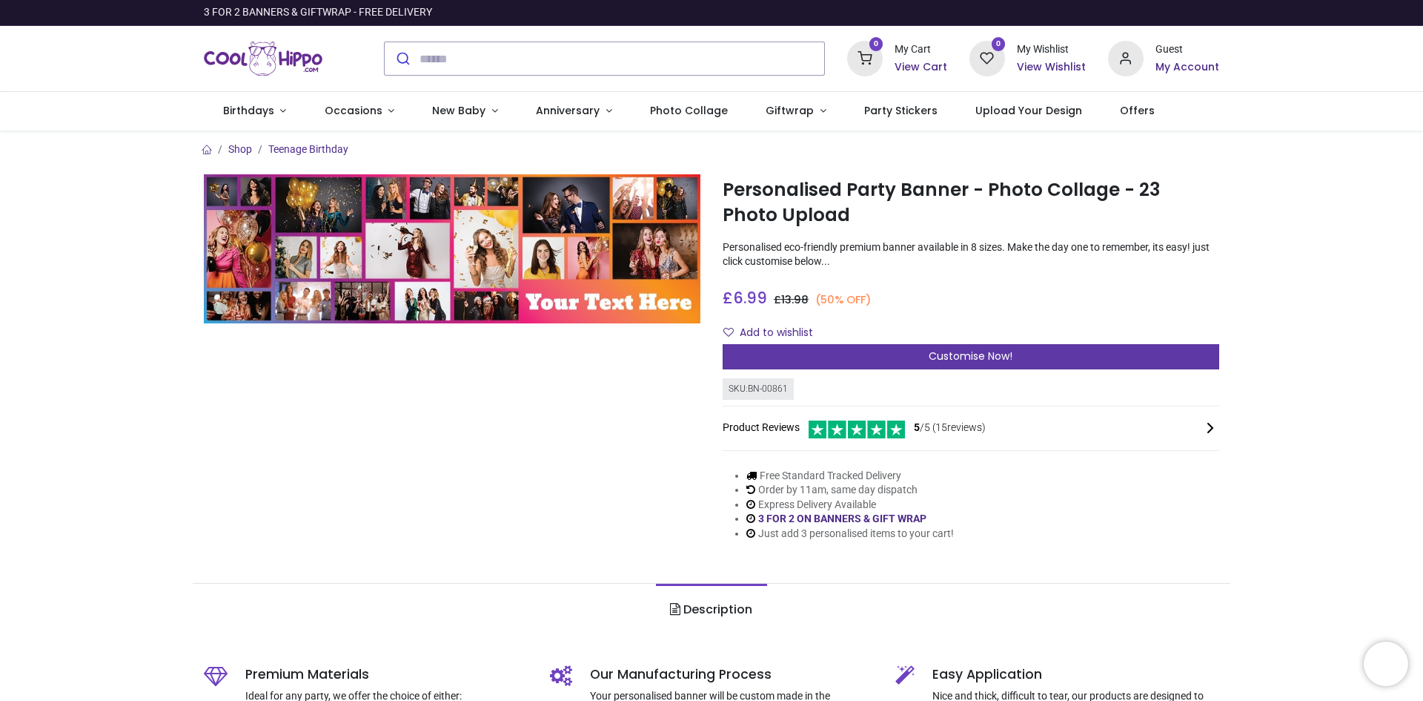
click at [766, 350] on div "Customise Now!" at bounding box center [971, 356] width 497 height 25
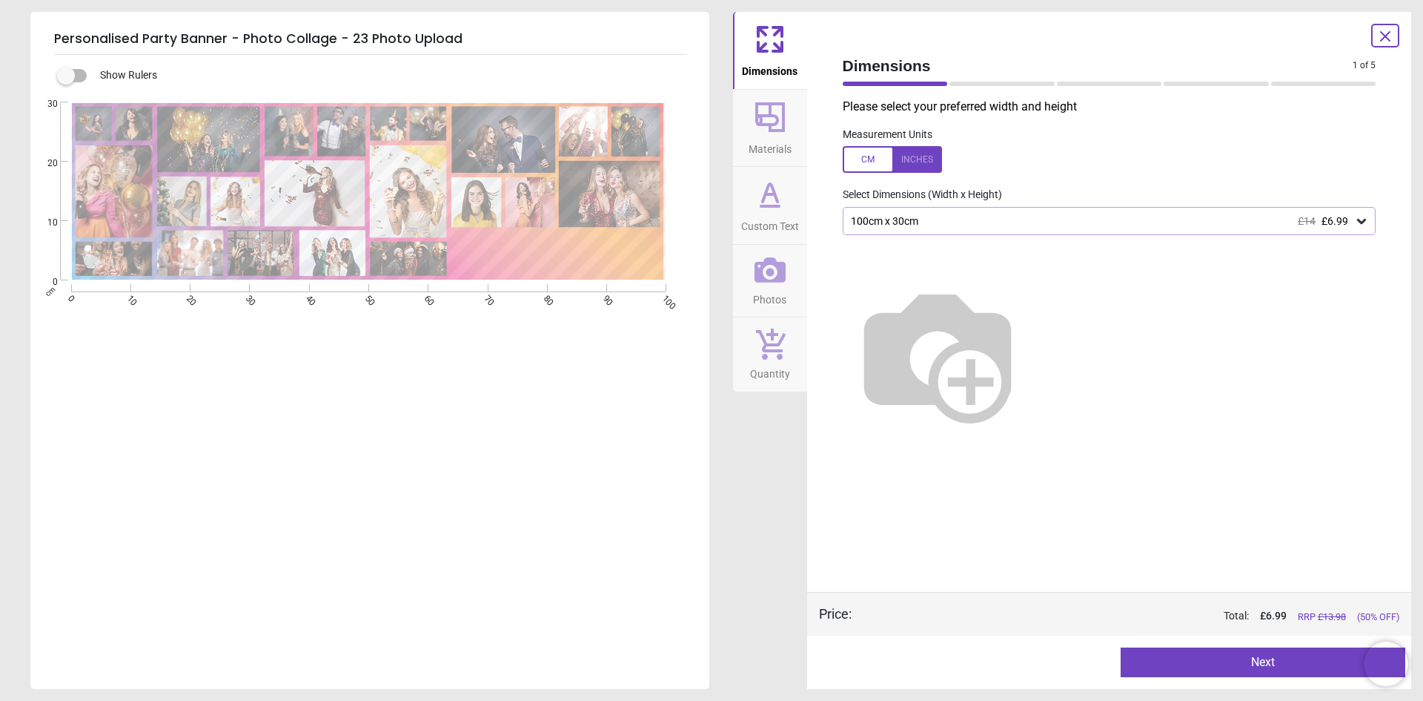
click at [922, 219] on div "100cm x 30cm £14 £6.99" at bounding box center [1103, 221] width 506 height 13
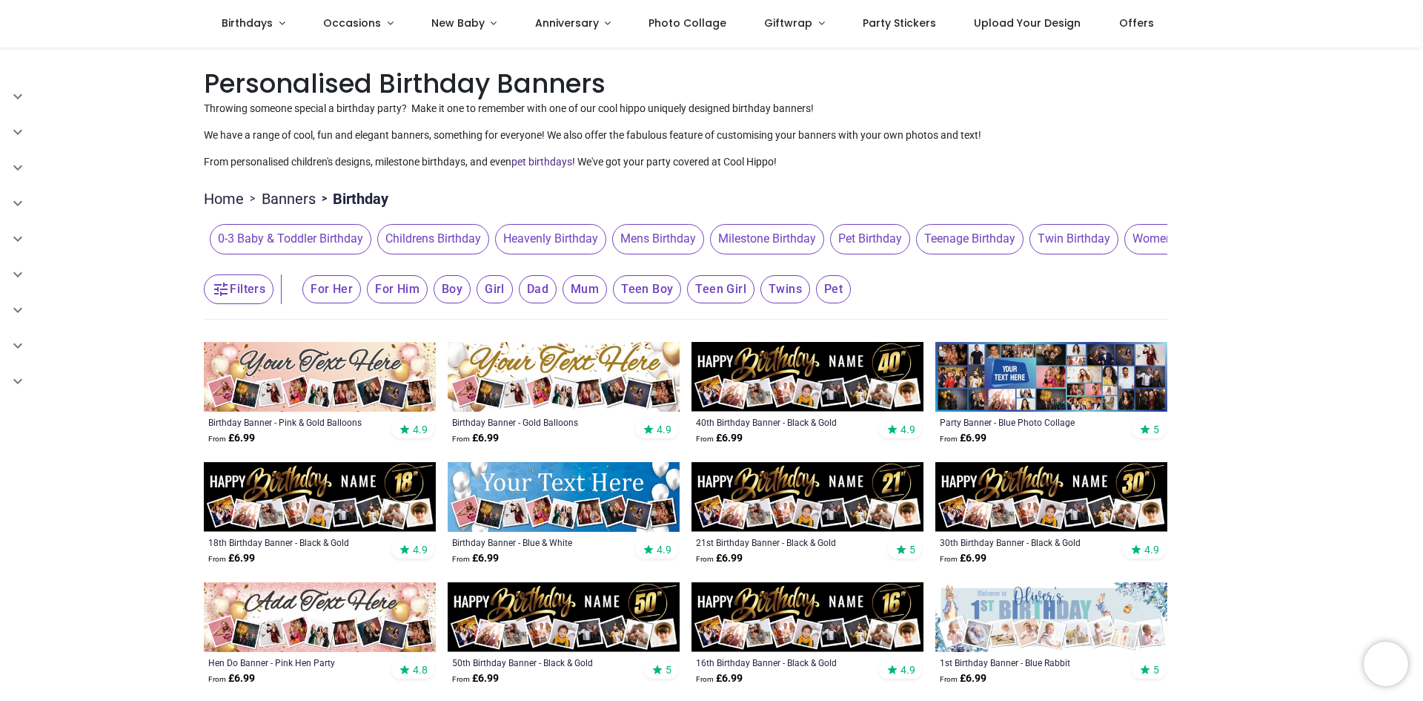
scroll to position [74, 0]
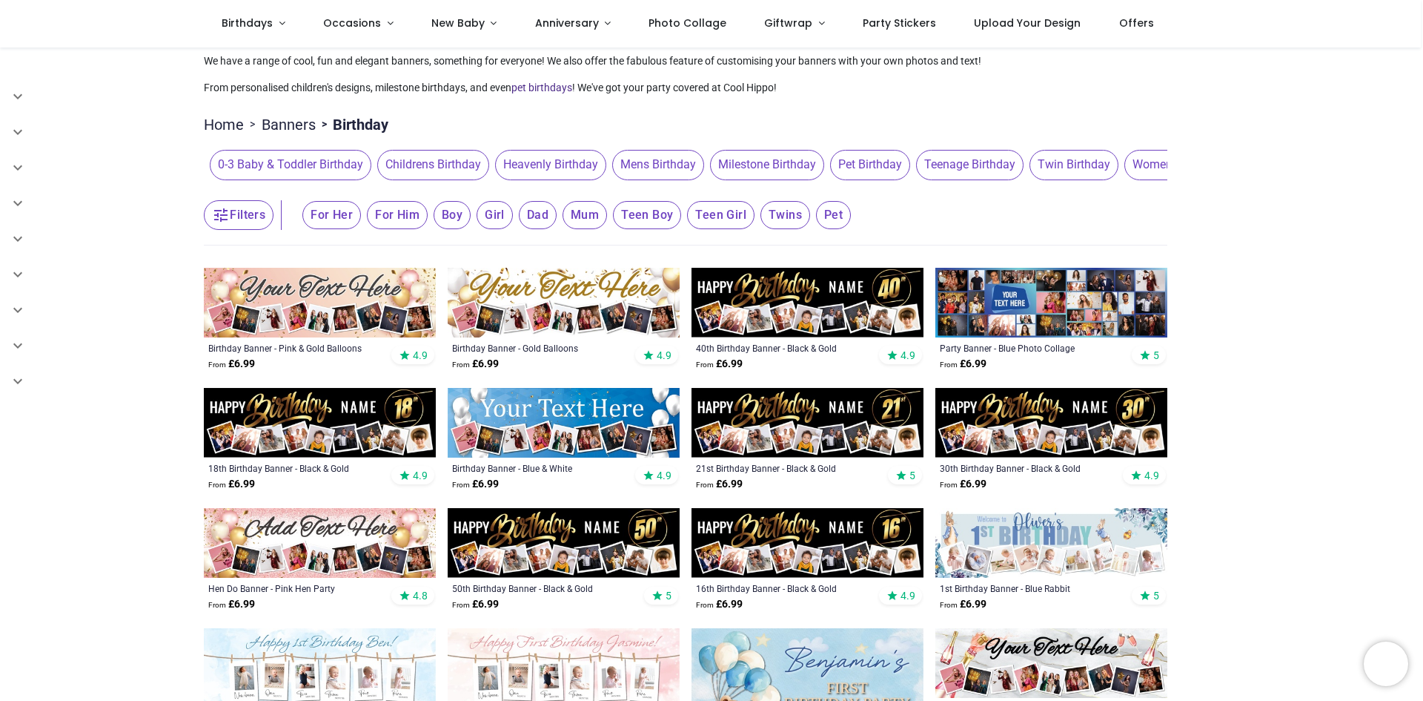
click at [1089, 305] on img at bounding box center [1052, 303] width 232 height 70
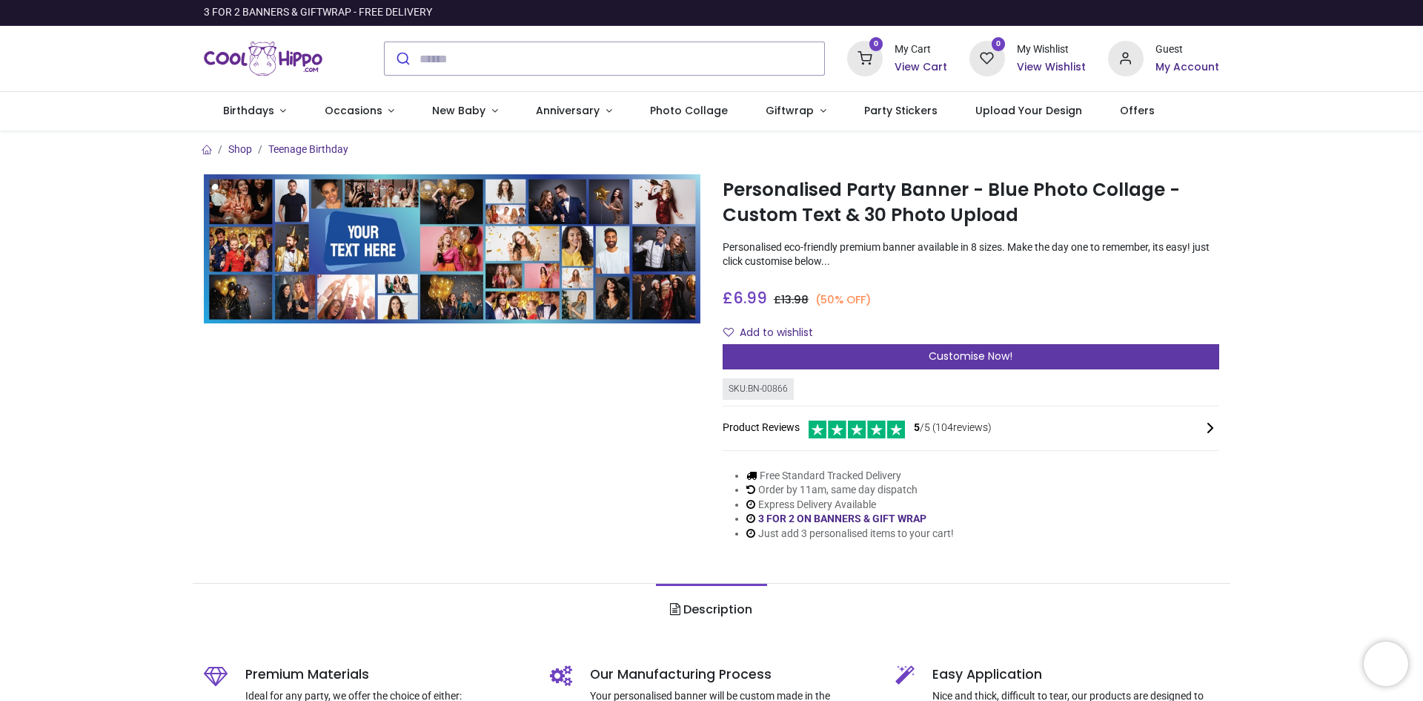
click at [801, 354] on div "Customise Now!" at bounding box center [971, 356] width 497 height 25
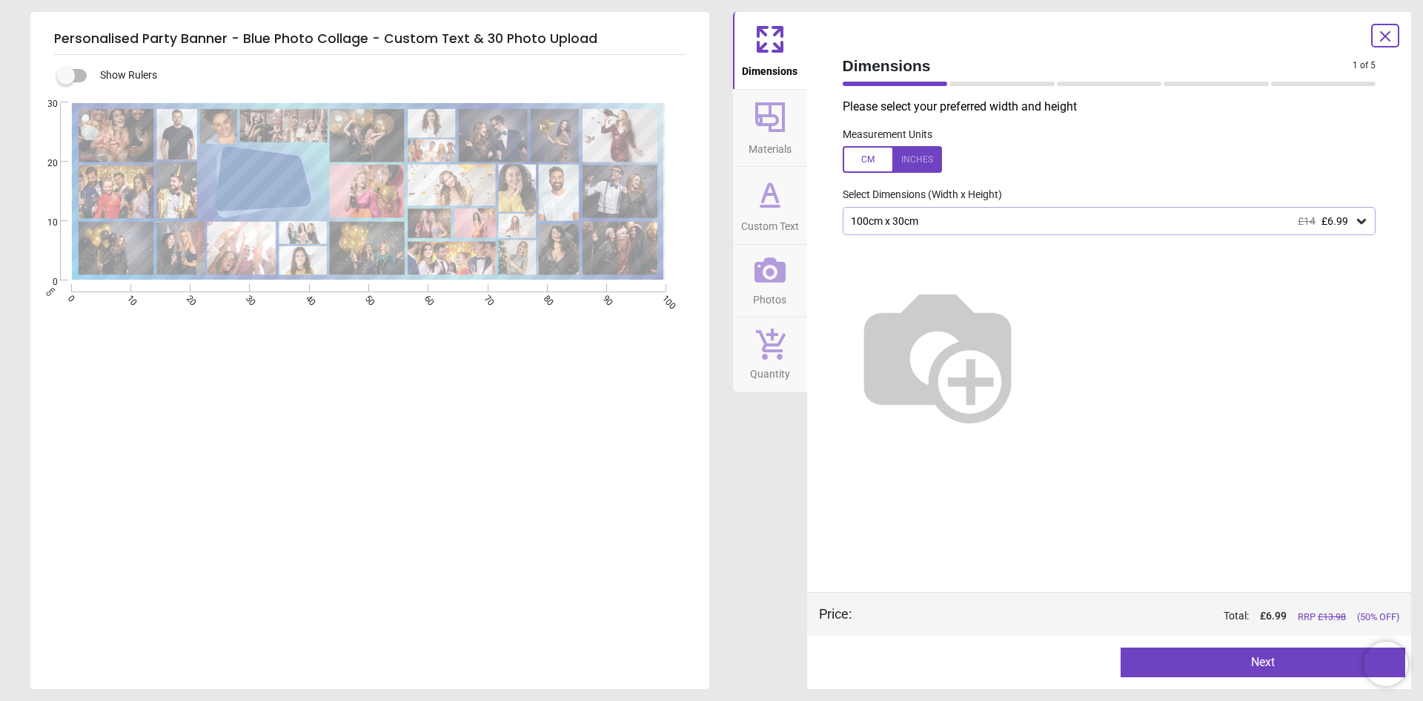
click at [893, 216] on div "100cm x 30cm £14 £6.99" at bounding box center [1103, 221] width 506 height 13
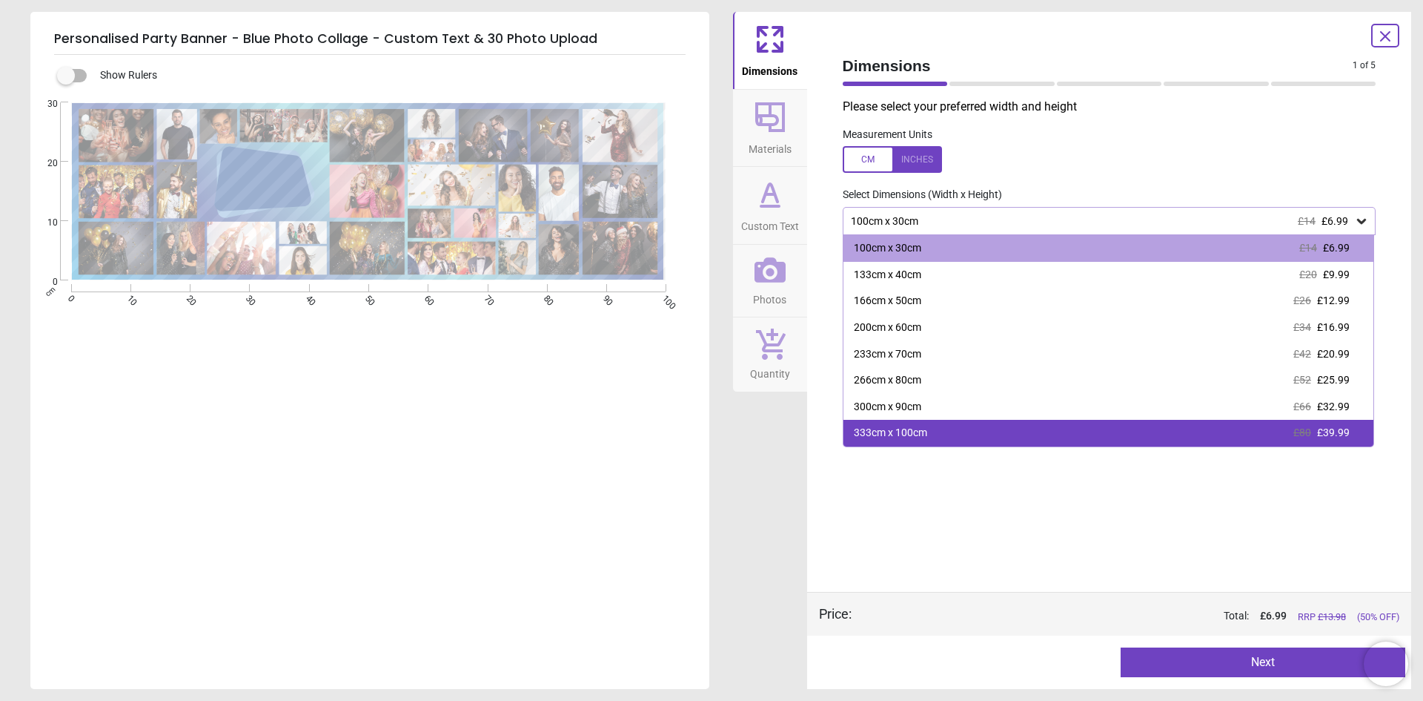
click at [888, 434] on div "333cm x 100cm" at bounding box center [890, 433] width 73 height 15
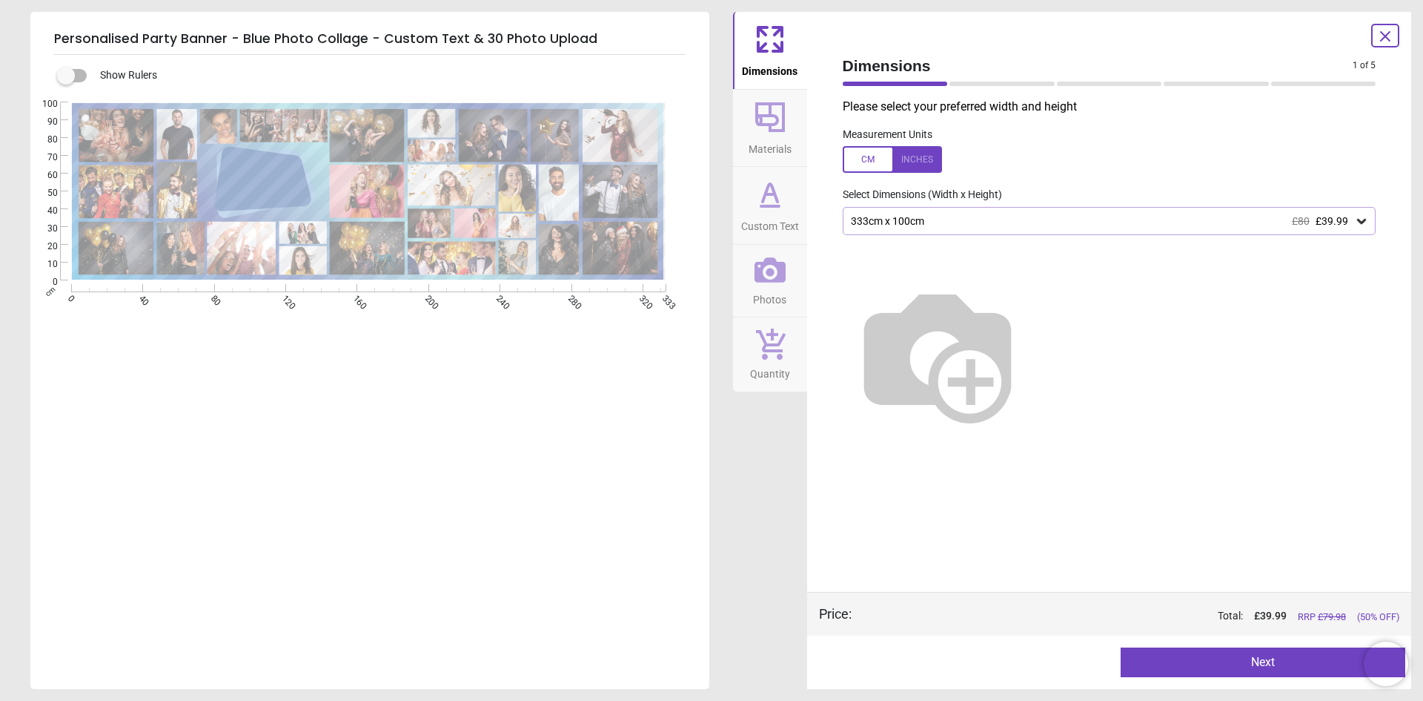
click at [778, 114] on icon at bounding box center [771, 117] width 36 height 36
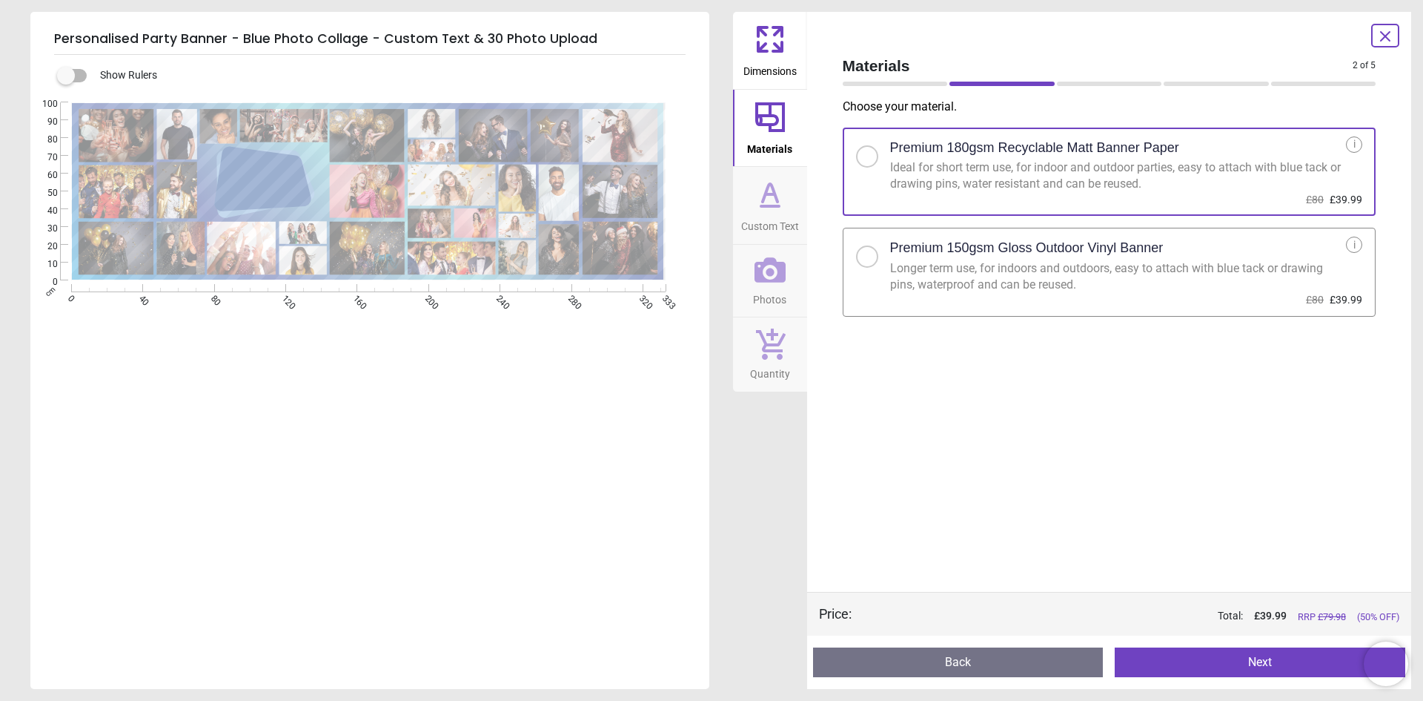
click at [770, 206] on icon at bounding box center [770, 206] width 18 height 0
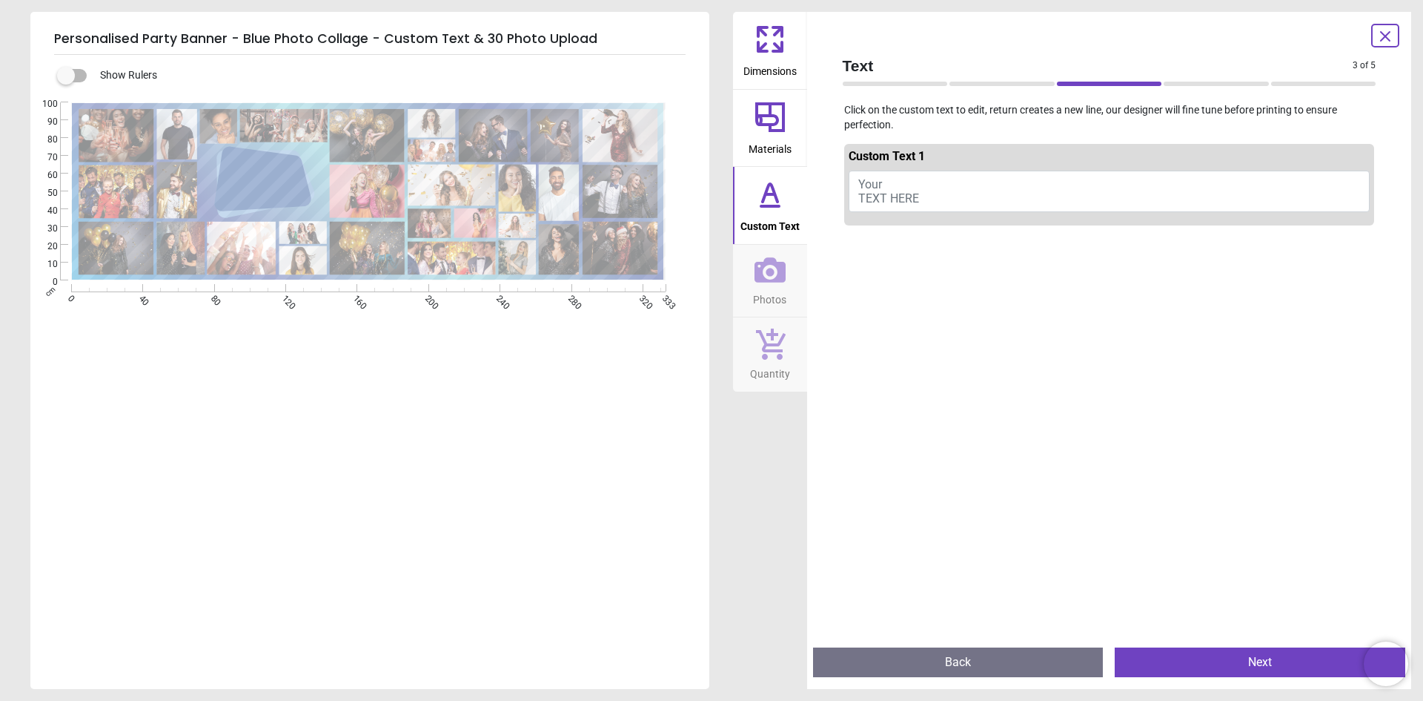
click at [919, 176] on button "Your TEXT HERE" at bounding box center [1110, 192] width 522 height 42
click at [916, 199] on button "Your TEXT HERE" at bounding box center [1110, 192] width 522 height 42
click at [924, 188] on button "Happy 80th birthday" at bounding box center [1110, 189] width 522 height 37
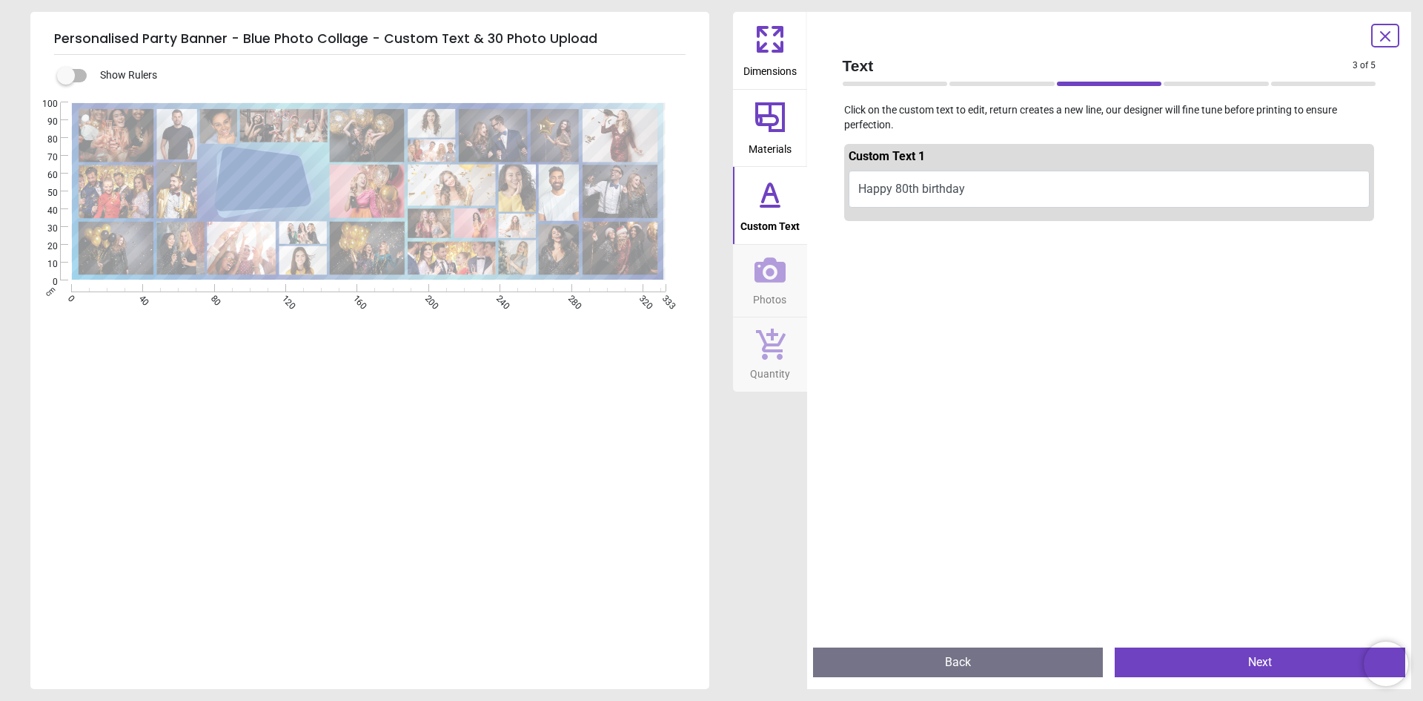
click at [894, 185] on button "Happy 80th birthday" at bounding box center [1110, 189] width 522 height 37
click at [898, 188] on button "Happy 80th birthday" at bounding box center [1110, 189] width 522 height 37
click at [962, 187] on button "Happy 80th birthday" at bounding box center [1110, 189] width 522 height 37
click at [923, 190] on button "Happy 80th birthday" at bounding box center [1110, 189] width 522 height 37
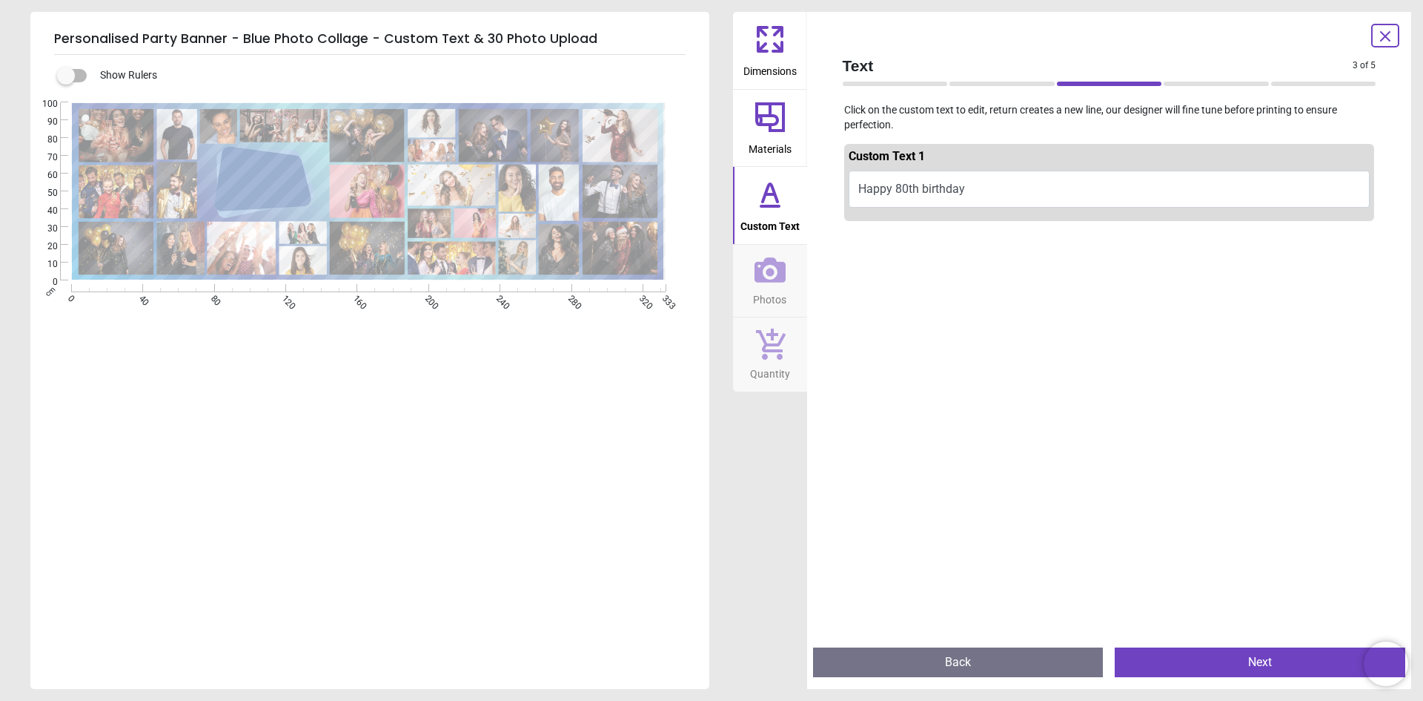
scroll to position [0, 0]
click at [291, 181] on textarea "**********" at bounding box center [262, 182] width 85 height 50
click at [1071, 199] on button "Happy 80th birthday" at bounding box center [1110, 192] width 522 height 42
click at [914, 195] on button "Happy 80th birthday PETE" at bounding box center [1110, 192] width 522 height 42
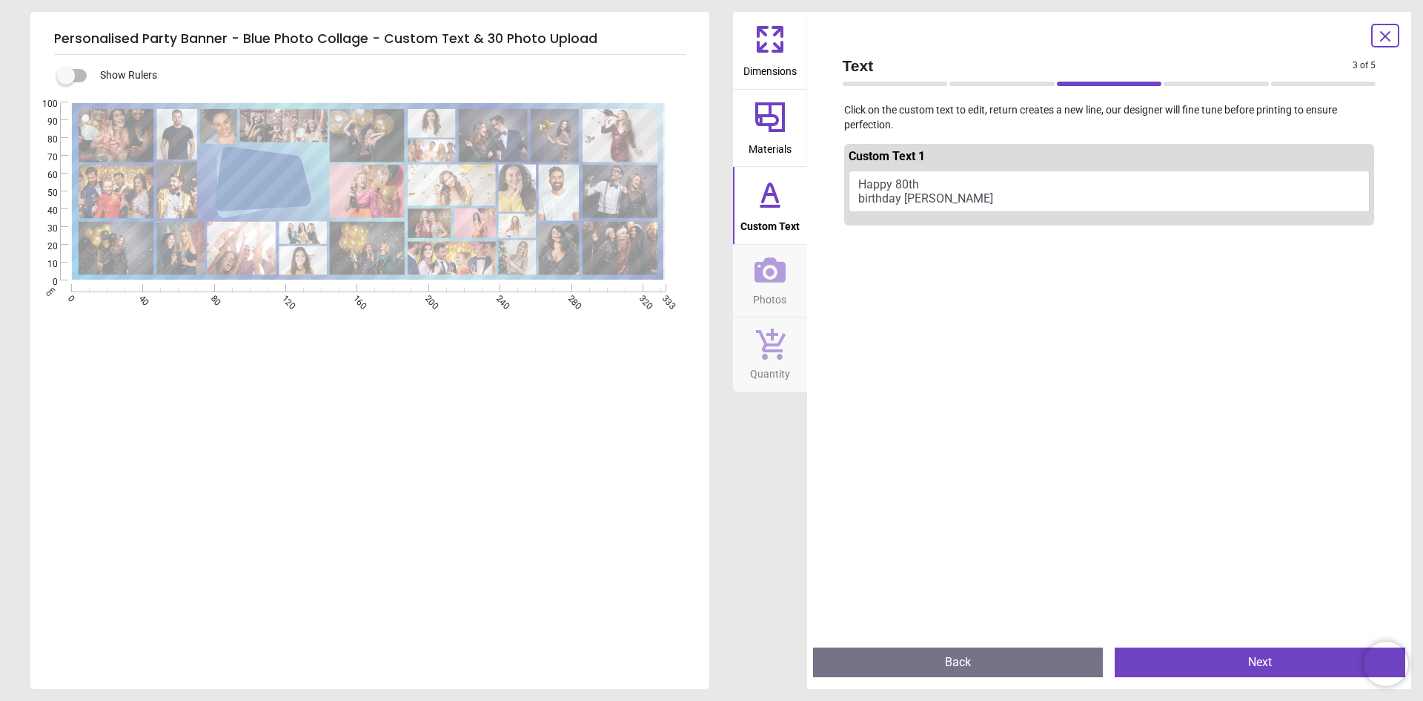
scroll to position [5, 0]
drag, startPoint x: 905, startPoint y: 199, endPoint x: 915, endPoint y: 199, distance: 9.6
click at [910, 199] on button "Happy 80th birthday PETE" at bounding box center [1110, 192] width 522 height 42
click at [276, 191] on textarea "**********" at bounding box center [262, 182] width 85 height 30
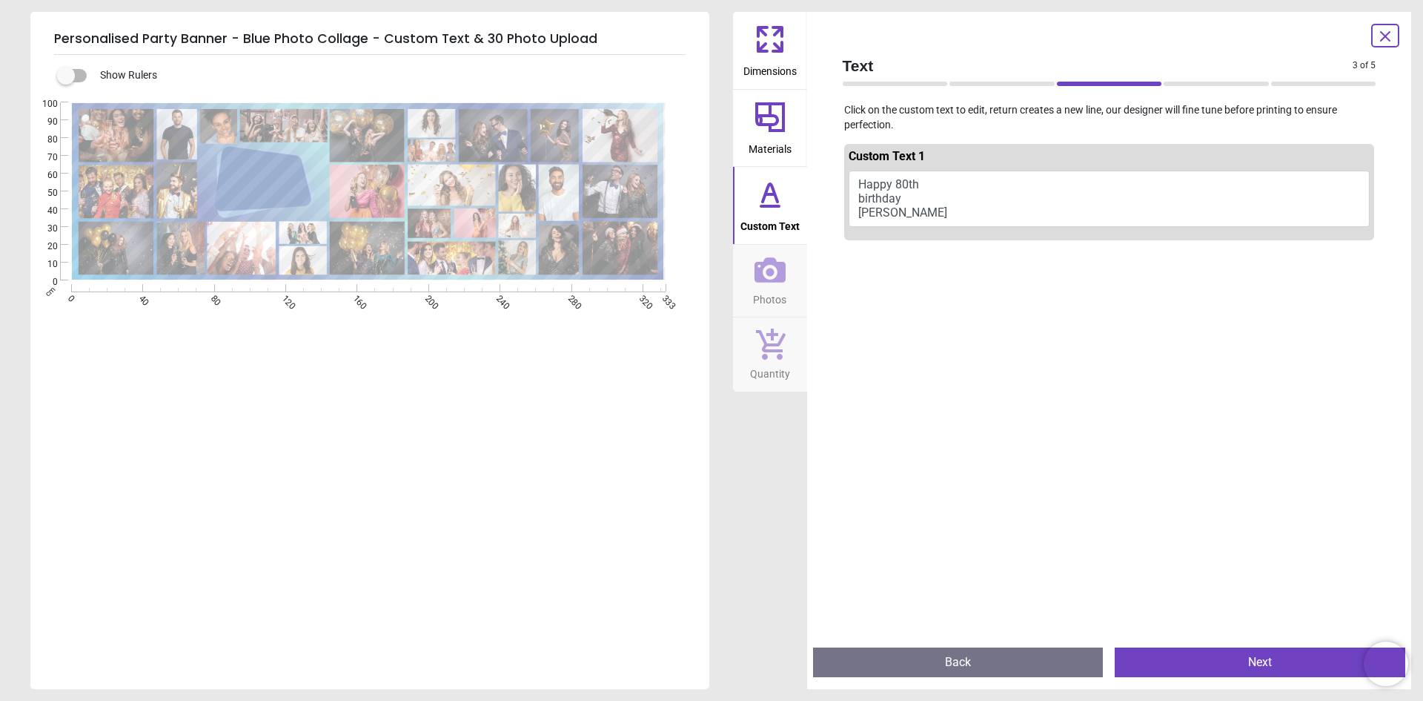
click at [275, 197] on textarea "**********" at bounding box center [262, 181] width 85 height 50
type textarea "**********"
click at [778, 277] on icon at bounding box center [770, 269] width 31 height 25
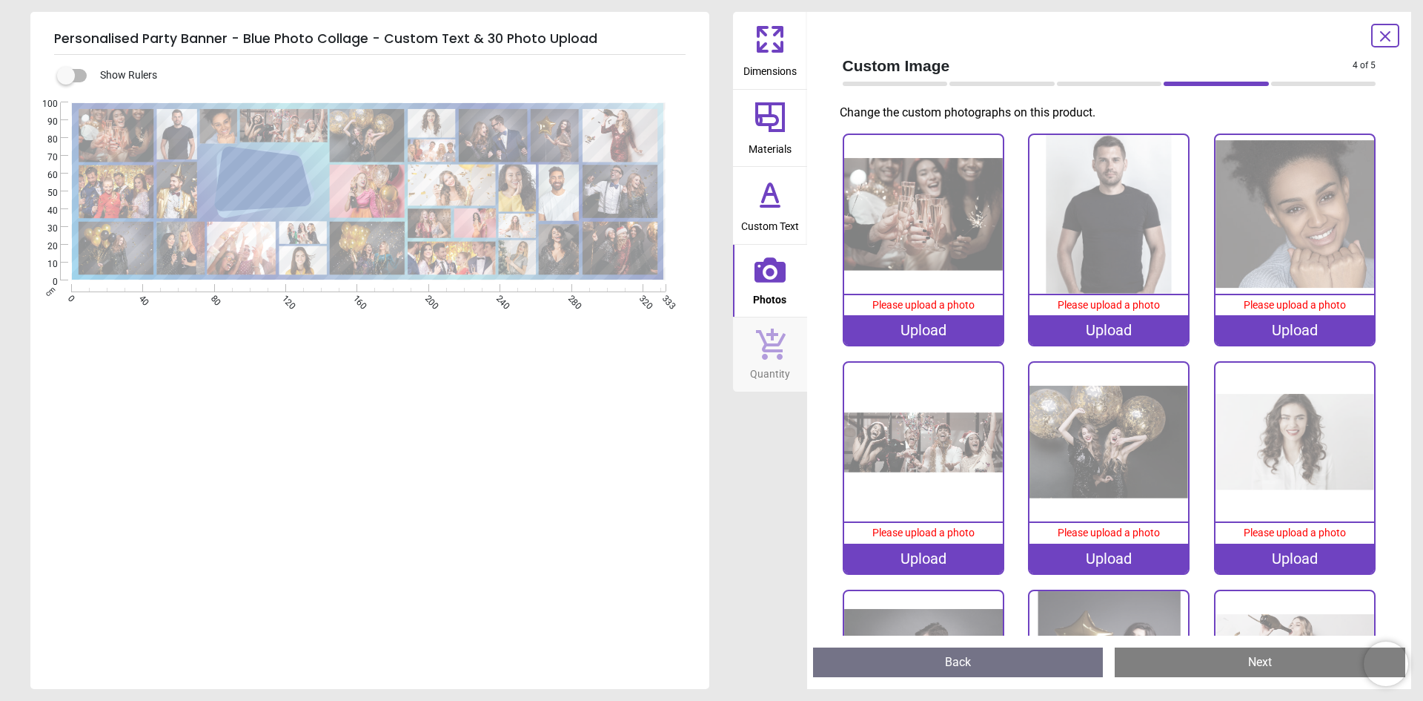
scroll to position [6, 0]
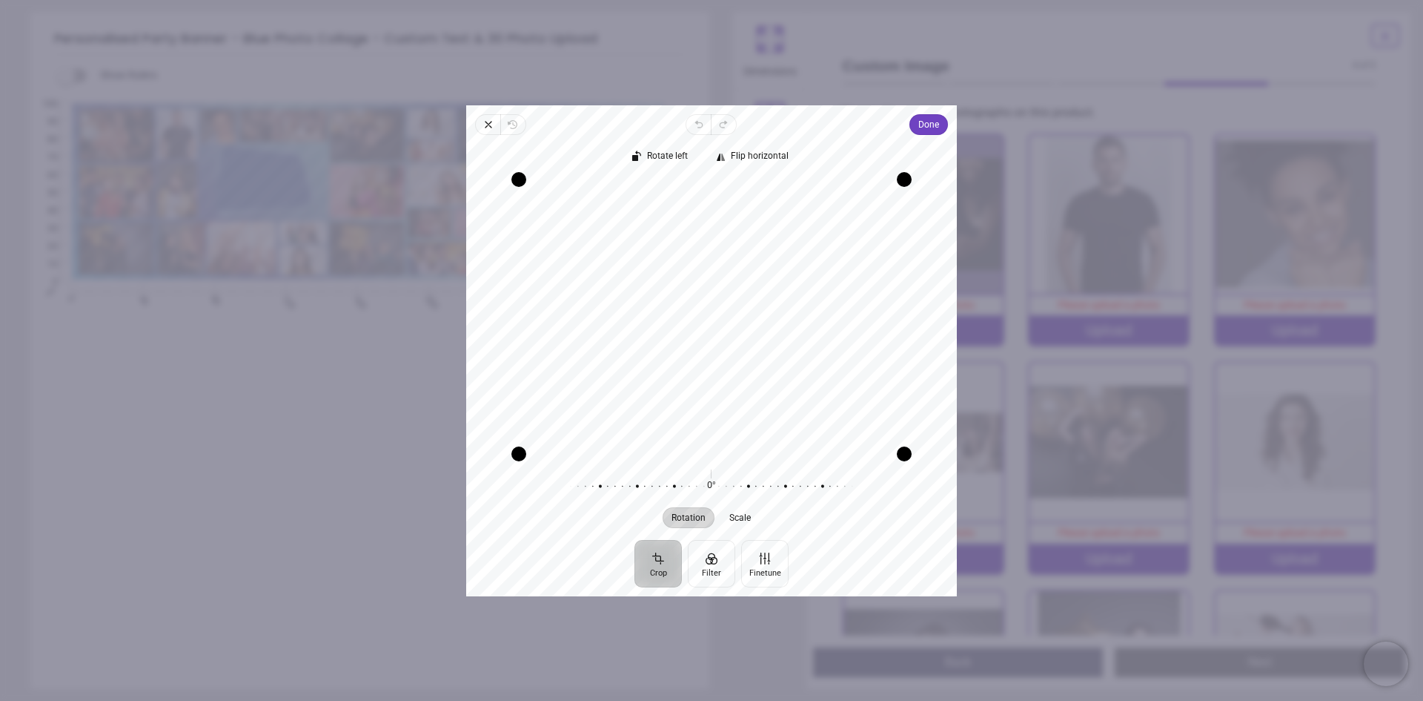
drag, startPoint x: 707, startPoint y: 349, endPoint x: 706, endPoint y: 390, distance: 40.8
click at [706, 390] on div "Recenter" at bounding box center [711, 316] width 467 height 274
click at [931, 124] on span "Done" at bounding box center [929, 125] width 21 height 18
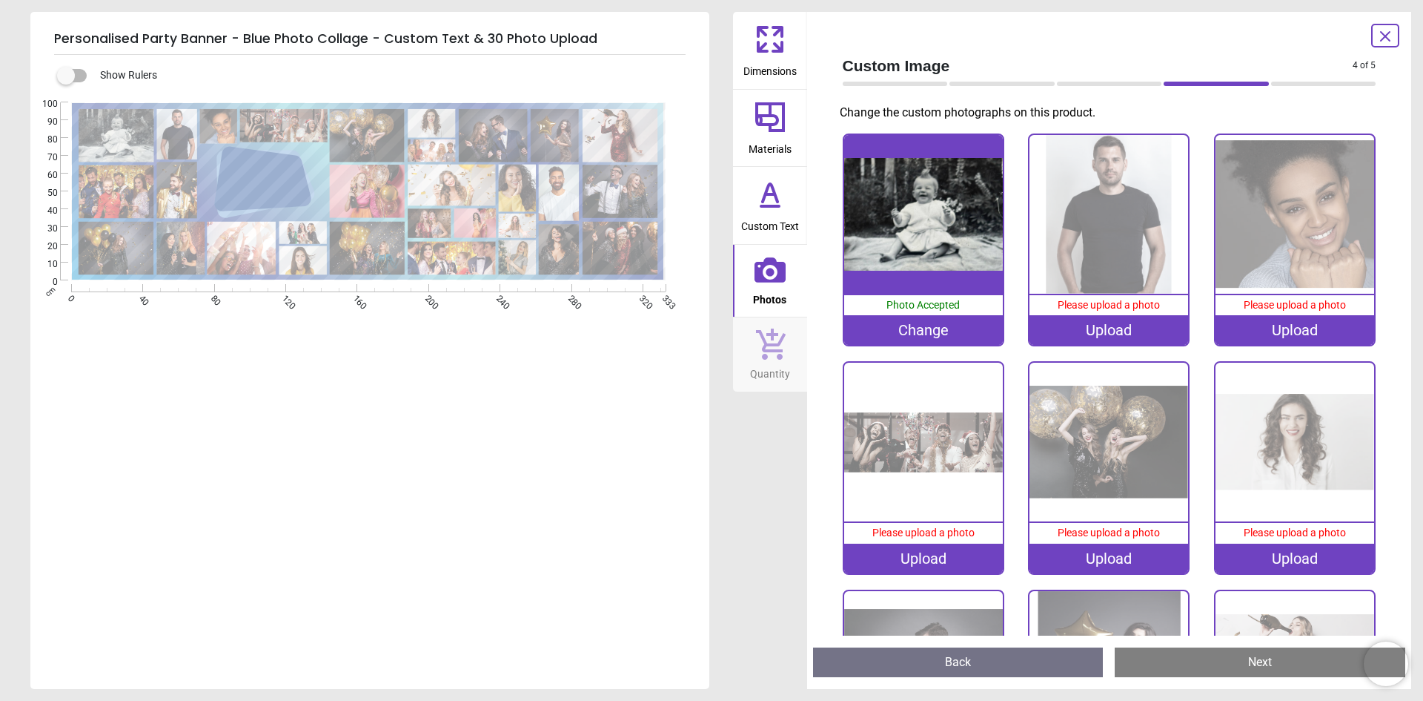
click at [1102, 328] on div "Upload" at bounding box center [1109, 330] width 159 height 30
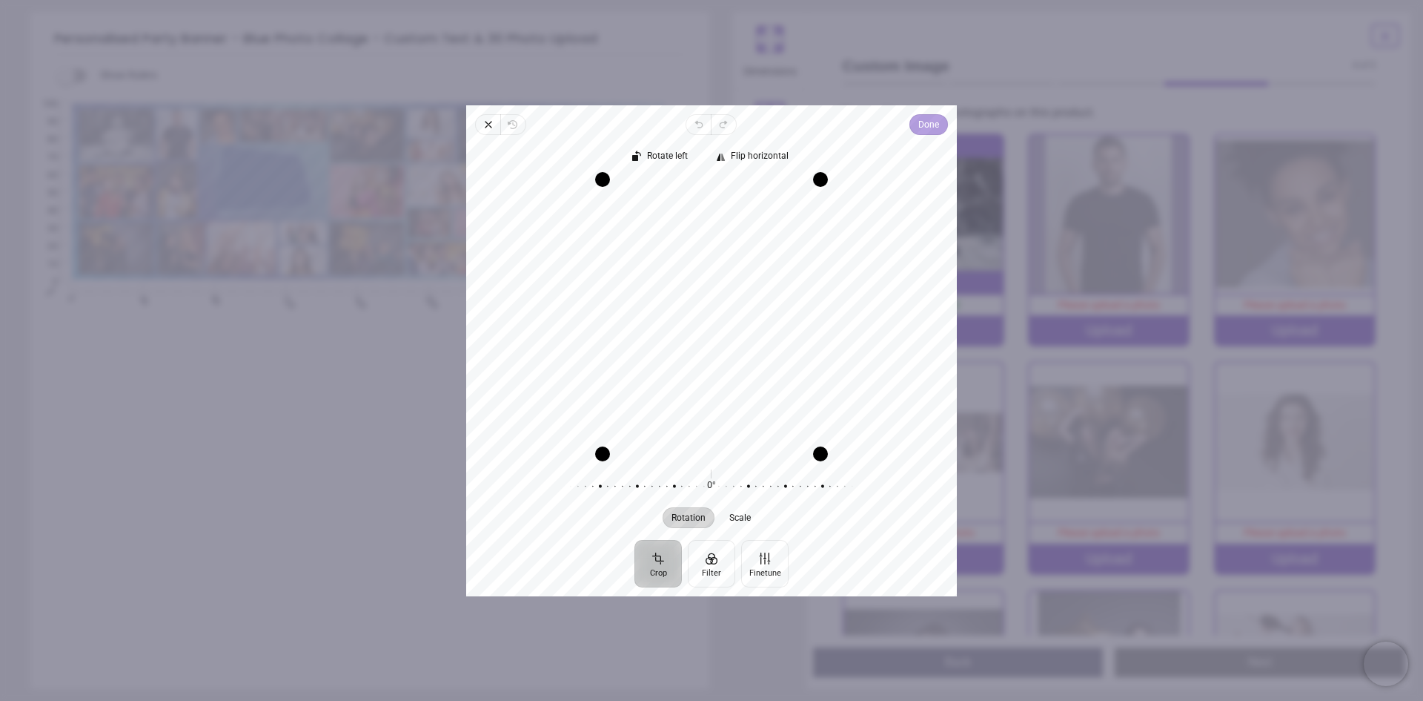
click at [930, 124] on span "Done" at bounding box center [929, 125] width 21 height 18
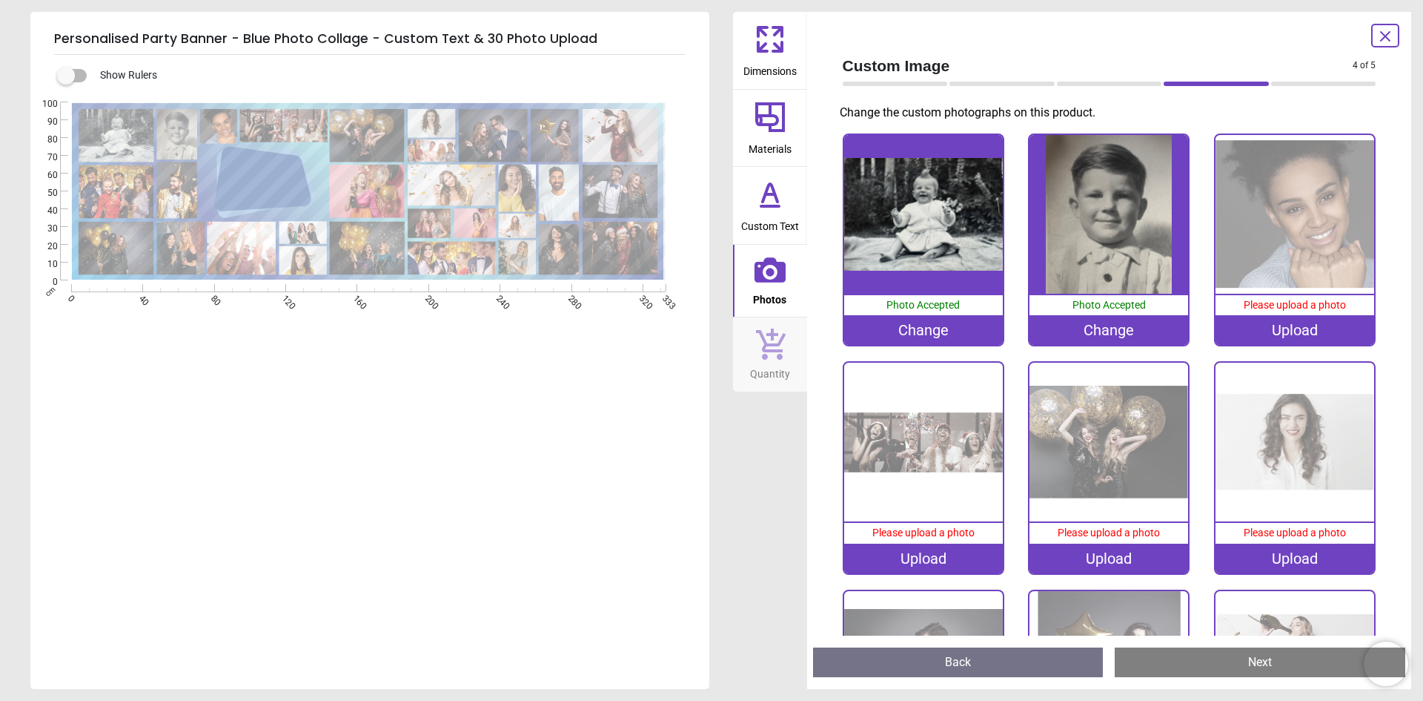
click at [1289, 331] on div "Upload" at bounding box center [1295, 330] width 159 height 30
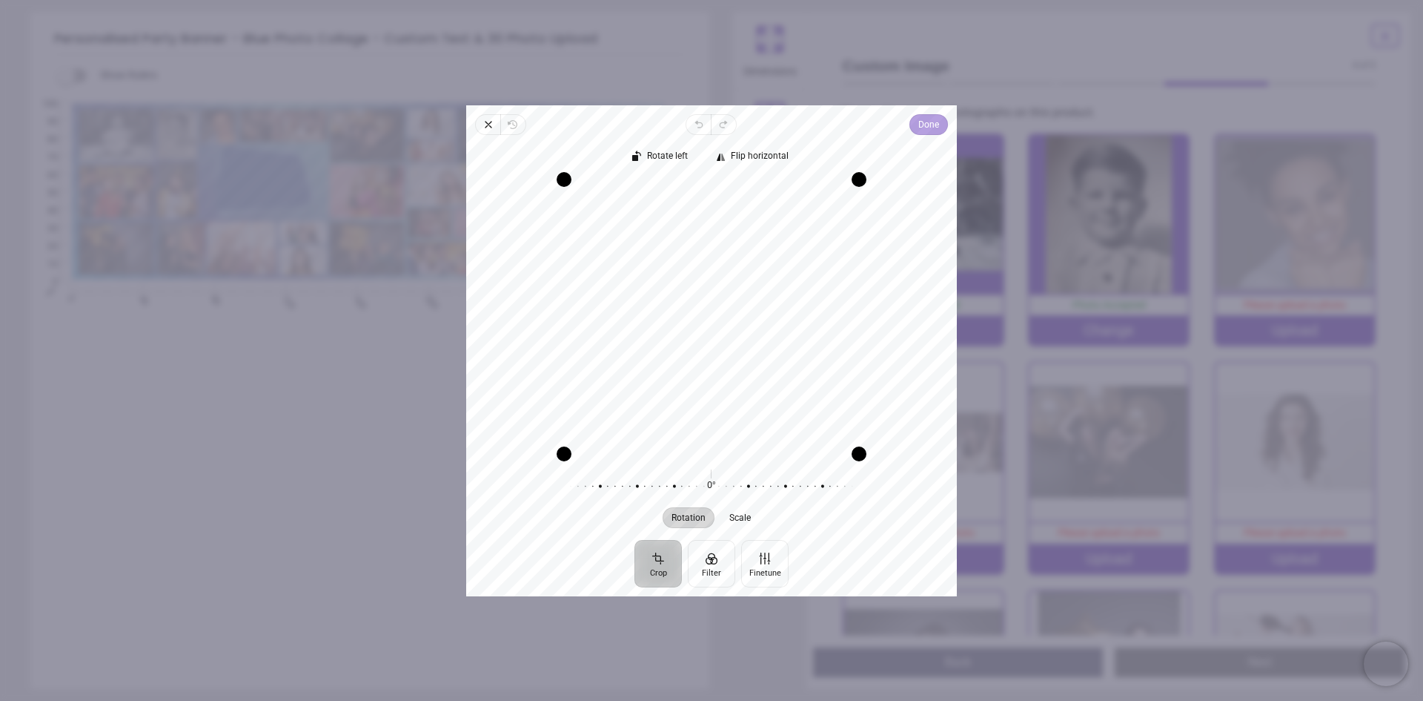
click at [928, 126] on span "Done" at bounding box center [929, 125] width 21 height 18
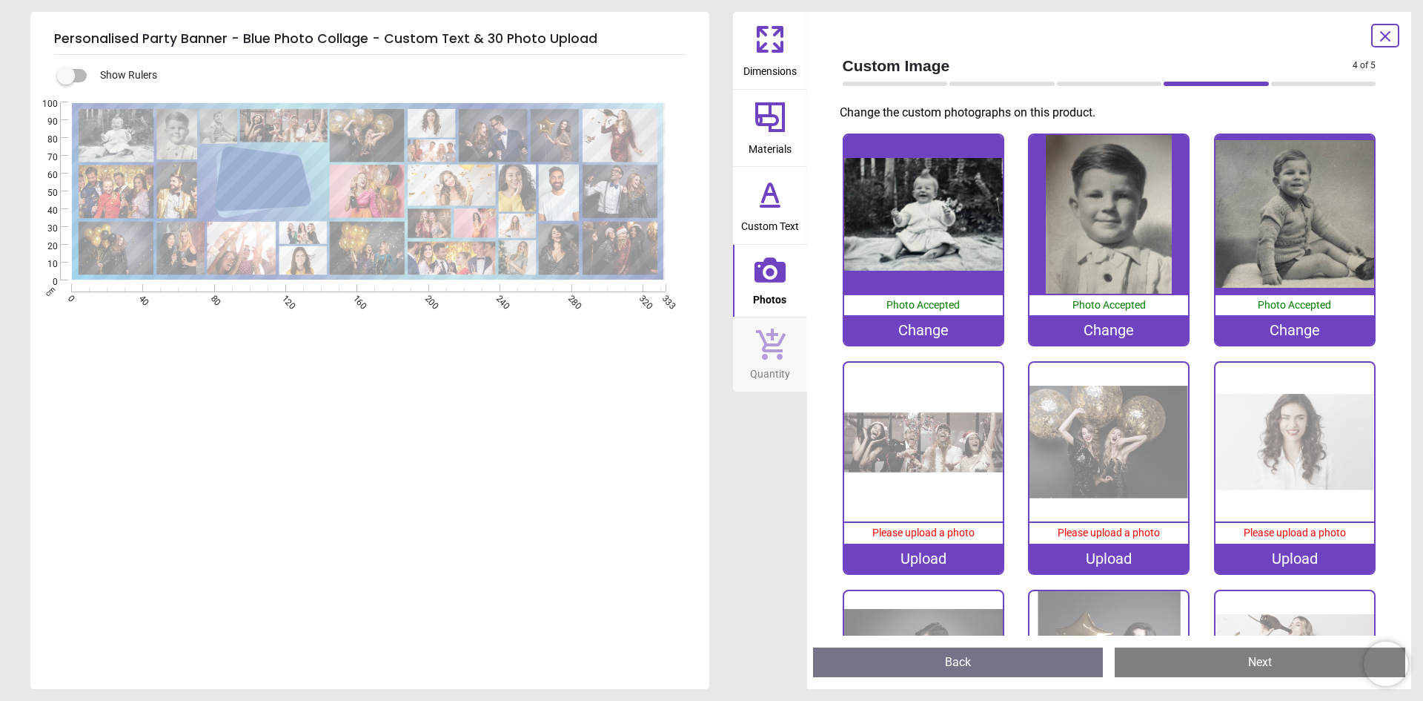
click at [1275, 330] on div "Change" at bounding box center [1295, 330] width 159 height 30
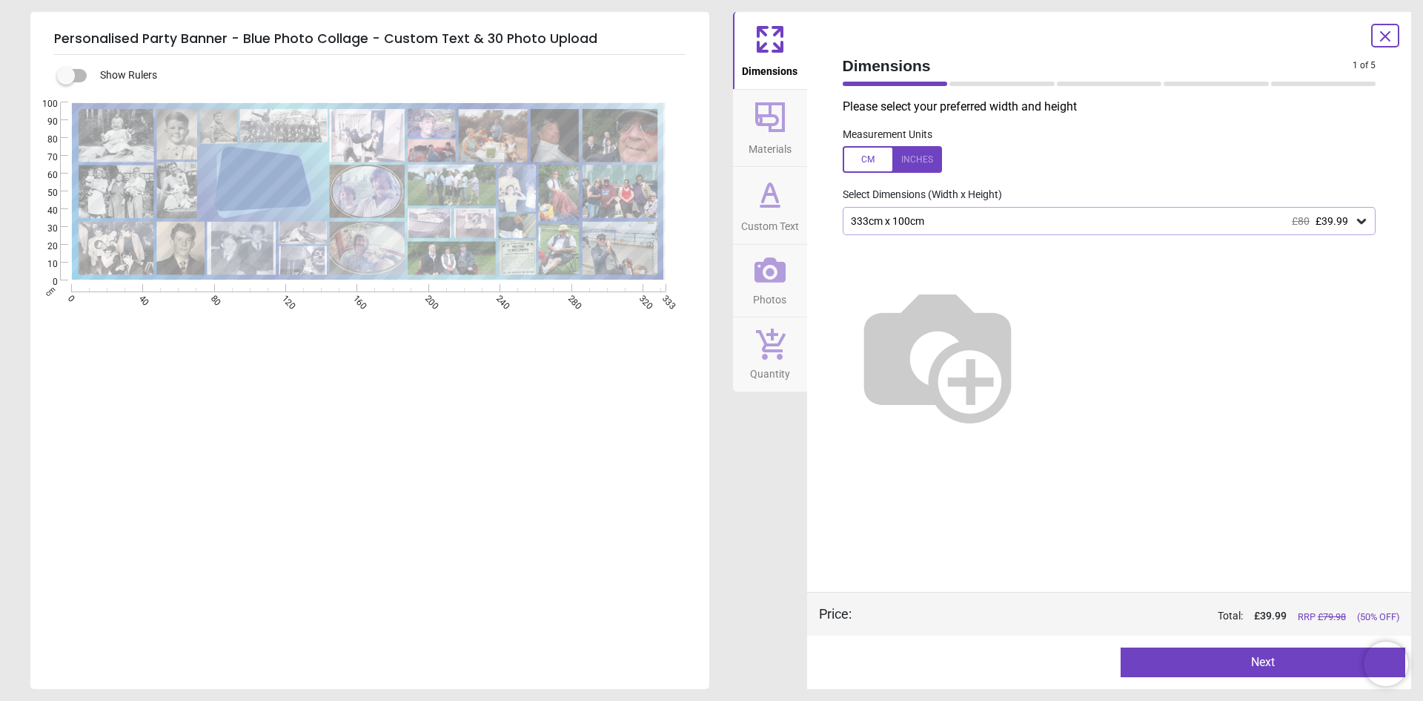
click at [1384, 33] on icon at bounding box center [1386, 36] width 18 height 18
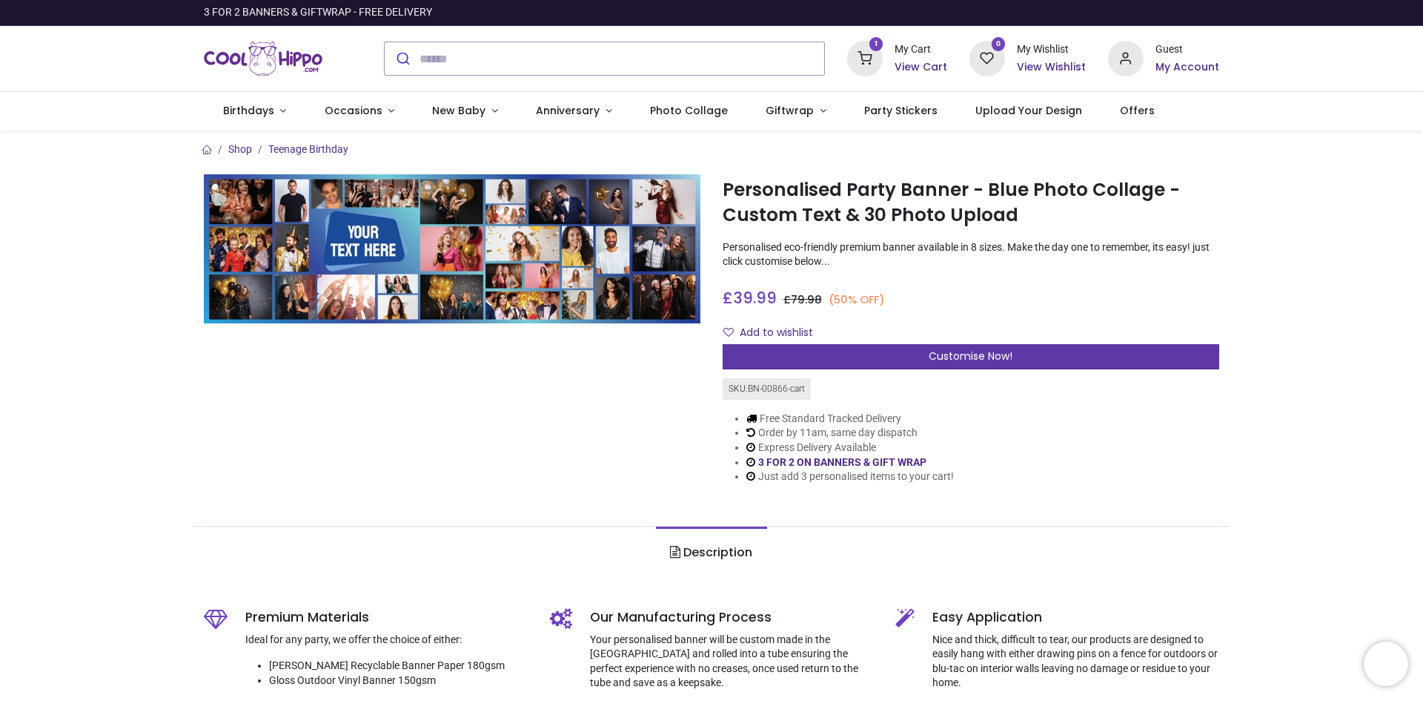
click at [847, 357] on div "Customise Now!" at bounding box center [971, 356] width 497 height 25
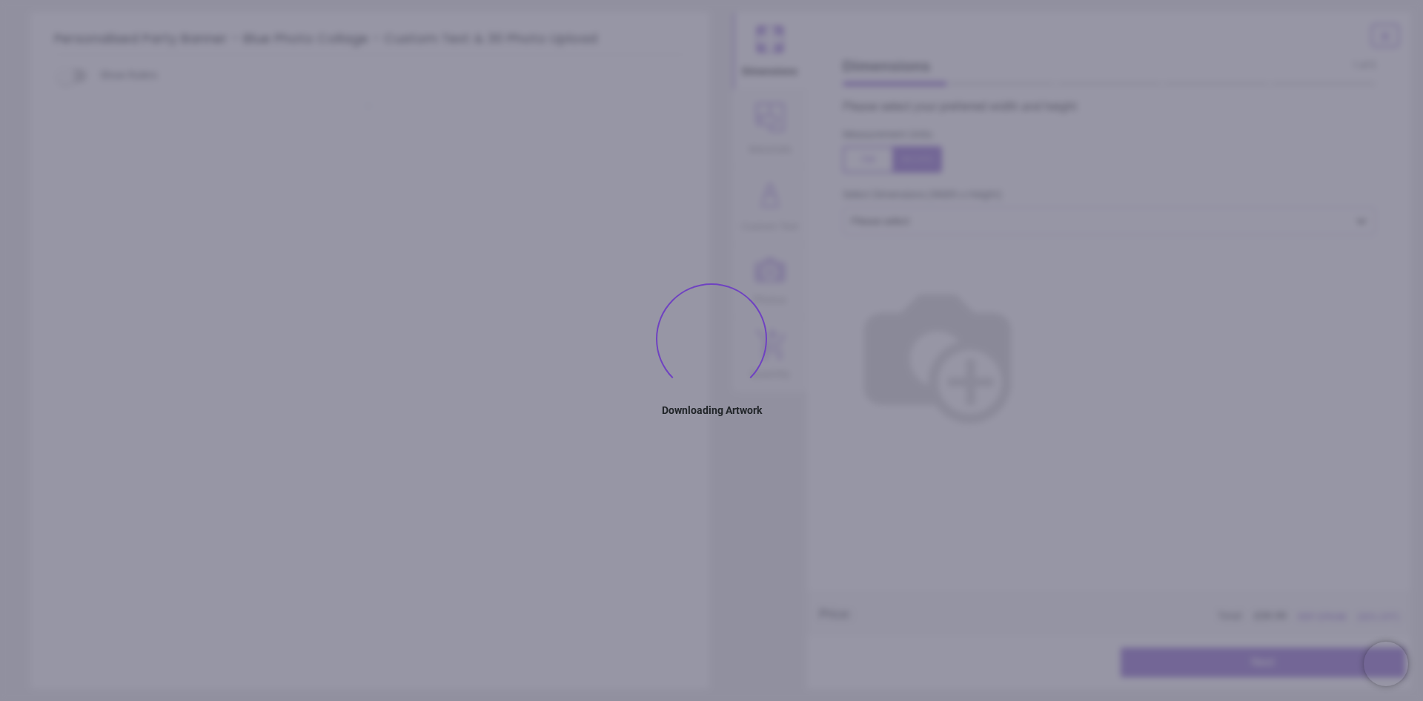
type textarea "**********"
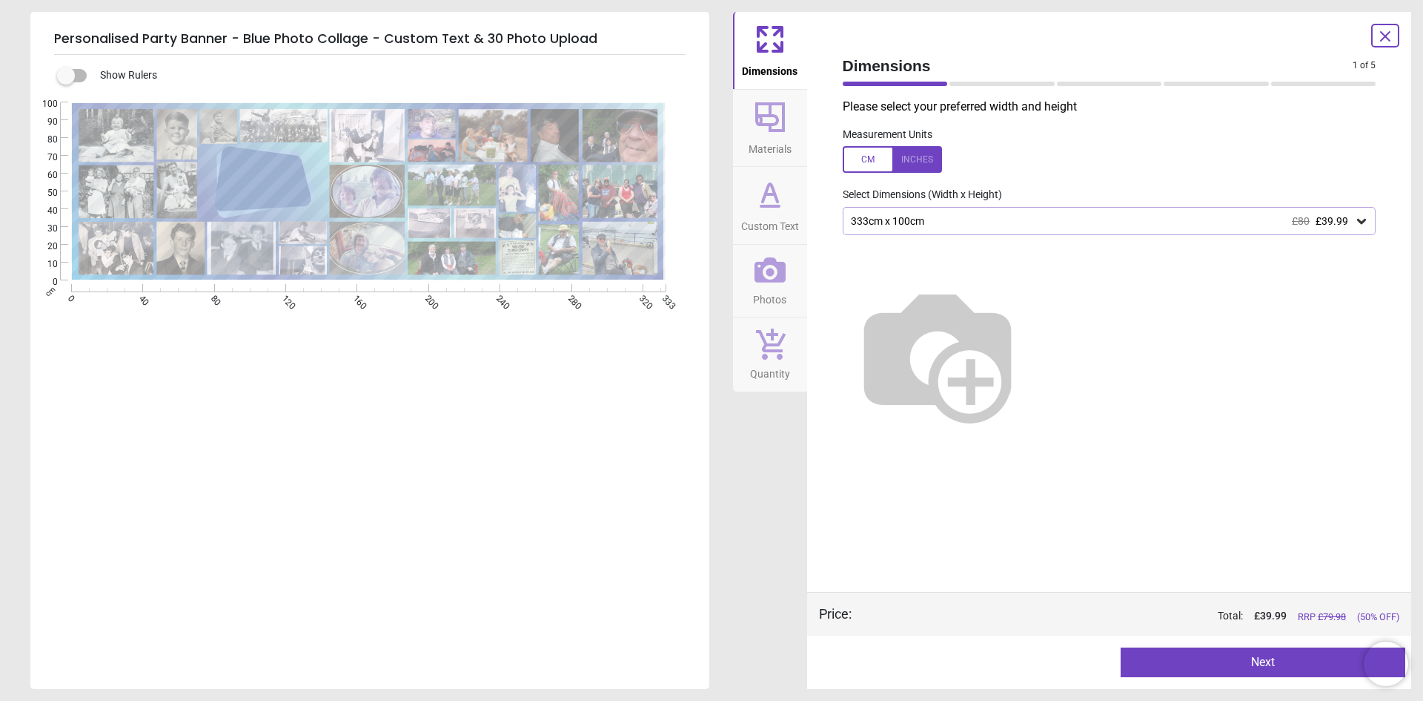
click at [772, 265] on icon at bounding box center [770, 269] width 31 height 25
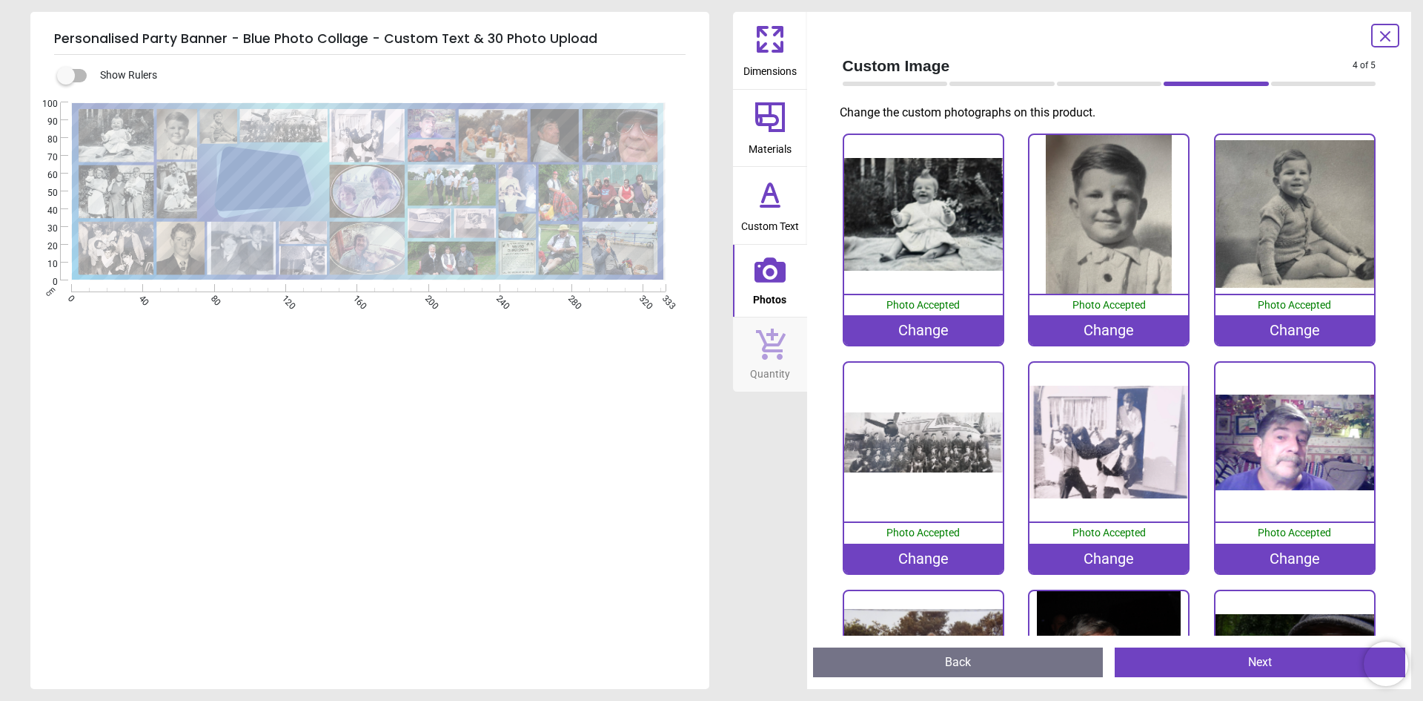
click at [629, 194] on image at bounding box center [622, 191] width 76 height 53
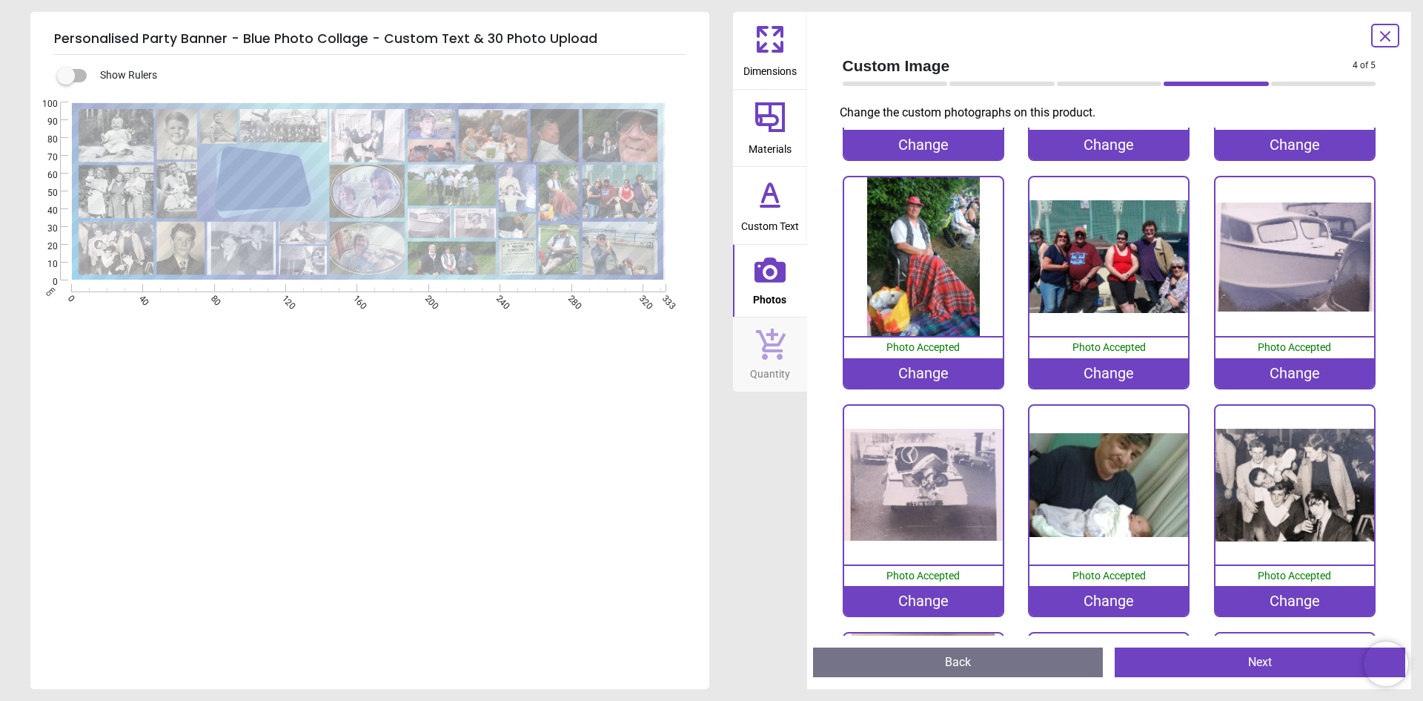
scroll to position [1137, 0]
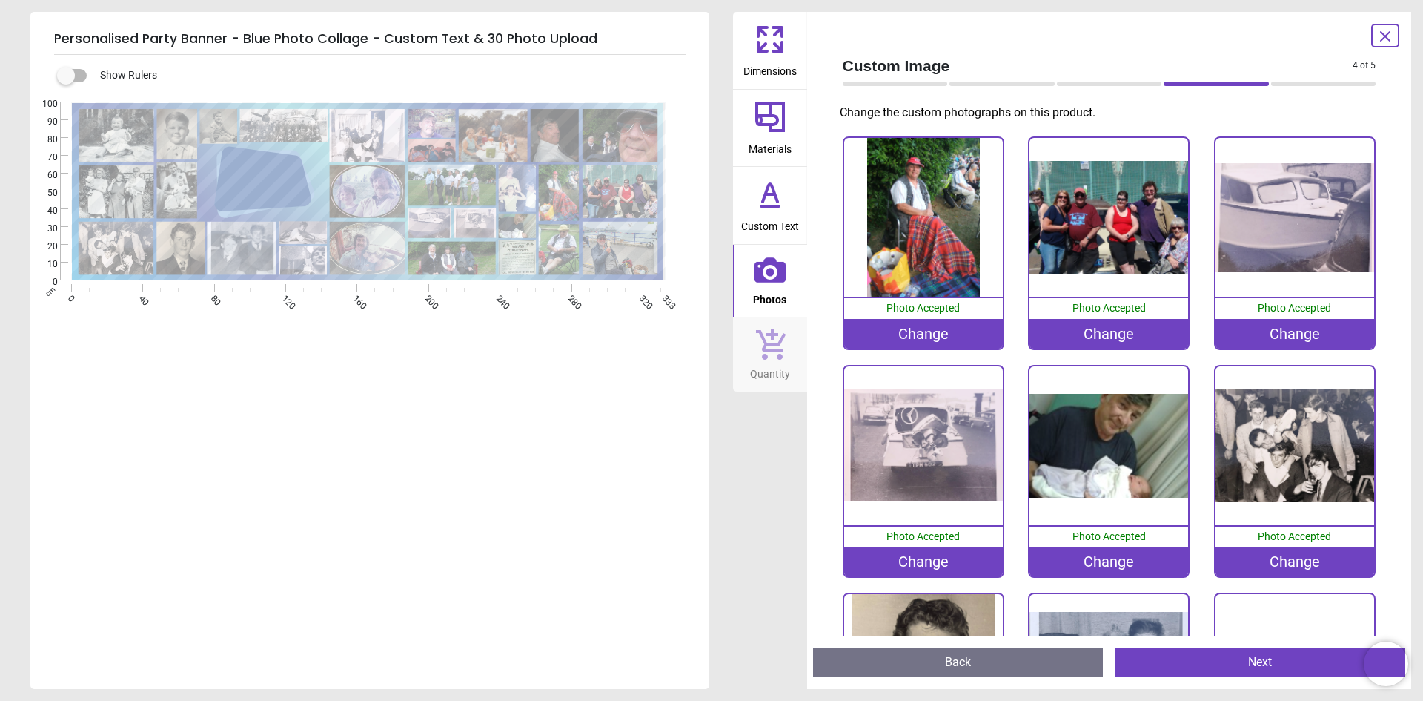
click at [1091, 325] on div "Change" at bounding box center [1109, 334] width 159 height 30
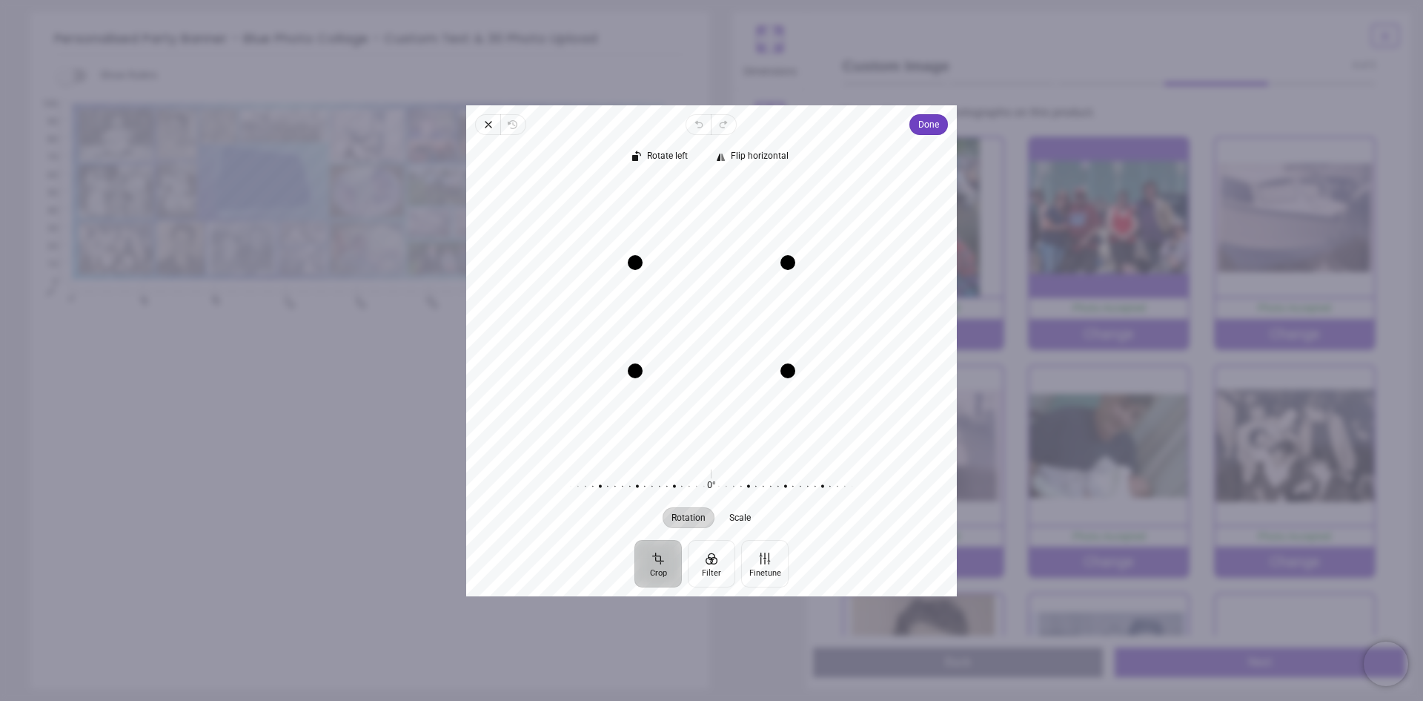
drag, startPoint x: 687, startPoint y: 322, endPoint x: 688, endPoint y: 331, distance: 8.9
click at [688, 331] on div "Recenter" at bounding box center [711, 316] width 467 height 274
click at [927, 126] on span "Done" at bounding box center [929, 125] width 21 height 18
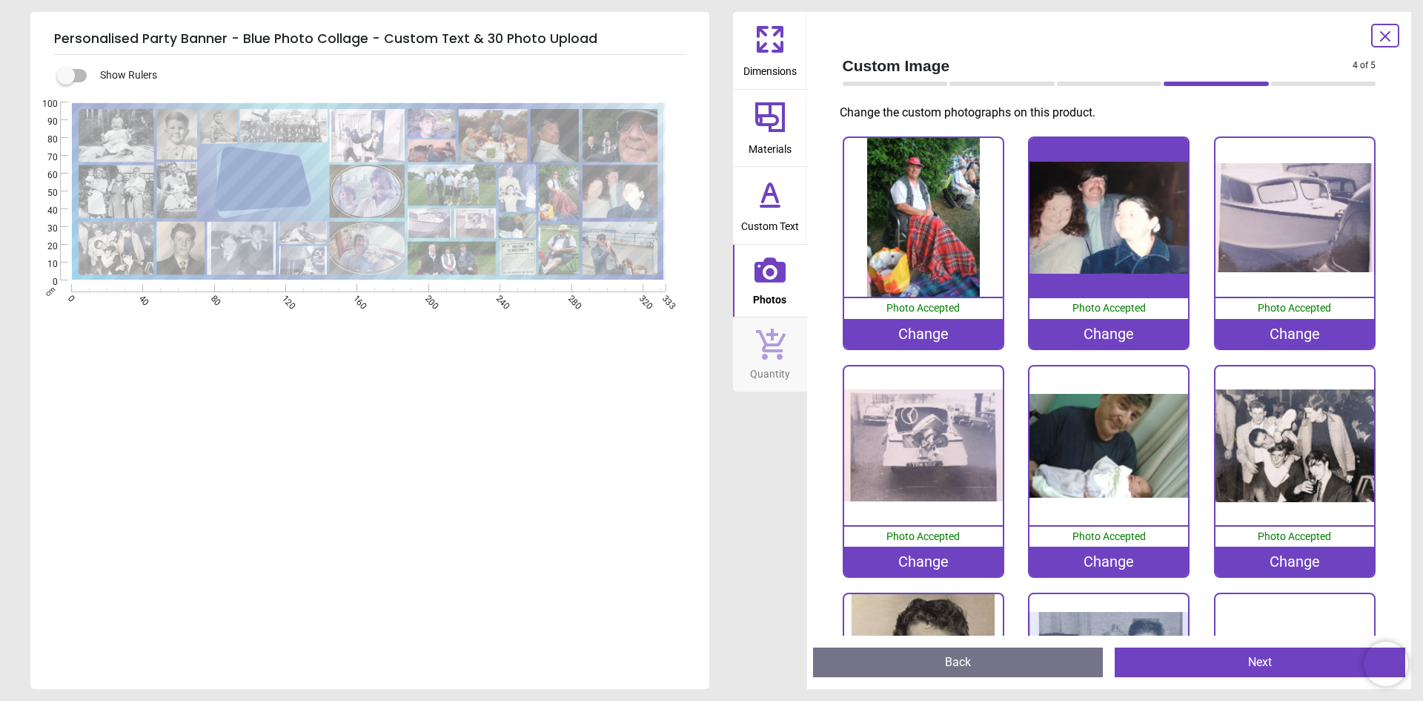
click at [389, 257] on image at bounding box center [369, 248] width 76 height 53
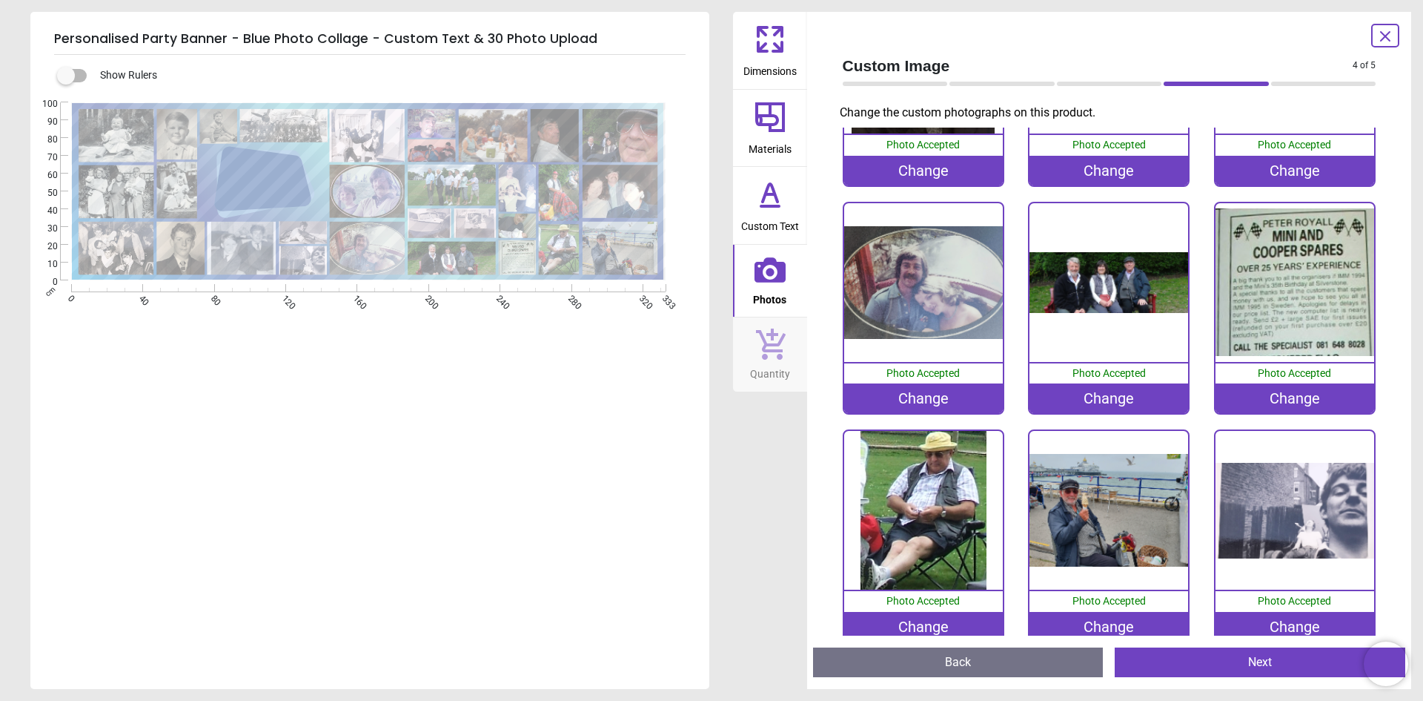
scroll to position [1756, 0]
click at [899, 384] on div "Change" at bounding box center [923, 398] width 159 height 30
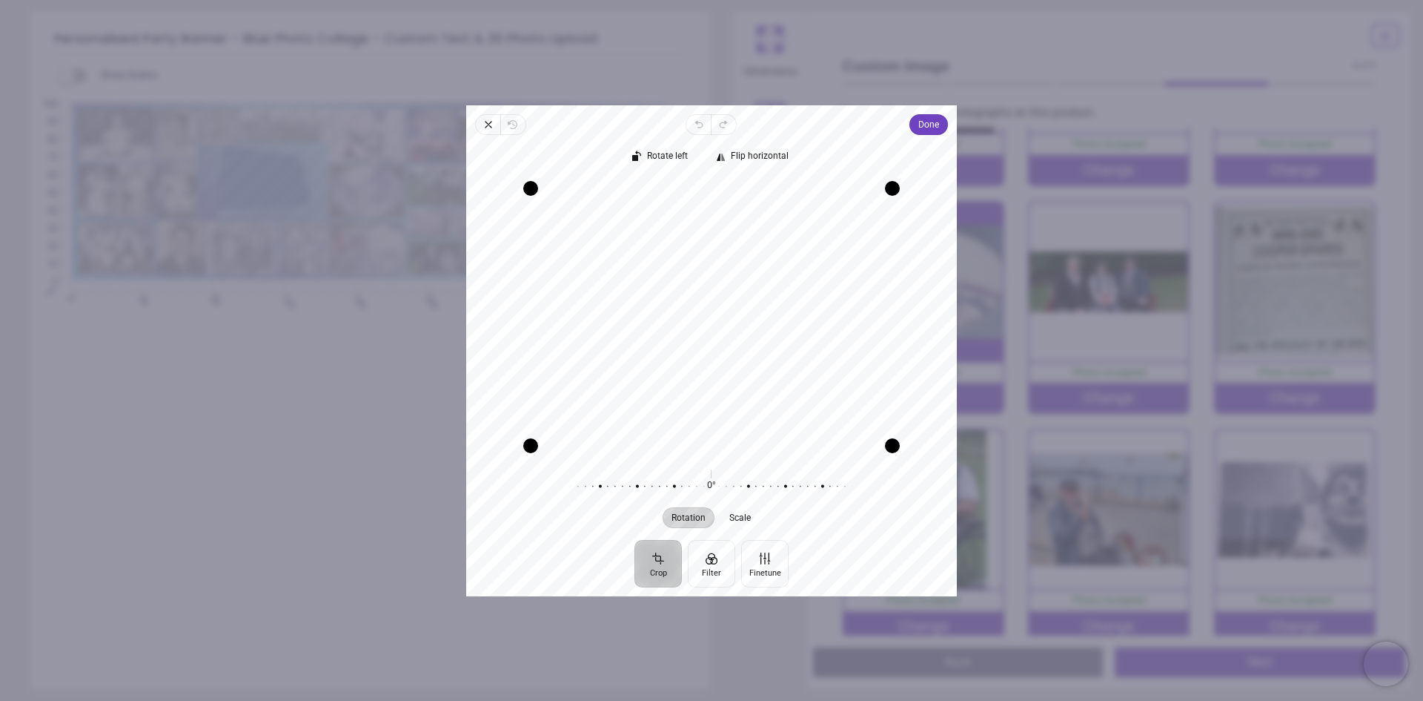
drag, startPoint x: 670, startPoint y: 334, endPoint x: 665, endPoint y: 409, distance: 74.3
click at [665, 409] on div "Recenter" at bounding box center [711, 316] width 467 height 274
drag, startPoint x: 889, startPoint y: 208, endPoint x: 861, endPoint y: 211, distance: 28.3
click at [861, 211] on div "Recenter" at bounding box center [711, 316] width 467 height 274
drag, startPoint x: 526, startPoint y: 429, endPoint x: 568, endPoint y: 426, distance: 42.3
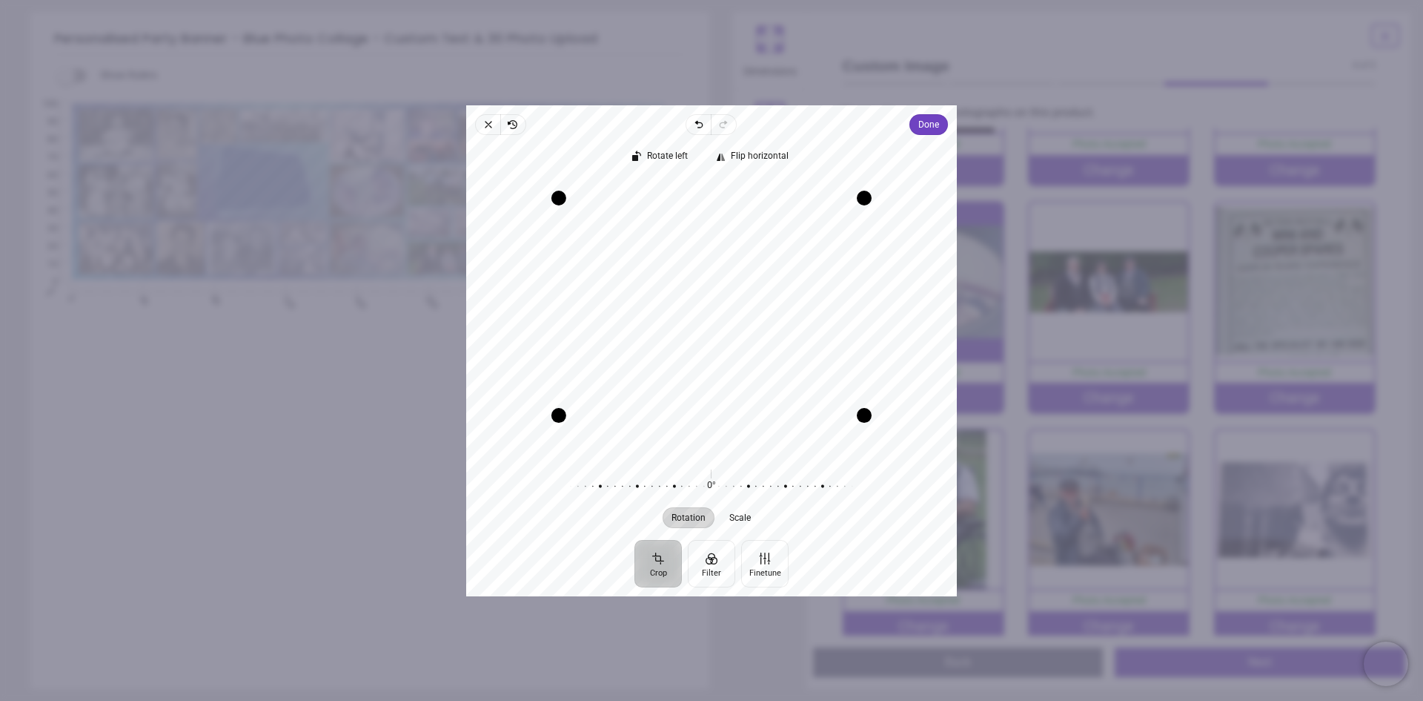
click at [568, 426] on div "Recenter" at bounding box center [711, 316] width 467 height 274
click at [936, 125] on span "Done" at bounding box center [929, 125] width 21 height 18
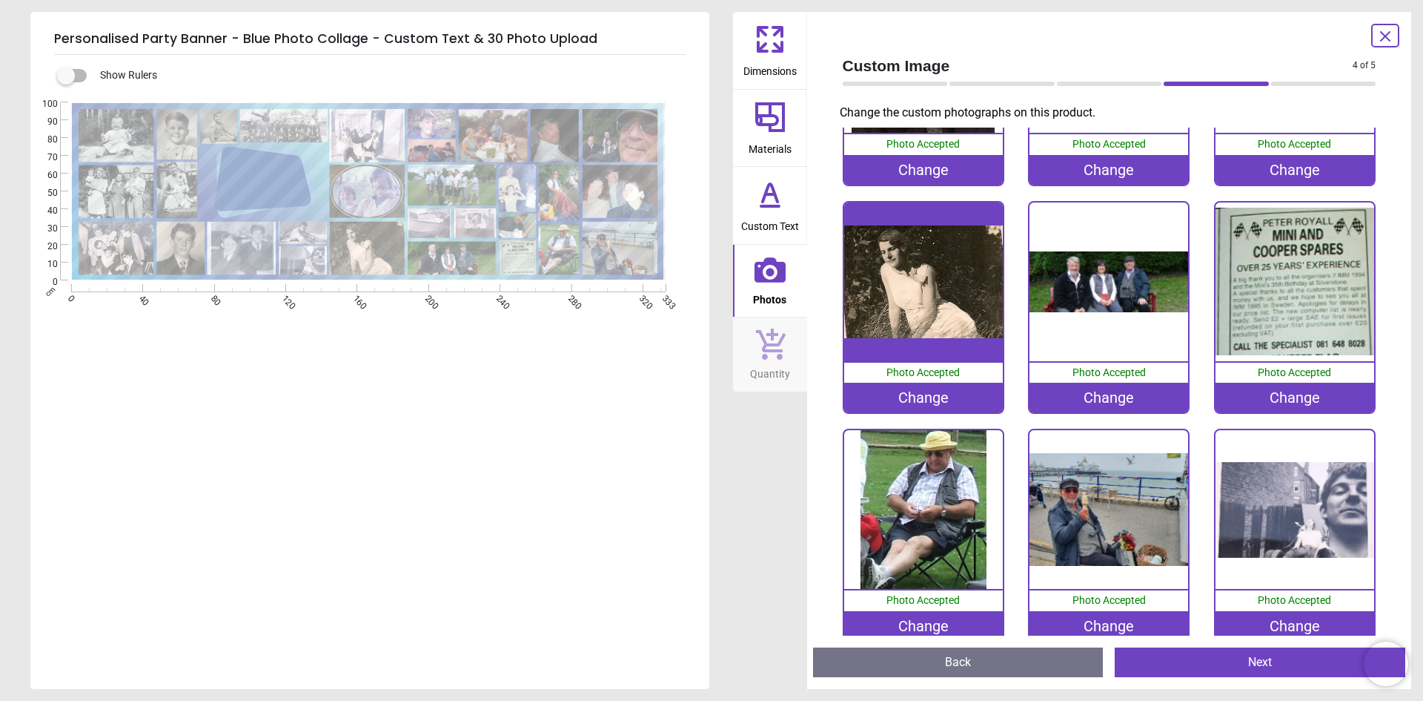
click at [633, 256] on image at bounding box center [622, 248] width 76 height 53
click at [1084, 611] on div "Change" at bounding box center [1109, 626] width 159 height 30
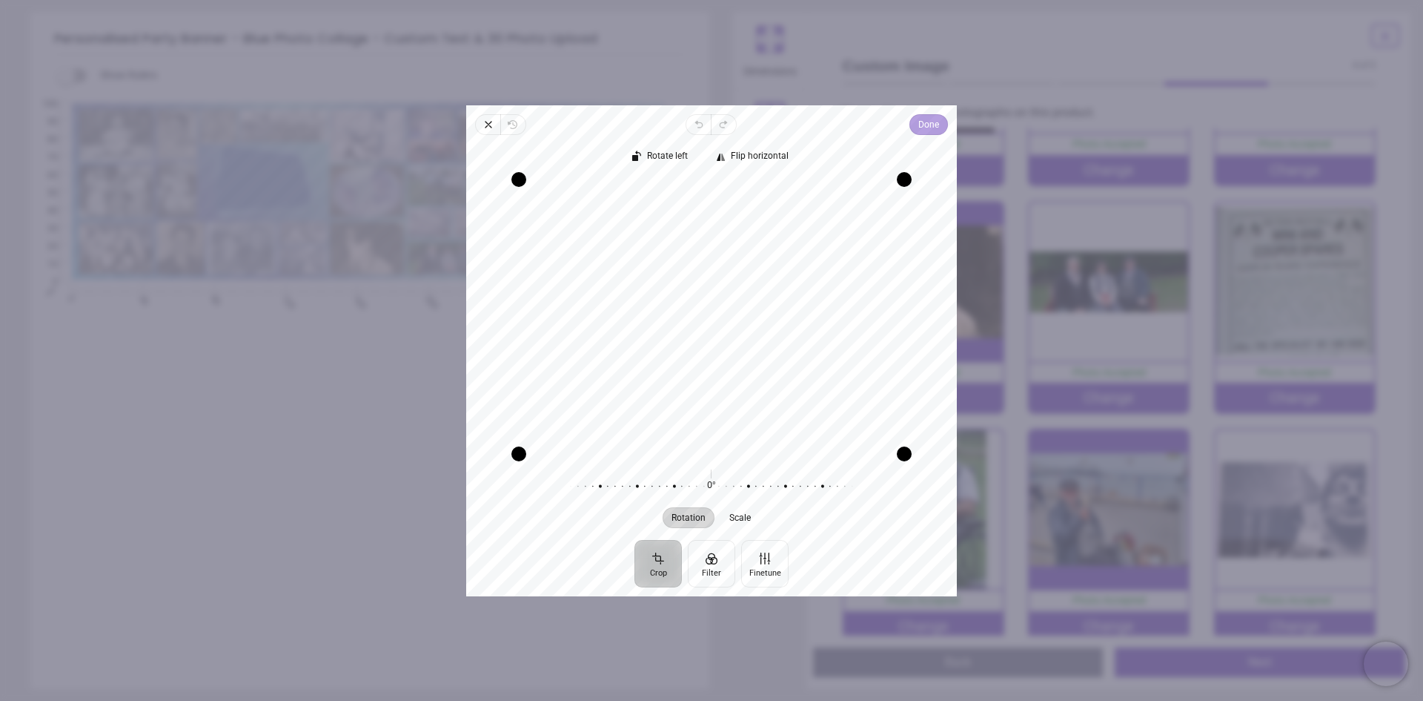
click at [925, 125] on span "Done" at bounding box center [929, 125] width 21 height 18
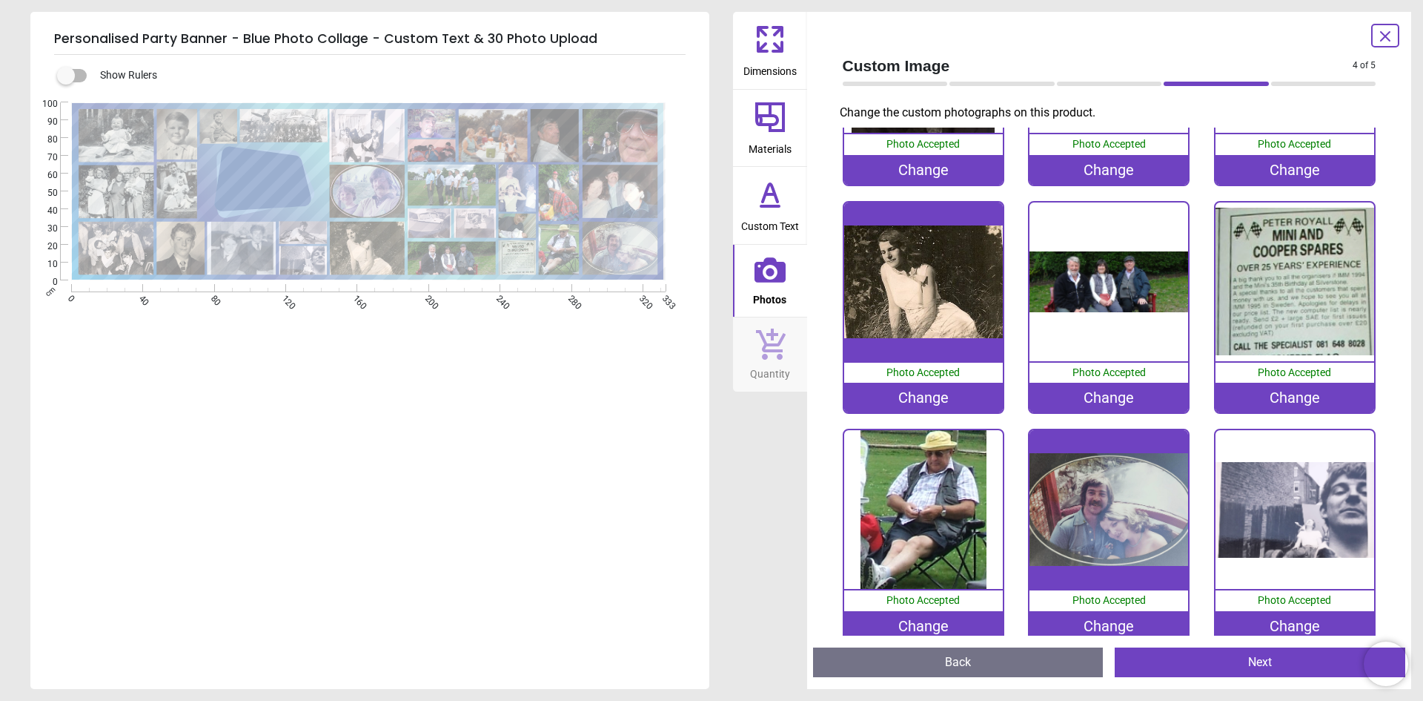
click at [1175, 664] on button "Next" at bounding box center [1260, 662] width 291 height 30
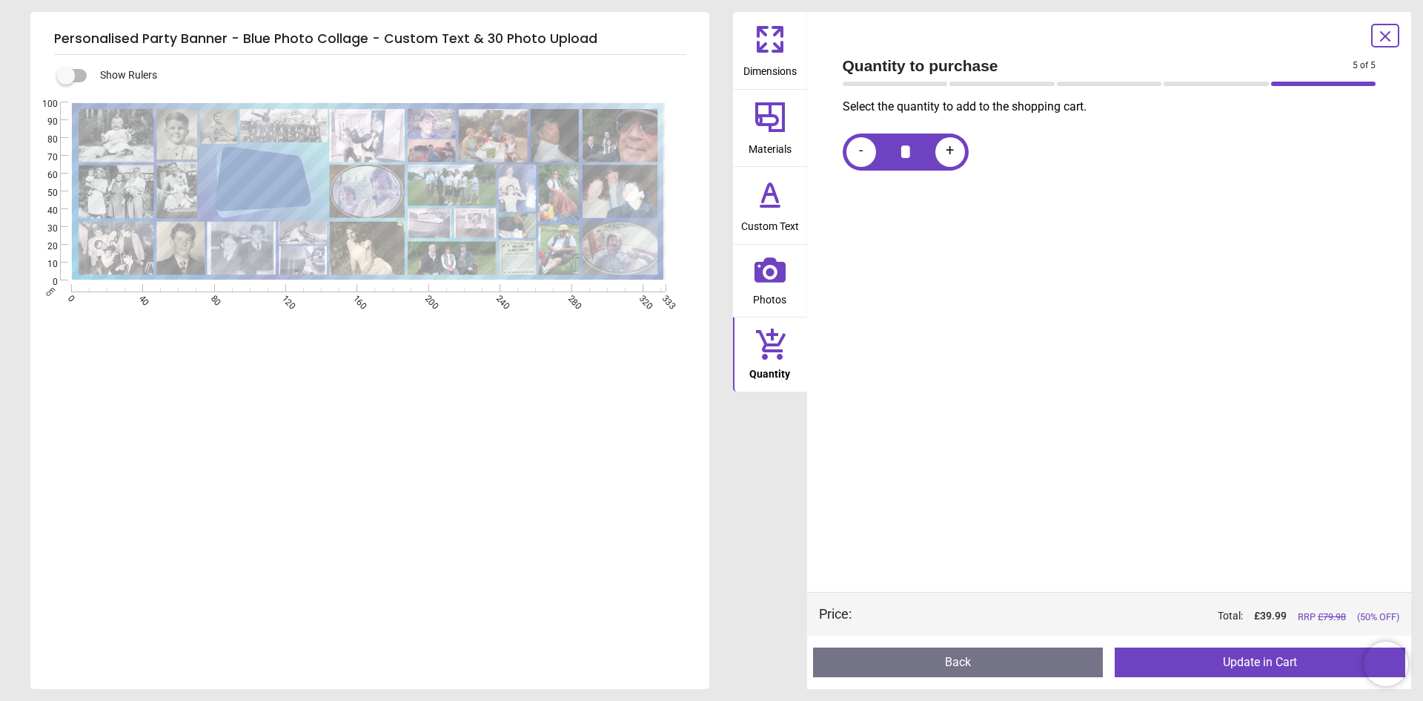
click at [1191, 667] on button "Update in Cart" at bounding box center [1260, 662] width 291 height 30
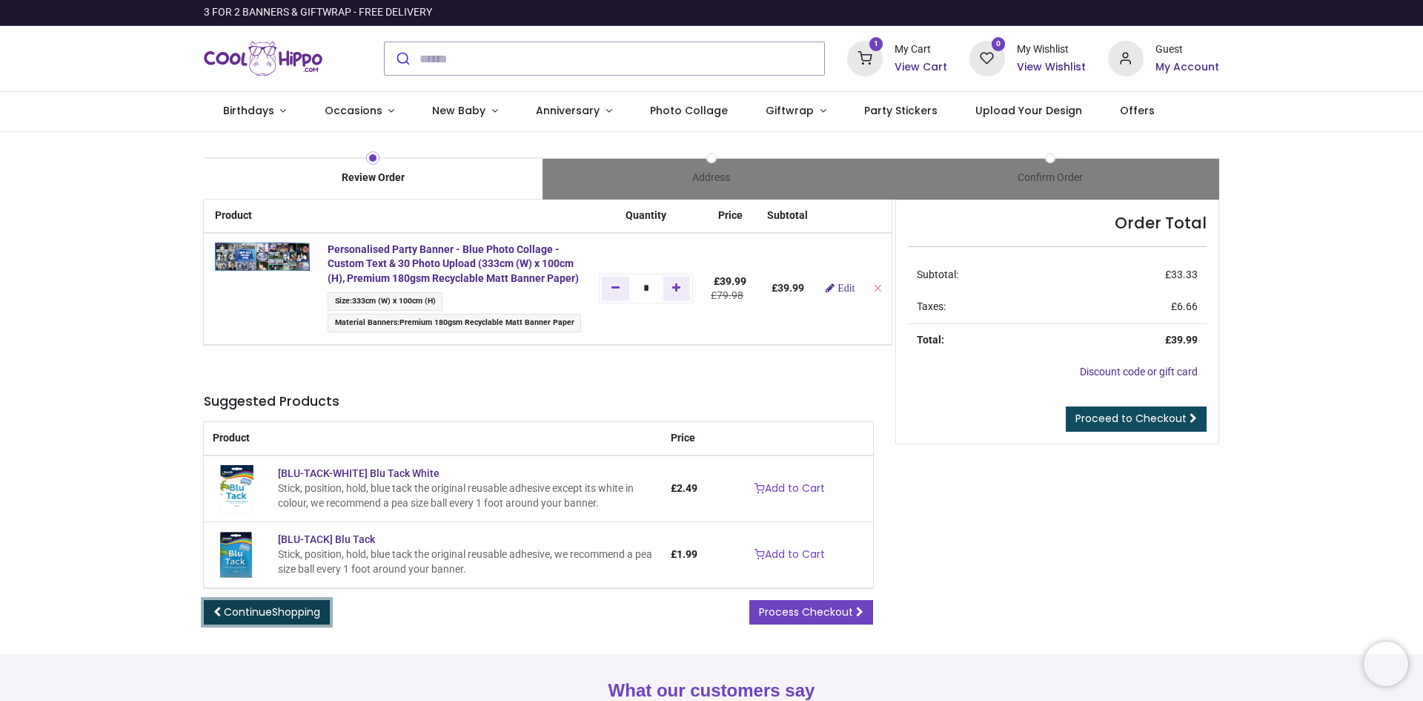
click at [294, 619] on span "Shopping" at bounding box center [296, 611] width 48 height 15
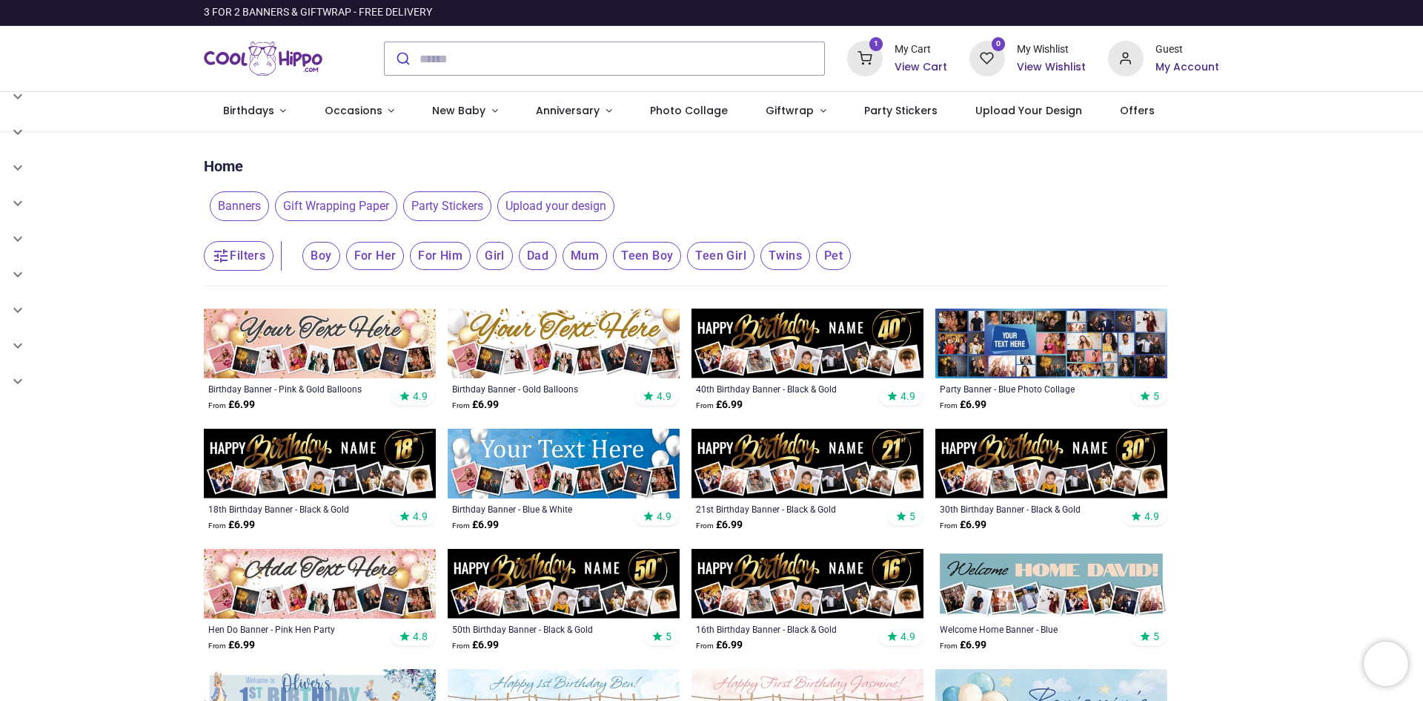
click at [1103, 359] on img at bounding box center [1052, 343] width 232 height 70
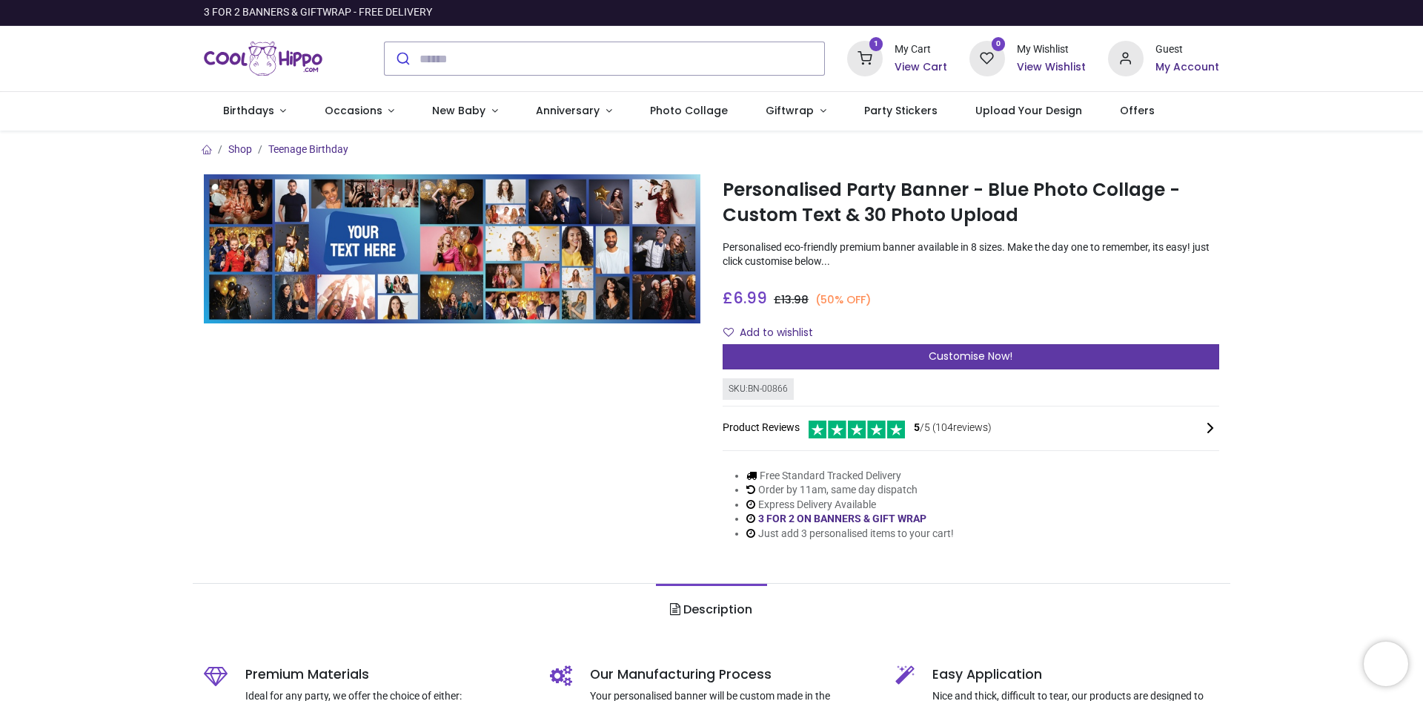
click at [878, 357] on div "Customise Now!" at bounding box center [971, 356] width 497 height 25
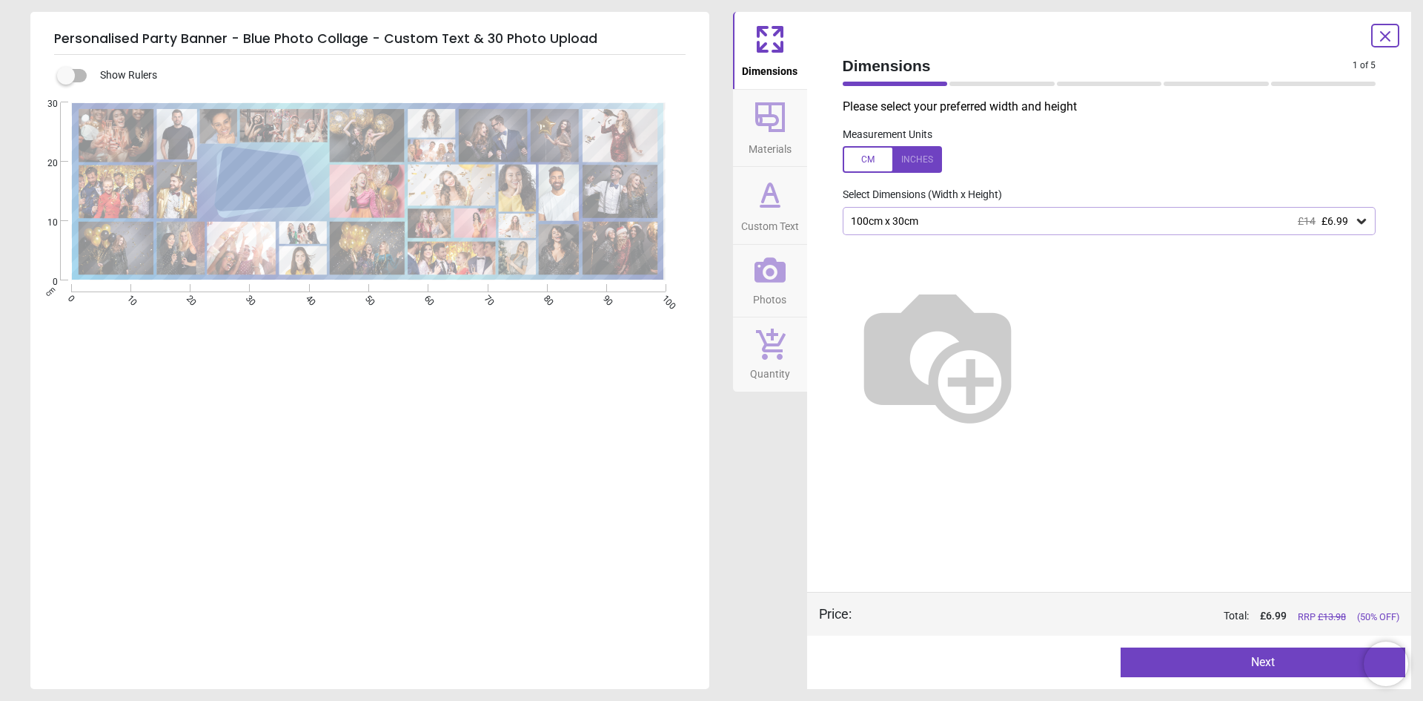
click at [1365, 219] on icon at bounding box center [1362, 221] width 15 height 15
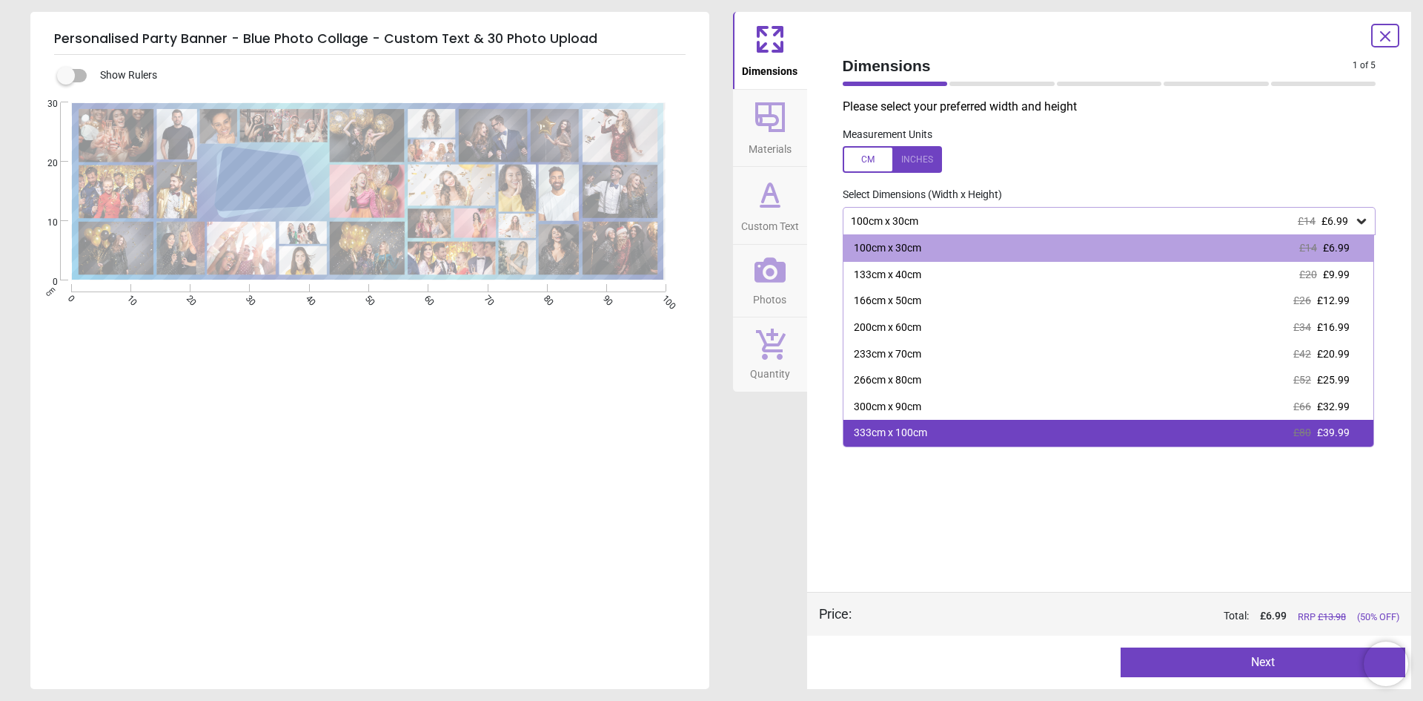
click at [1167, 435] on div "333cm x 100cm £80 £39.99" at bounding box center [1109, 433] width 531 height 27
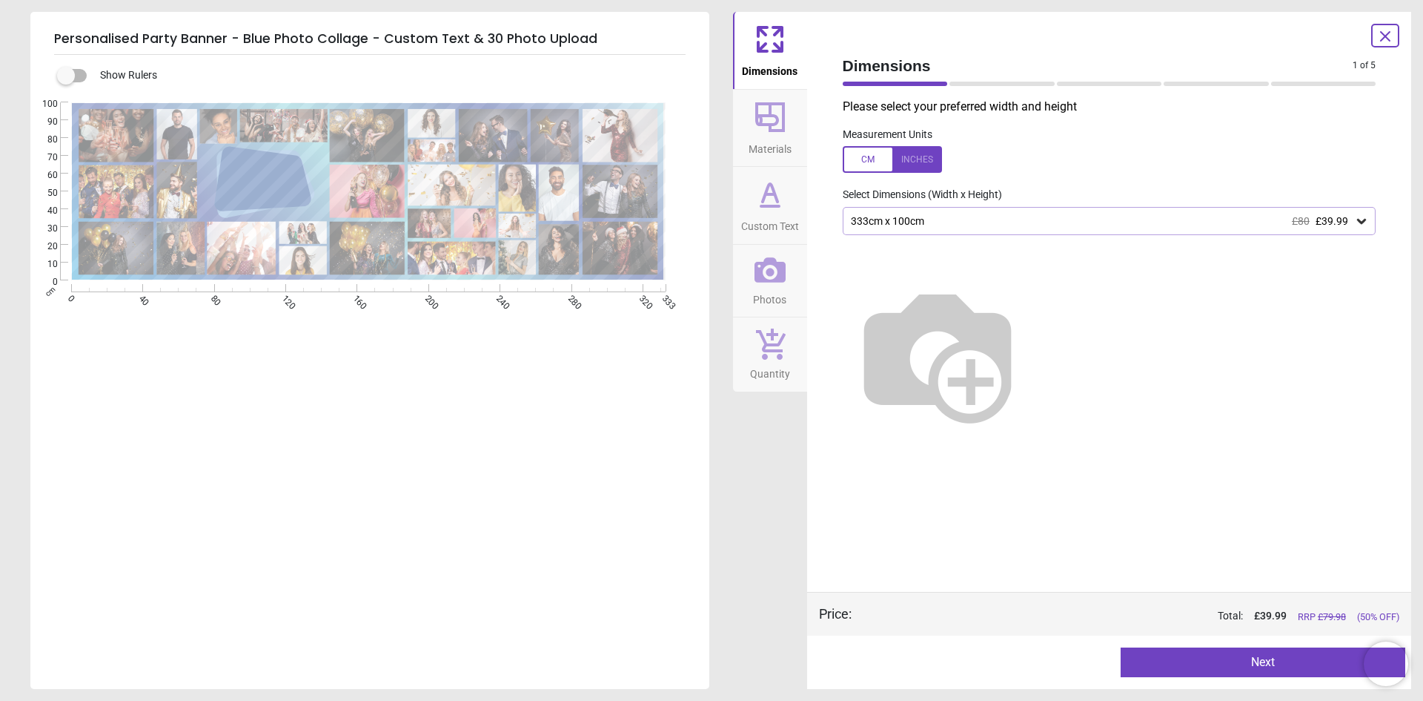
click at [765, 216] on span "Custom Text" at bounding box center [770, 223] width 58 height 22
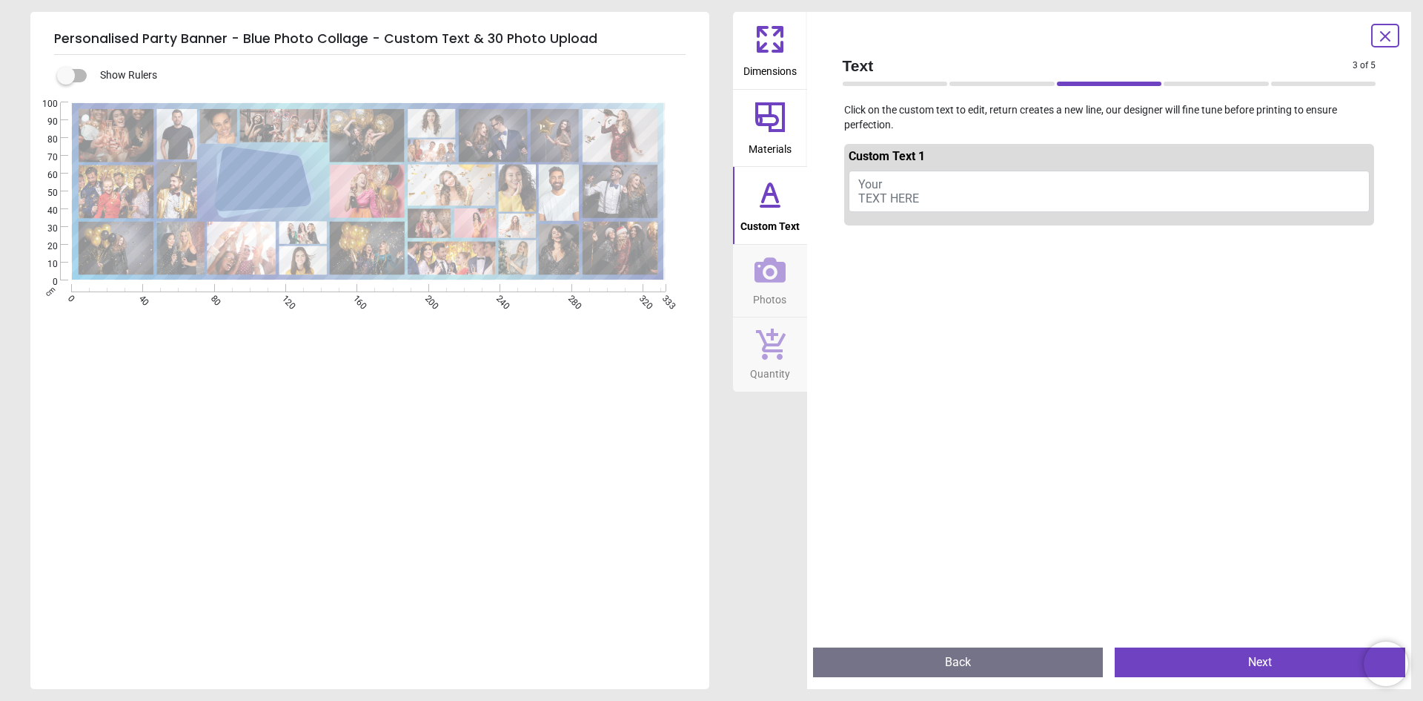
click at [763, 132] on icon at bounding box center [771, 117] width 36 height 36
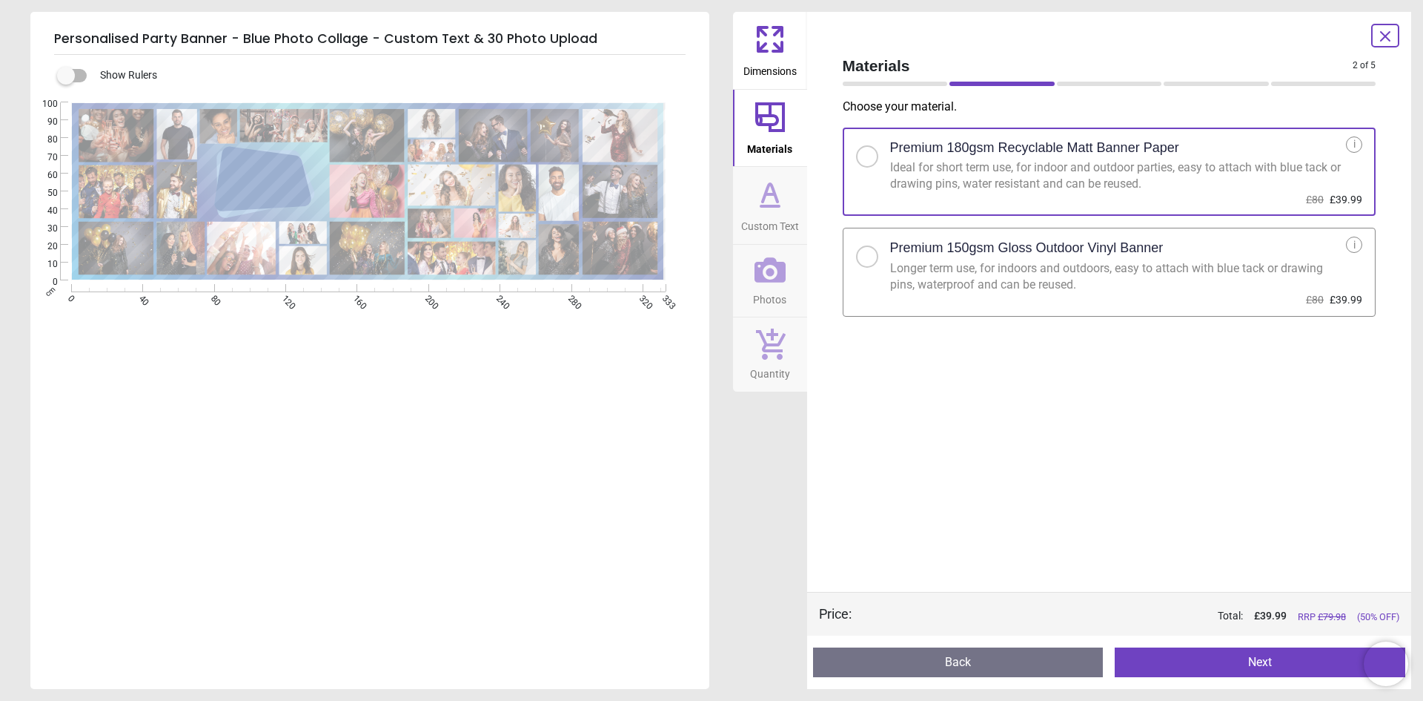
click at [764, 210] on icon at bounding box center [771, 194] width 36 height 36
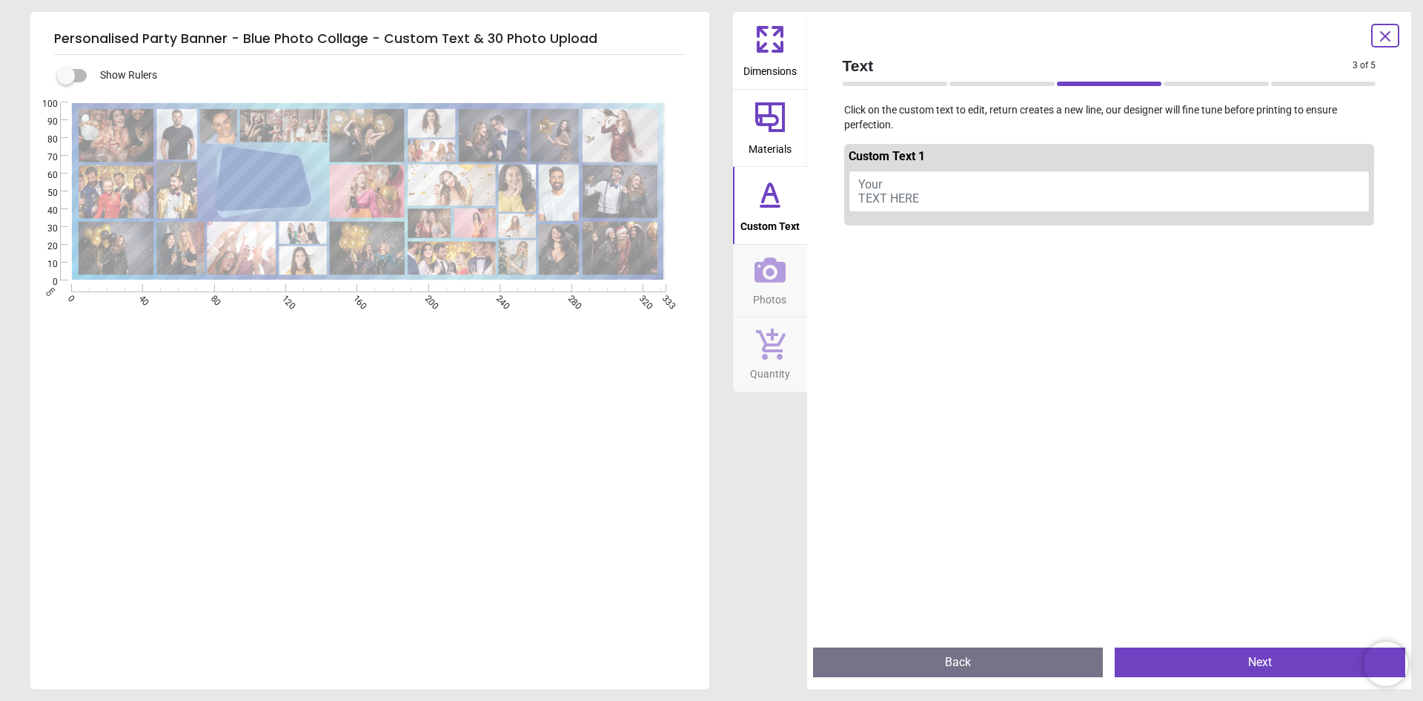
click at [921, 194] on button "Your TEXT HERE" at bounding box center [1110, 192] width 522 height 42
click at [896, 186] on button "Happy Birthday" at bounding box center [1110, 189] width 522 height 37
click at [898, 188] on button "Happy Birthday" at bounding box center [1110, 189] width 522 height 37
click at [260, 178] on textarea "**********" at bounding box center [262, 182] width 85 height 14
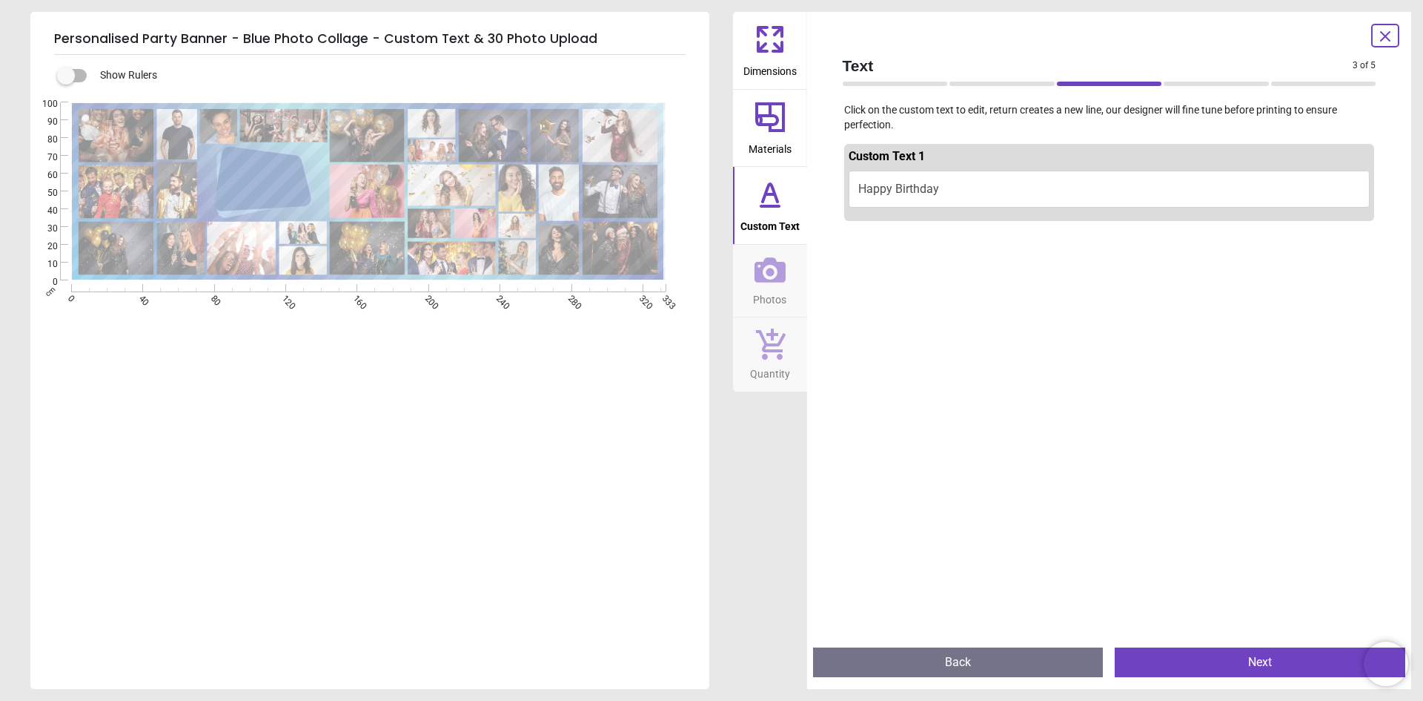
click at [259, 182] on textarea "**********" at bounding box center [262, 182] width 85 height 14
click at [294, 194] on textarea "**********" at bounding box center [262, 182] width 85 height 36
type textarea "**********"
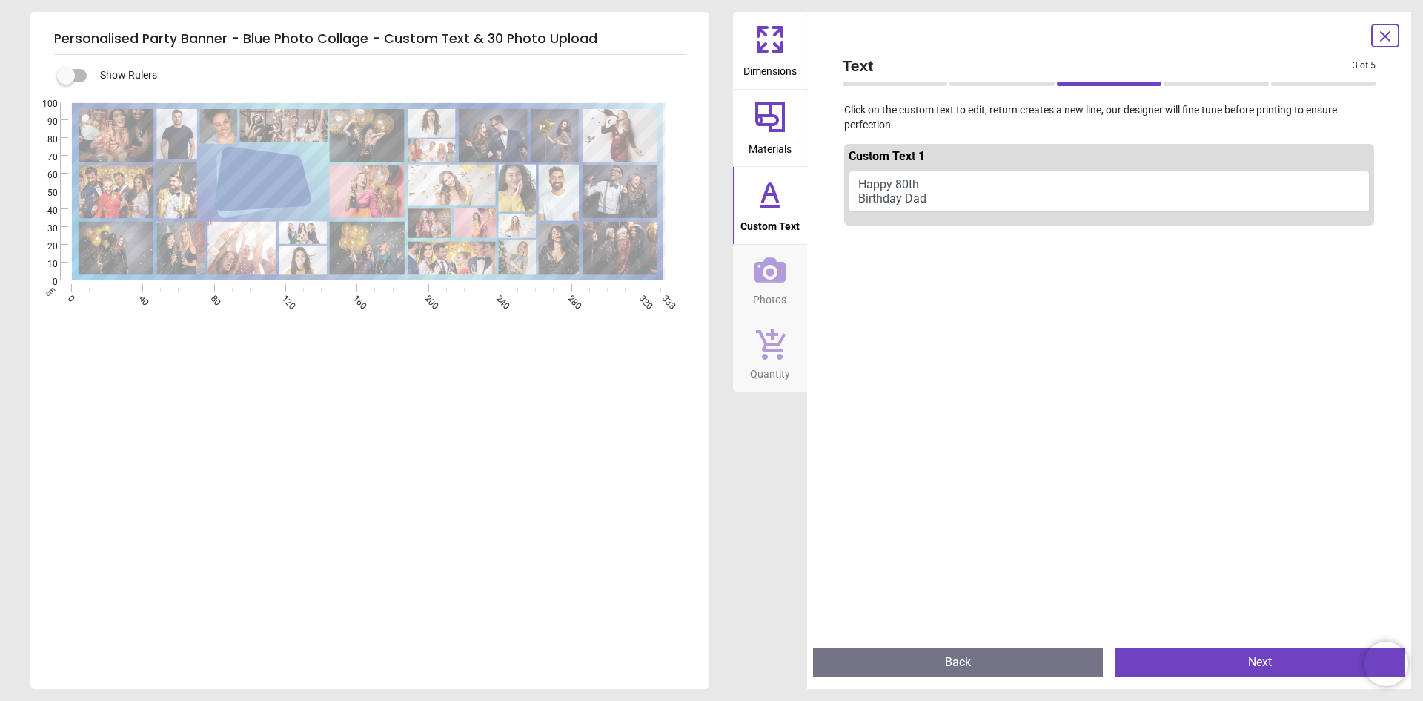
click at [257, 346] on div "**********" at bounding box center [368, 452] width 676 height 701
click at [767, 266] on icon at bounding box center [770, 269] width 31 height 31
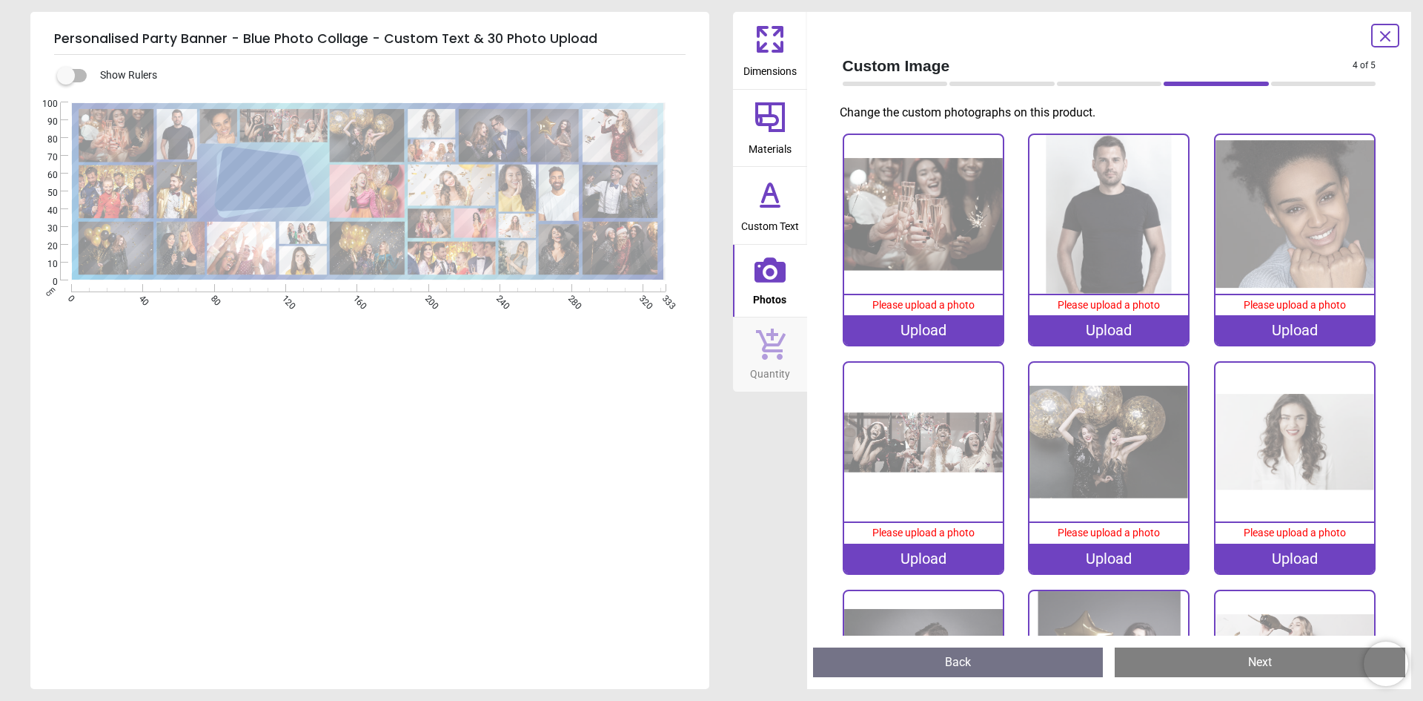
scroll to position [3, 0]
click at [920, 332] on div "Upload" at bounding box center [923, 330] width 159 height 30
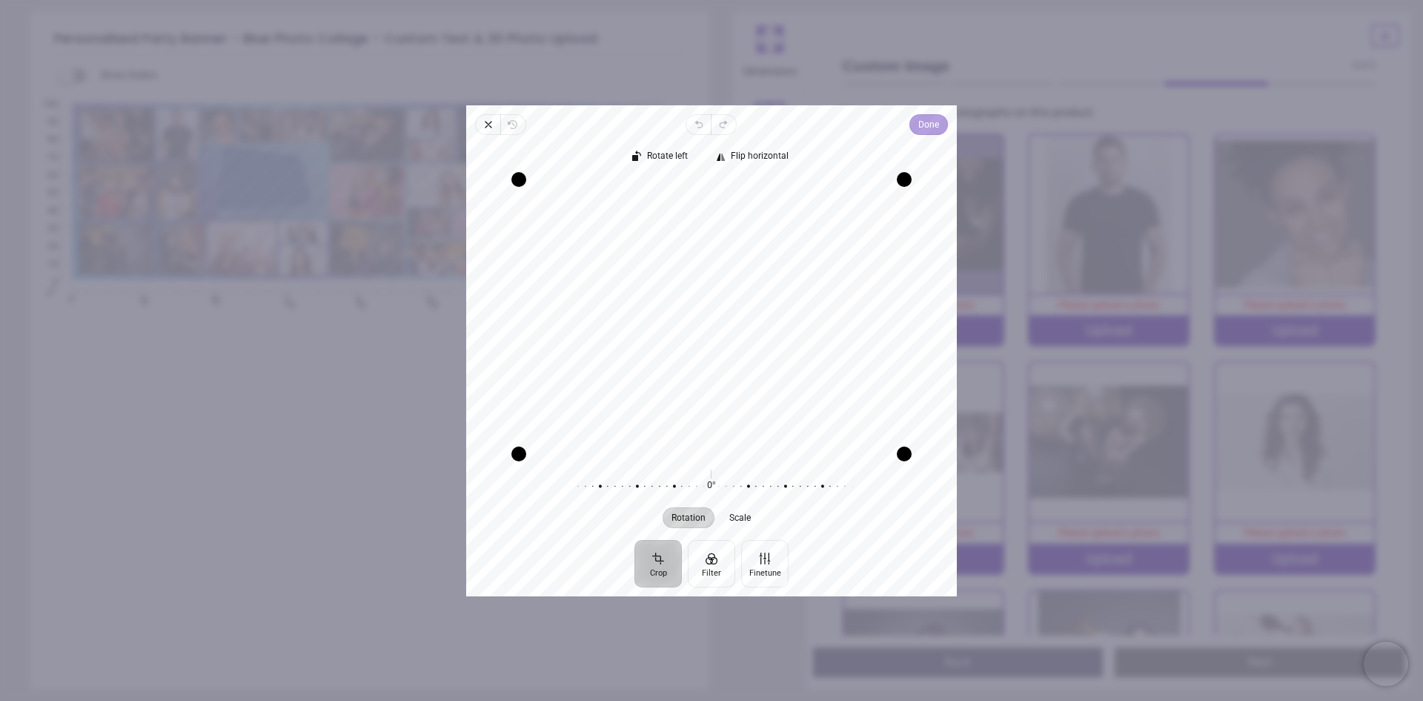
click at [936, 125] on span "Done" at bounding box center [929, 125] width 21 height 18
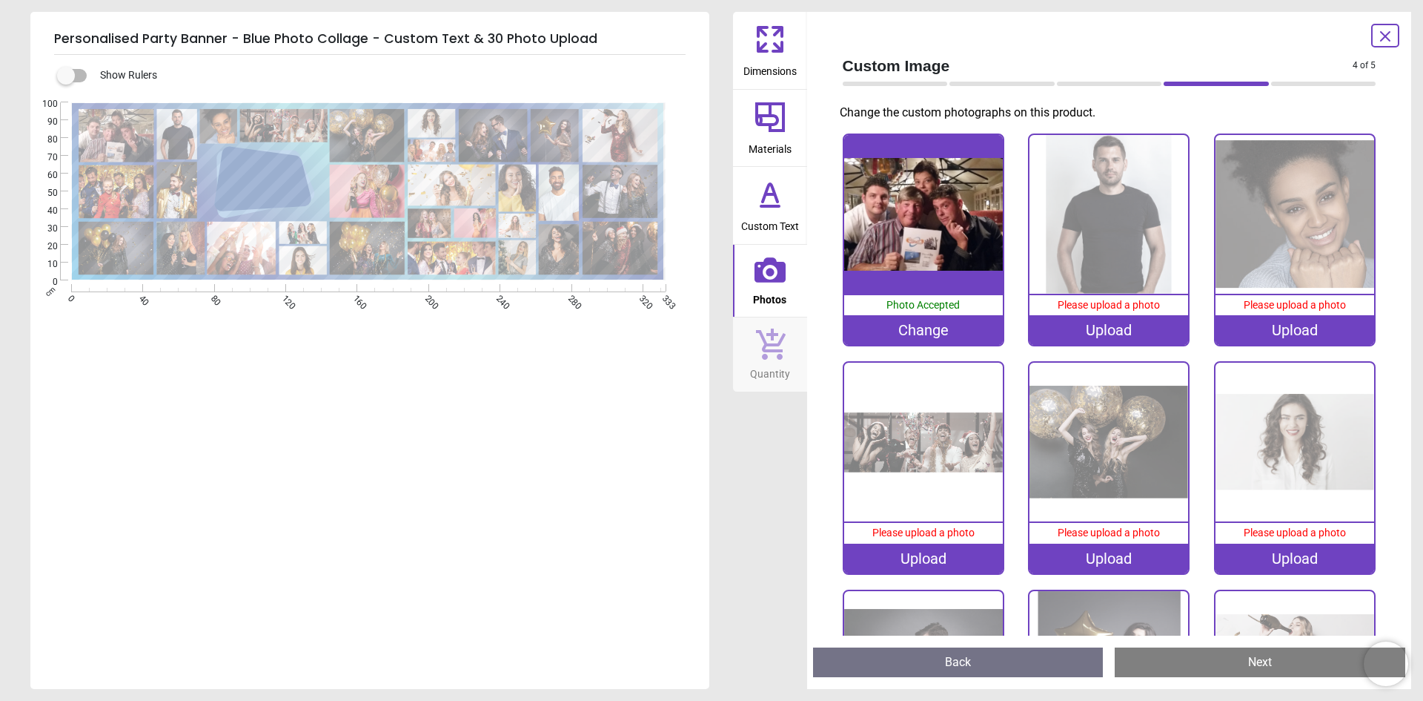
click at [1120, 337] on div "Upload" at bounding box center [1109, 330] width 159 height 30
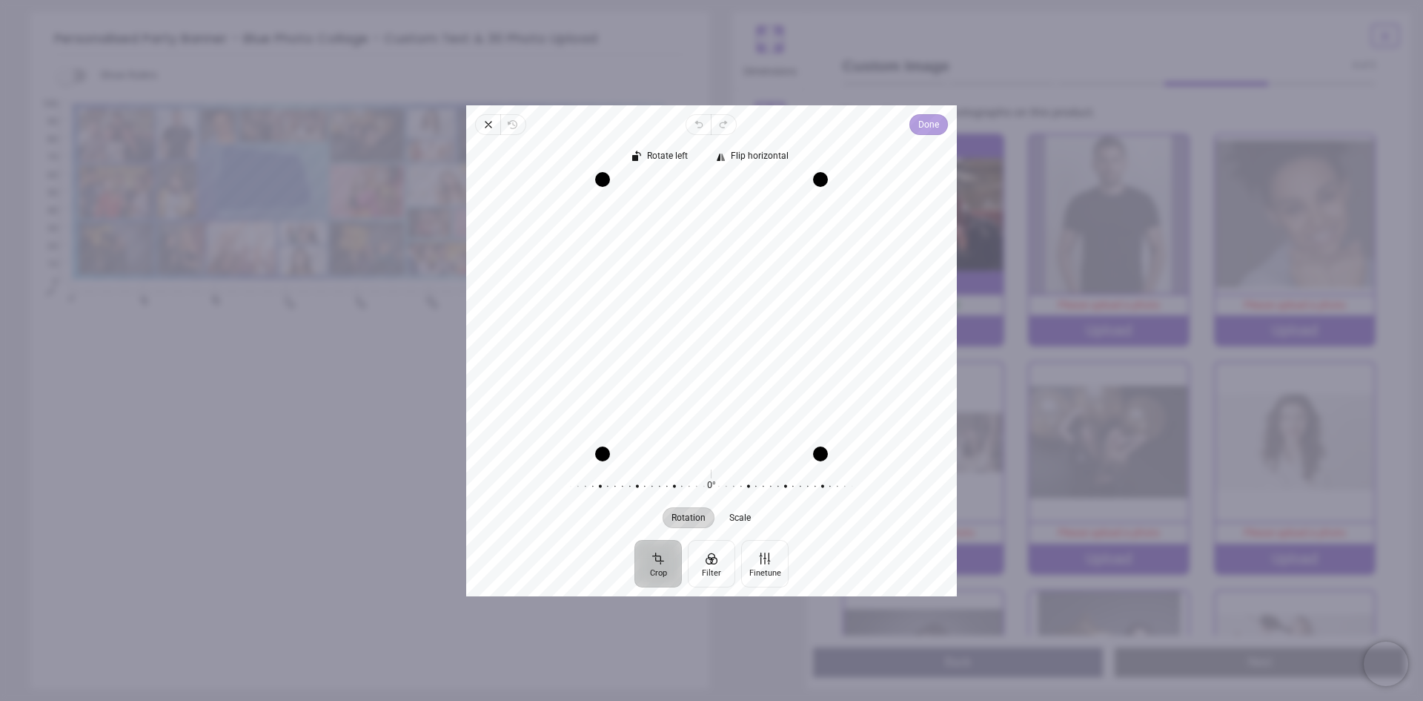
click at [929, 123] on span "Done" at bounding box center [929, 125] width 21 height 18
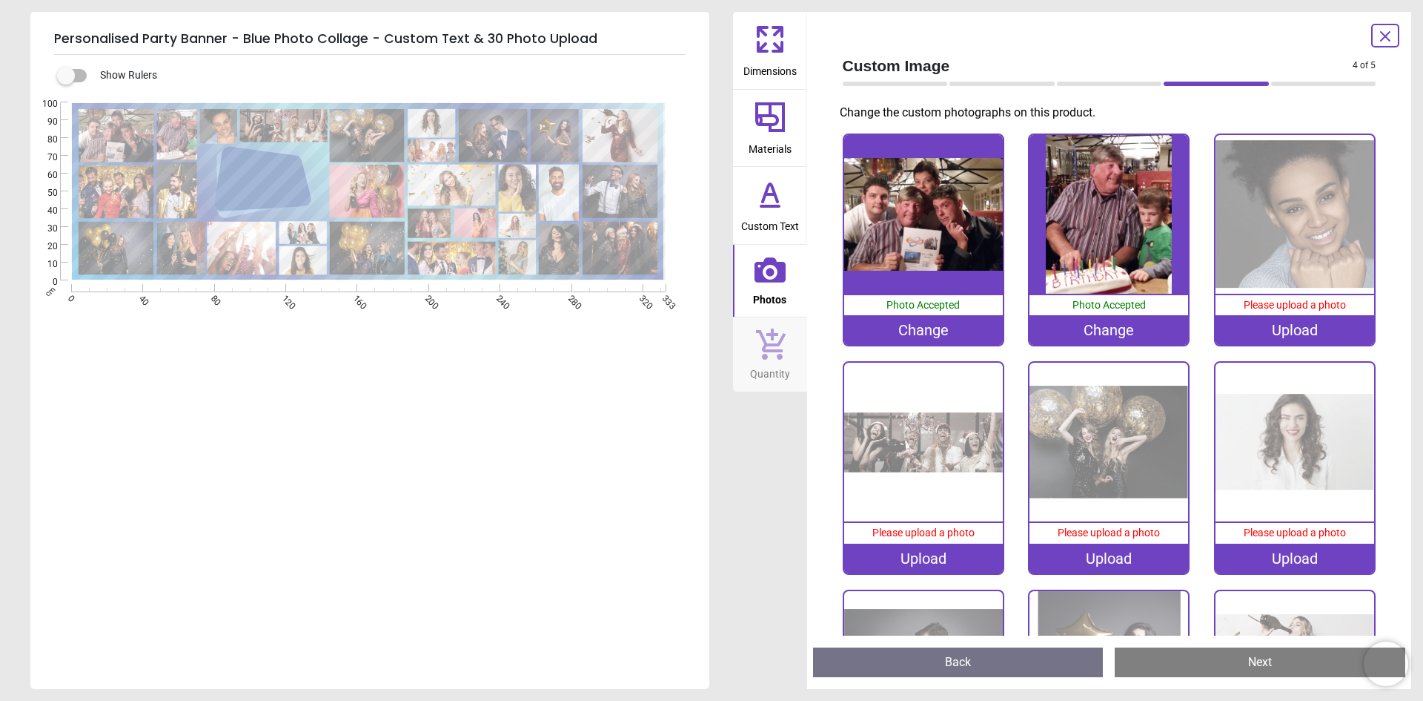
click at [1273, 328] on div "Upload" at bounding box center [1295, 330] width 159 height 30
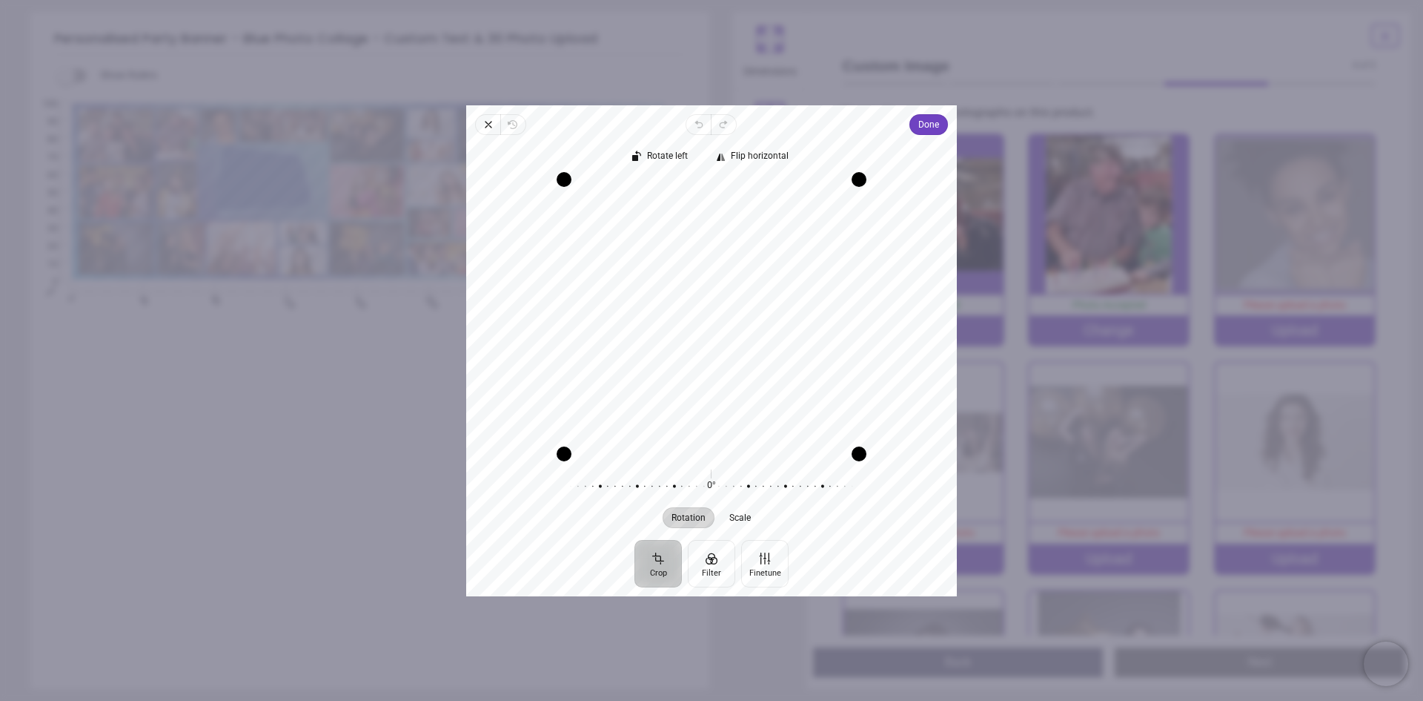
drag, startPoint x: 699, startPoint y: 335, endPoint x: 719, endPoint y: 336, distance: 20.0
click at [719, 336] on div "Recenter" at bounding box center [711, 316] width 467 height 274
click at [932, 128] on span "Done" at bounding box center [929, 125] width 21 height 18
